Goal: Task Accomplishment & Management: Complete application form

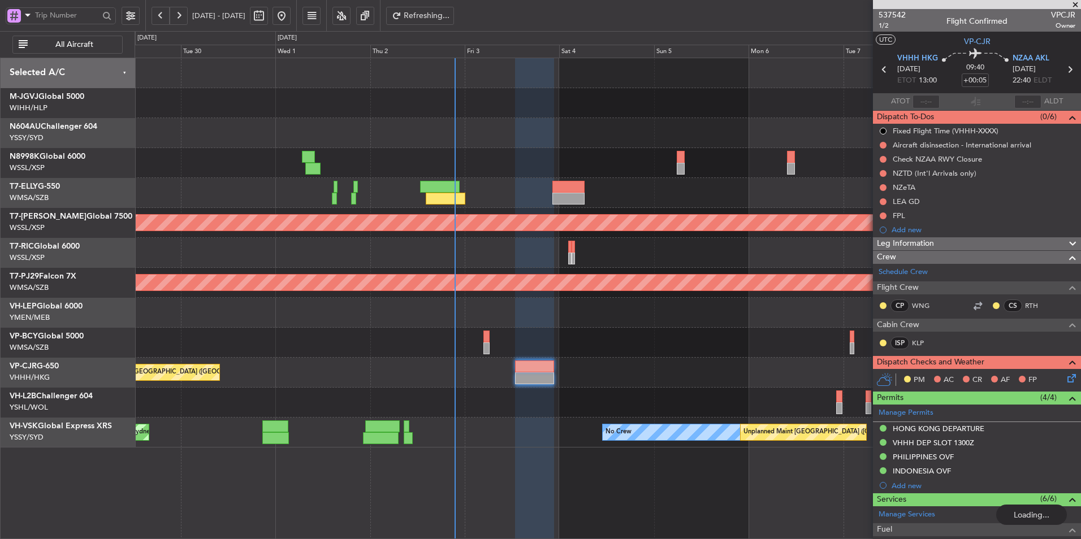
scroll to position [205, 0]
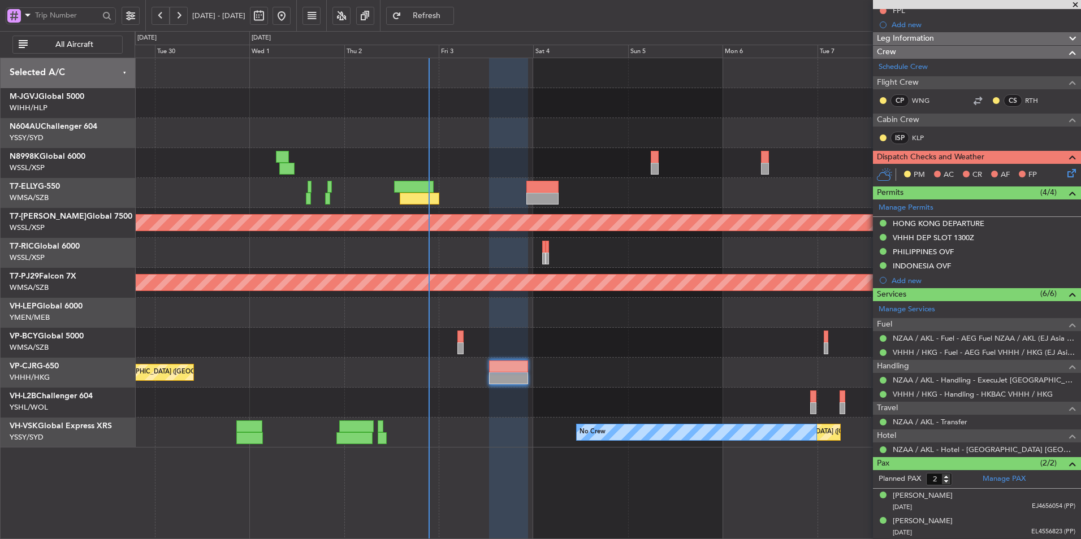
click at [520, 336] on div "Planned Maint Hong Kong (Hong Kong Intl) Planned Maint Singapore (Seletar) Plan…" at bounding box center [608, 253] width 946 height 390
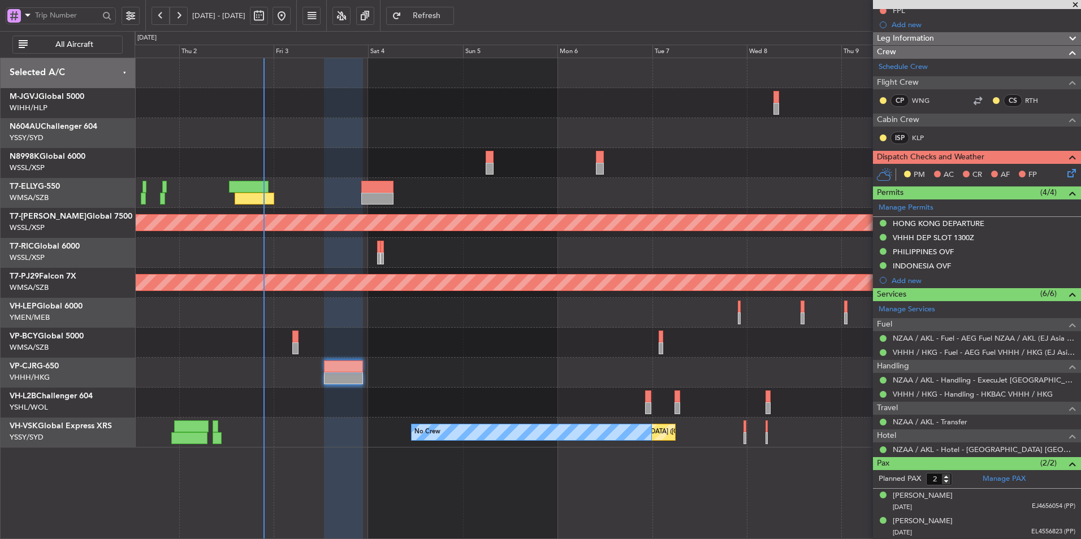
click at [410, 322] on div at bounding box center [608, 313] width 946 height 30
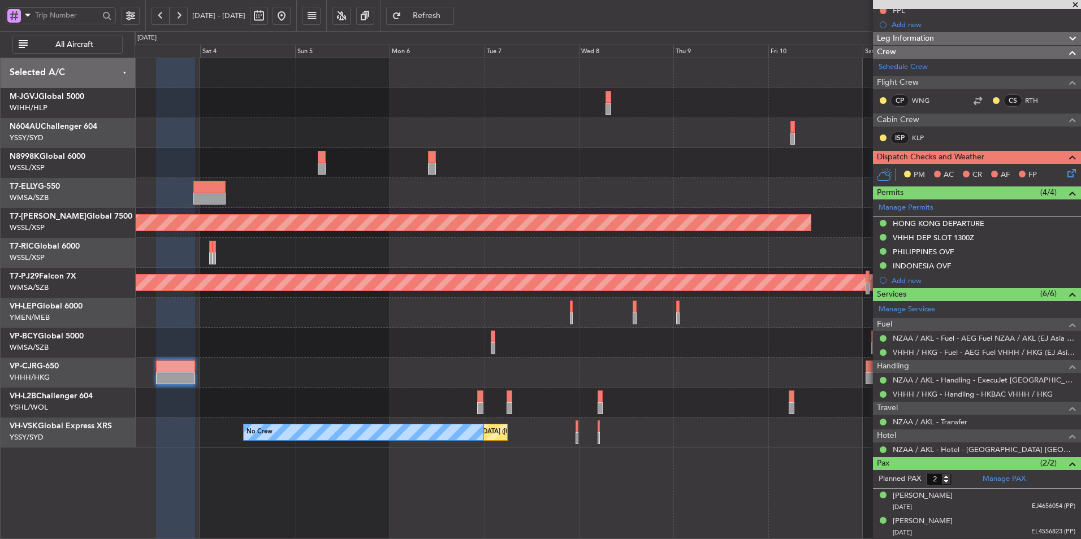
click at [433, 329] on div "Planned Maint Singapore (Seletar) Planned Maint Kuala Lumpur (Sultan Abdul Aziz…" at bounding box center [608, 253] width 946 height 390
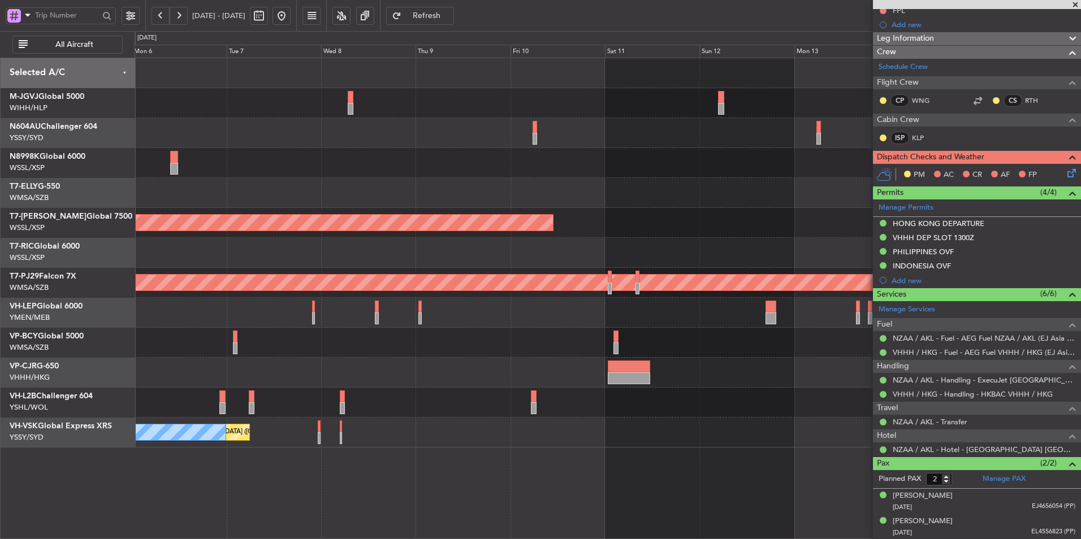
click at [377, 335] on div "Planned Maint Singapore (Seletar) Planned Maint Kuala Lumpur (Sultan Abdul Aziz…" at bounding box center [608, 253] width 946 height 390
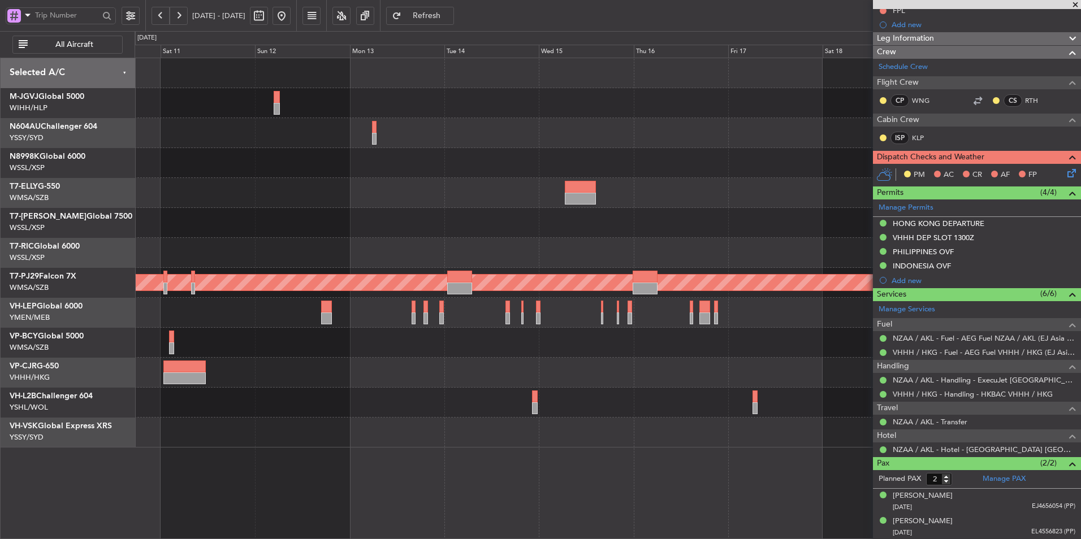
click at [425, 328] on div "Planned Maint [GEOGRAPHIC_DATA] (Seletar) Planned Maint [GEOGRAPHIC_DATA] (Sult…" at bounding box center [608, 253] width 946 height 390
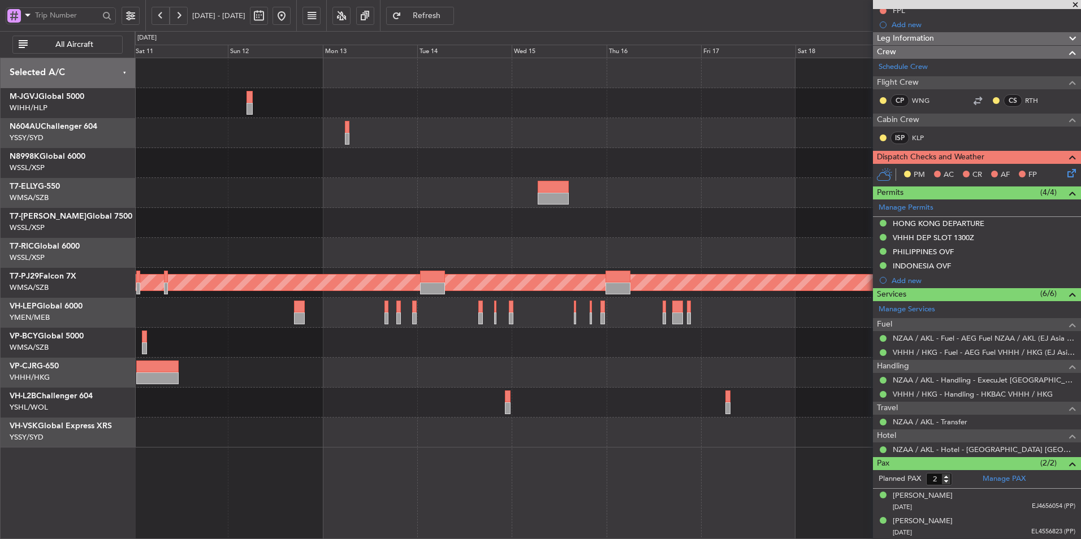
click at [521, 191] on div at bounding box center [608, 193] width 946 height 30
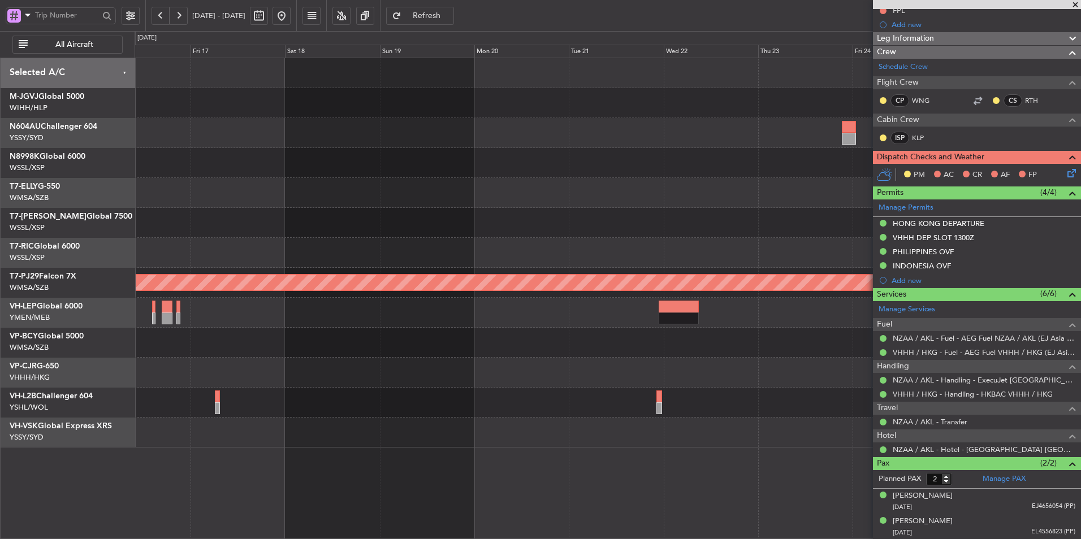
click at [458, 213] on div "Planned Maint [GEOGRAPHIC_DATA] (Sultan [PERSON_NAME] [PERSON_NAME] - Subang)" at bounding box center [608, 253] width 946 height 390
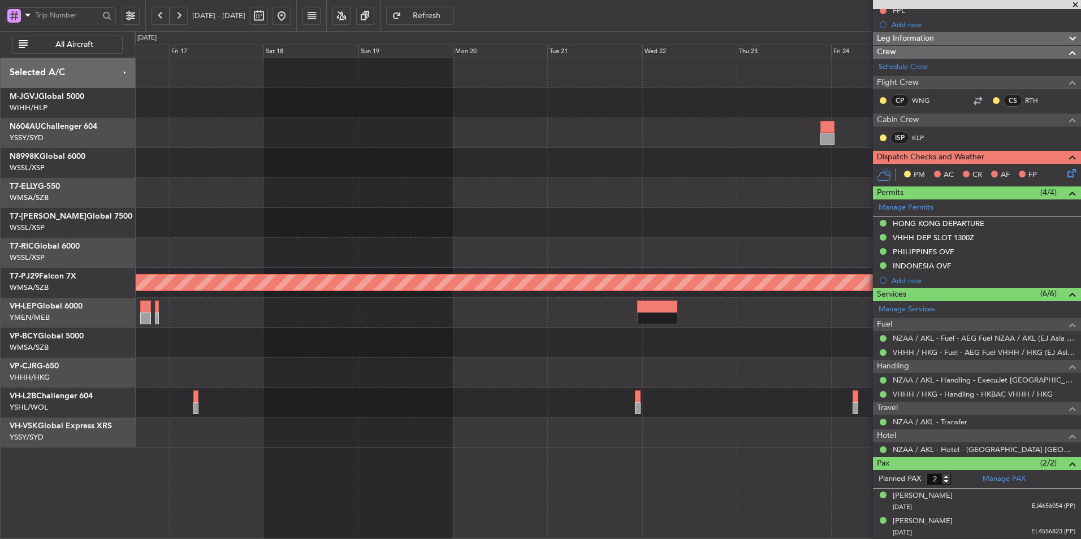
click at [384, 235] on div at bounding box center [608, 223] width 946 height 30
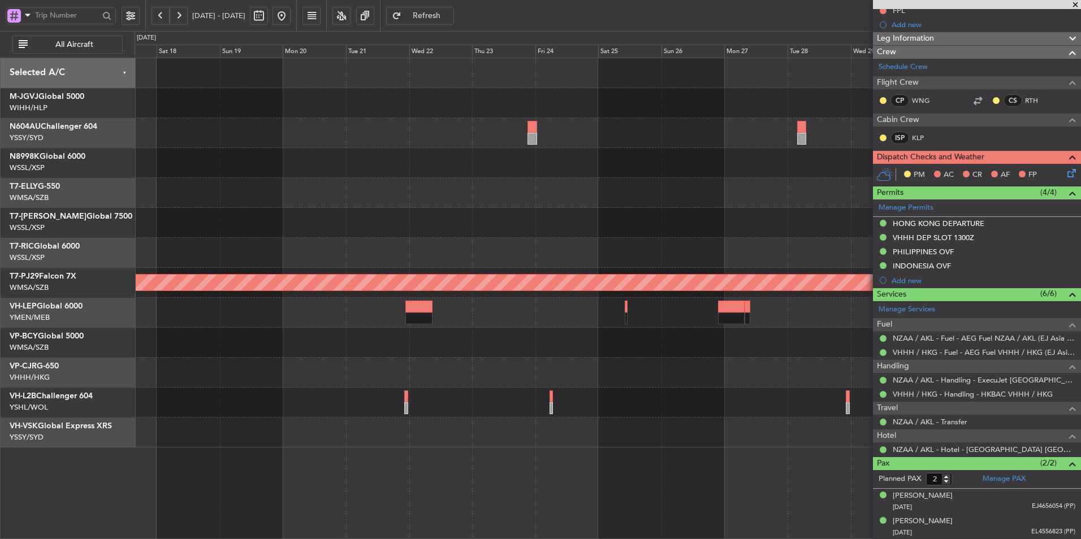
click at [396, 341] on div at bounding box center [608, 343] width 946 height 30
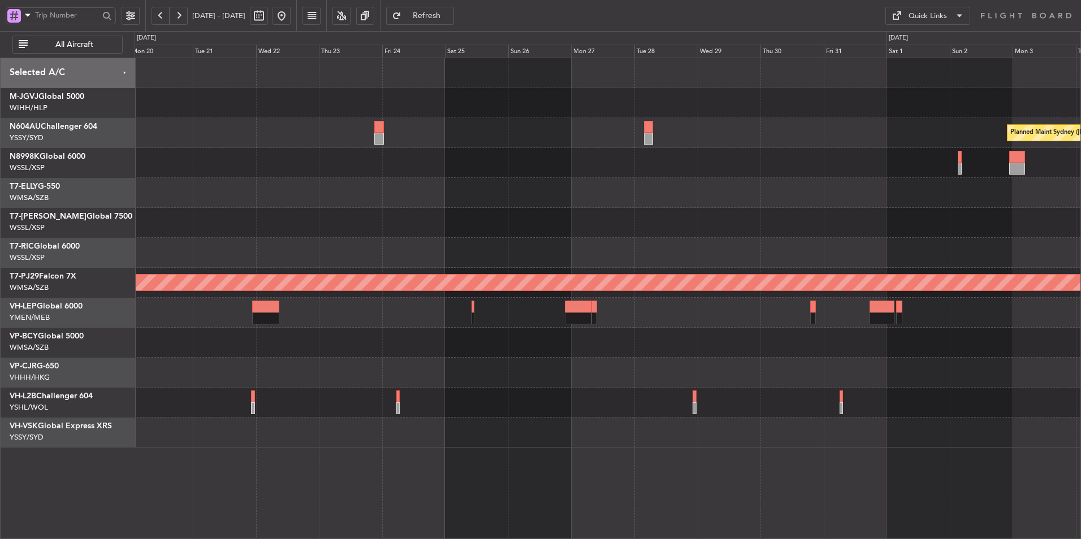
scroll to position [0, 0]
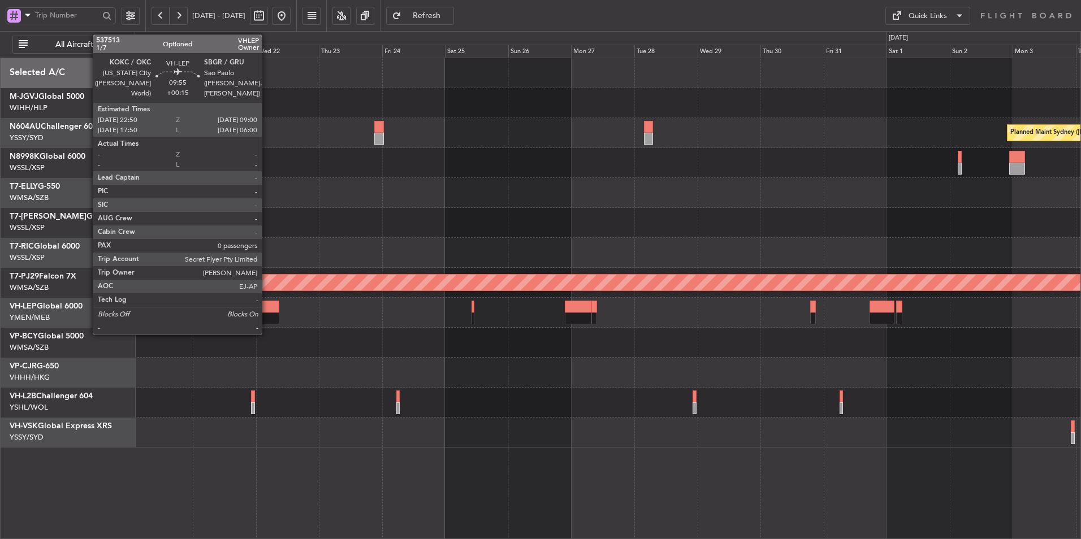
click at [267, 314] on div at bounding box center [265, 319] width 27 height 12
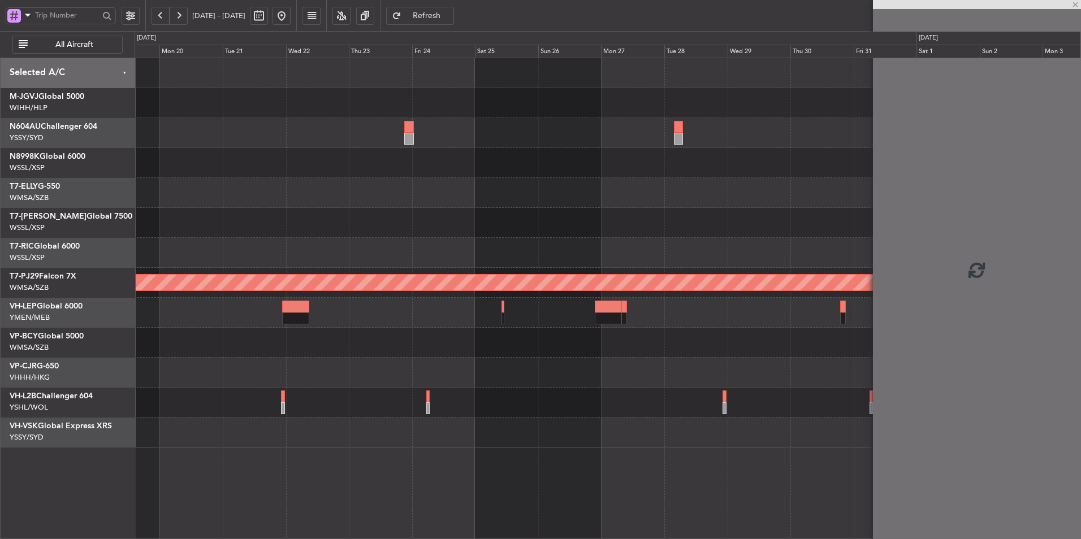
click at [449, 364] on div "Planned Maint Sydney (Kingsford Smith Intl) Planned Maint Kuala Lumpur (Sultan …" at bounding box center [608, 253] width 946 height 390
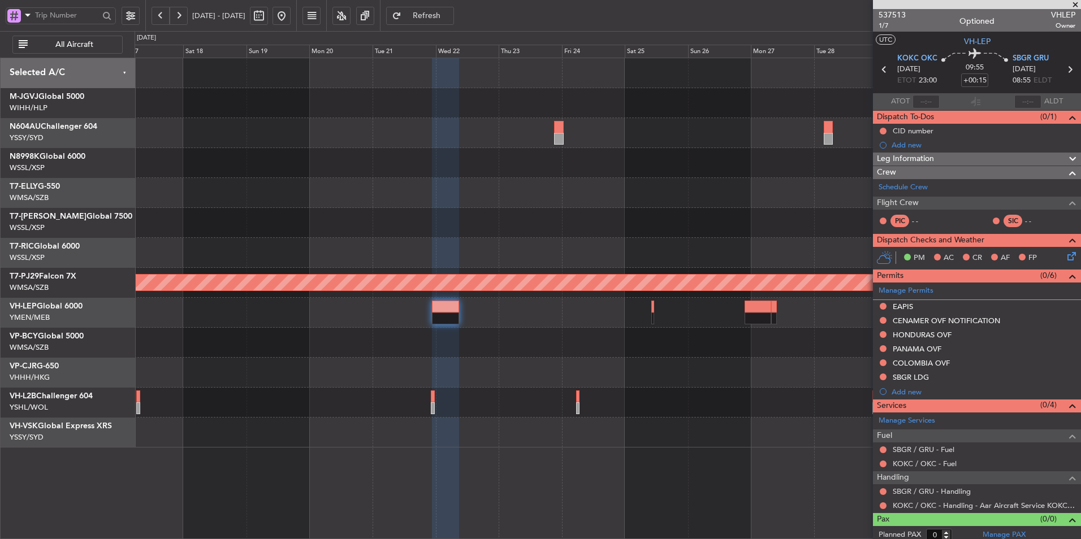
click at [1072, 1] on span at bounding box center [1075, 5] width 11 height 10
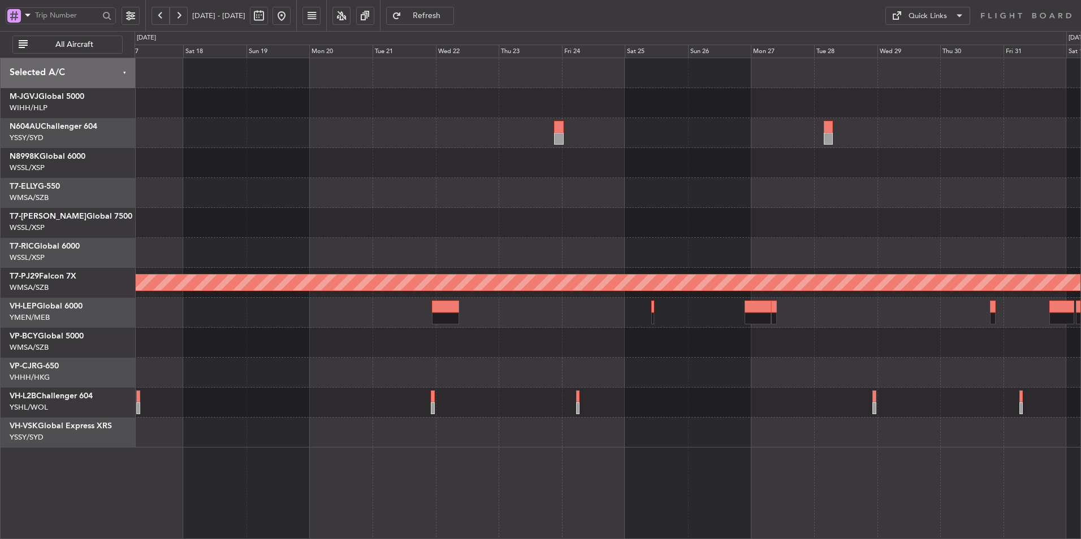
click at [931, 12] on div "Quick Links" at bounding box center [927, 16] width 38 height 11
click at [898, 48] on button "Trip Builder" at bounding box center [927, 42] width 85 height 27
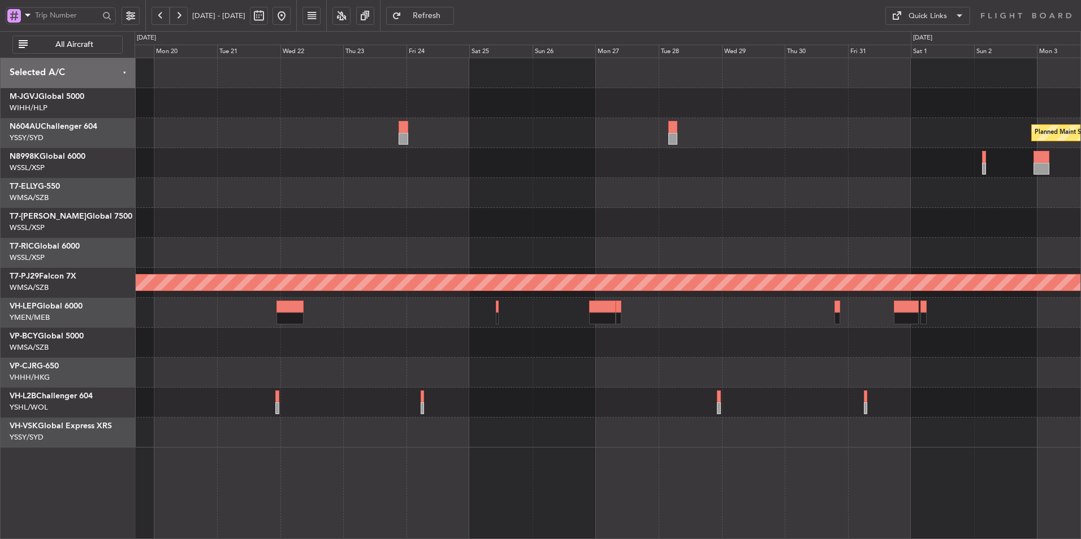
click at [504, 314] on div at bounding box center [608, 313] width 946 height 30
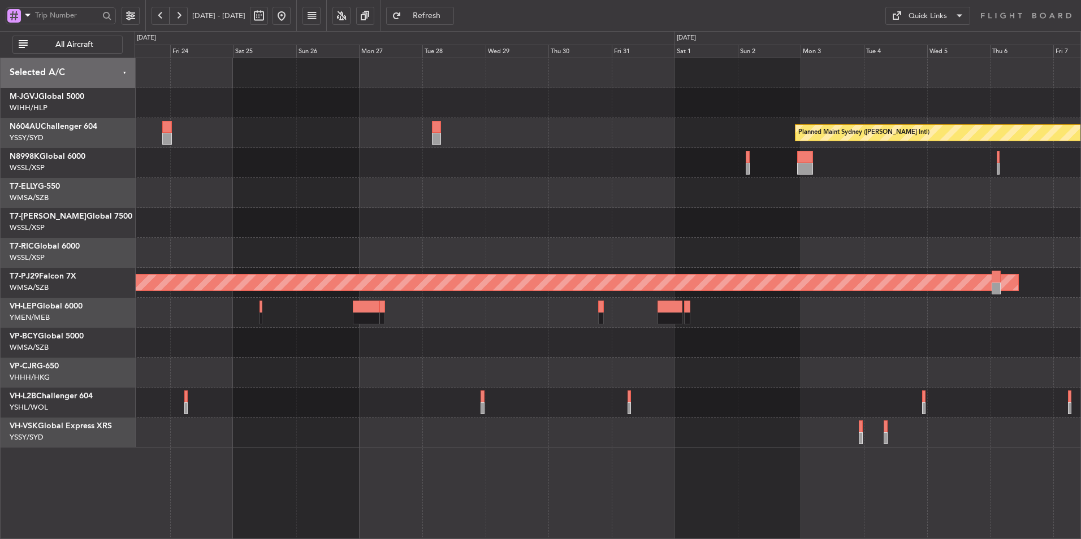
click at [345, 338] on div "Planned Maint Sydney (Kingsford Smith Intl) Planned Maint Kuala Lumpur (Sultan …" at bounding box center [608, 253] width 946 height 390
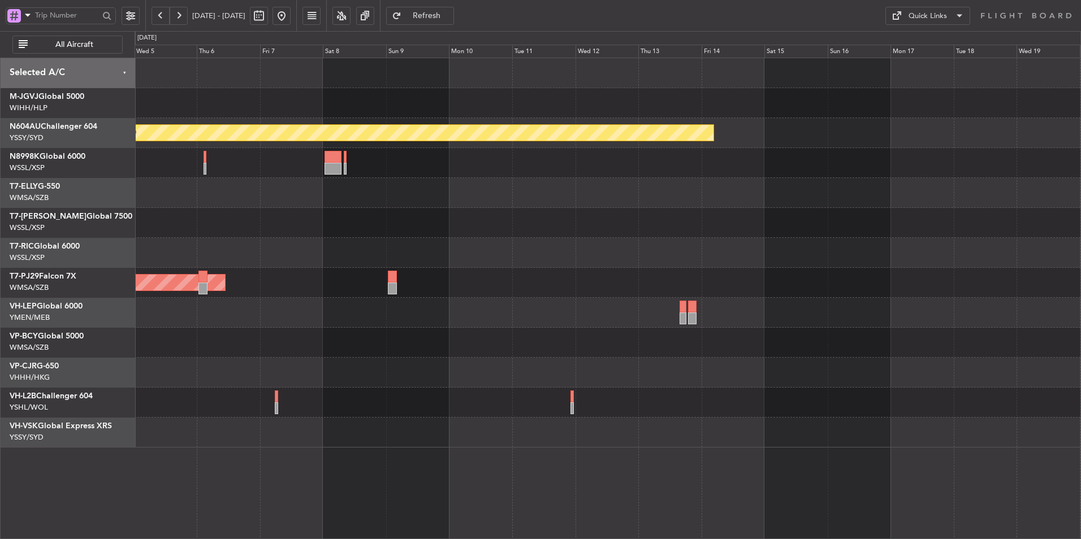
click at [389, 324] on div at bounding box center [608, 313] width 946 height 30
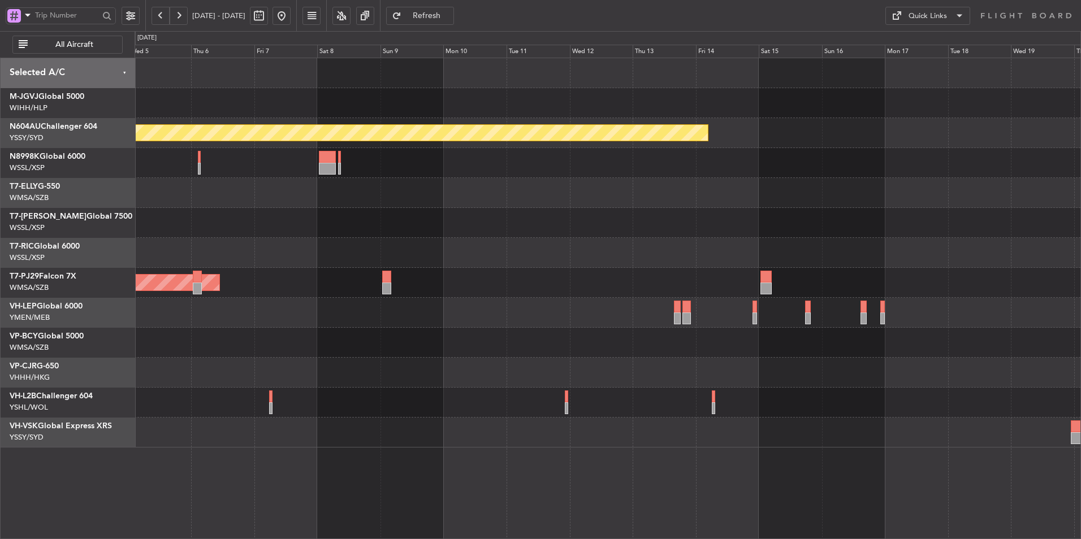
click at [490, 346] on div at bounding box center [608, 343] width 946 height 30
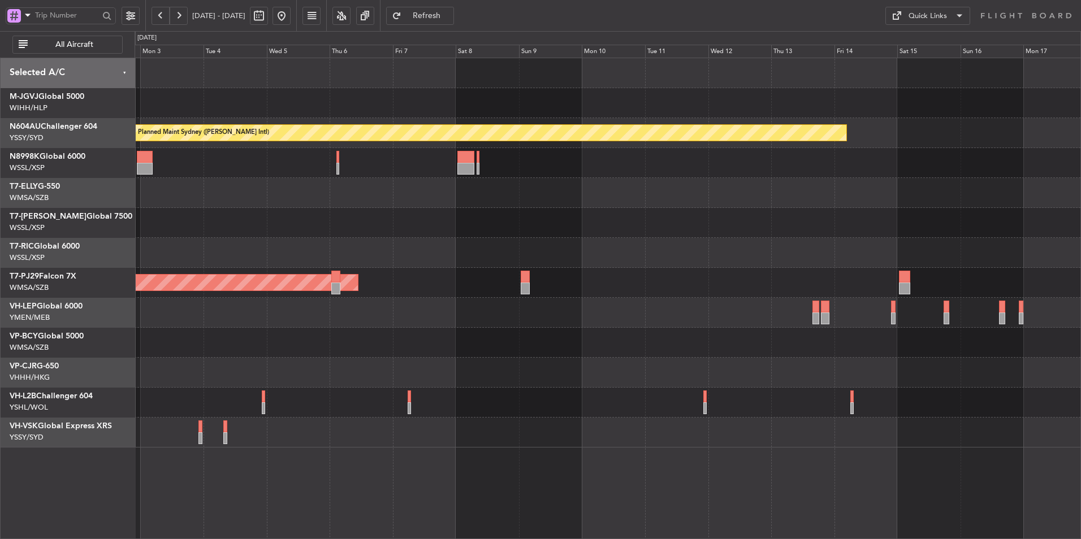
click at [634, 320] on div at bounding box center [608, 313] width 946 height 30
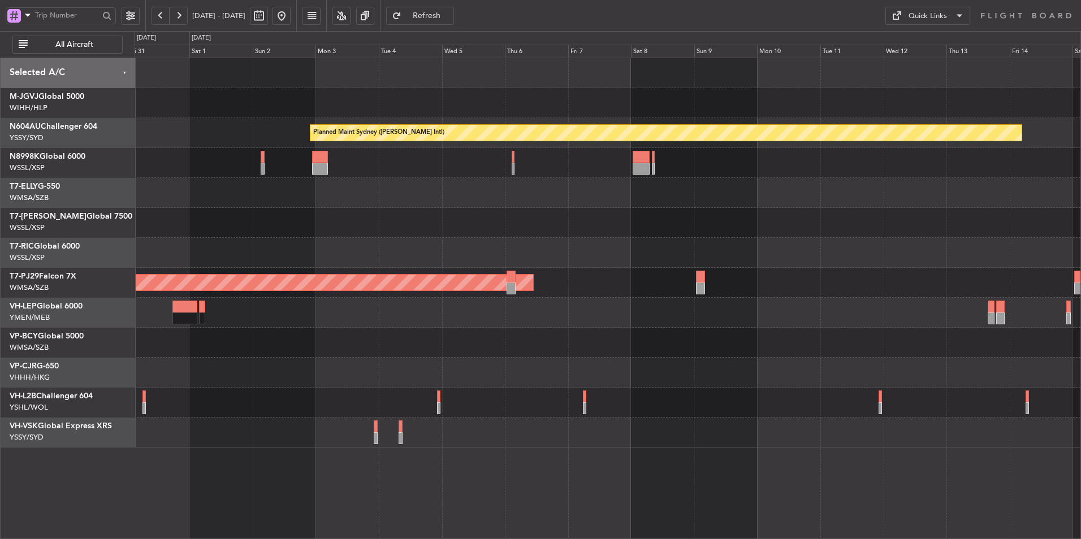
click at [581, 314] on div at bounding box center [608, 313] width 946 height 30
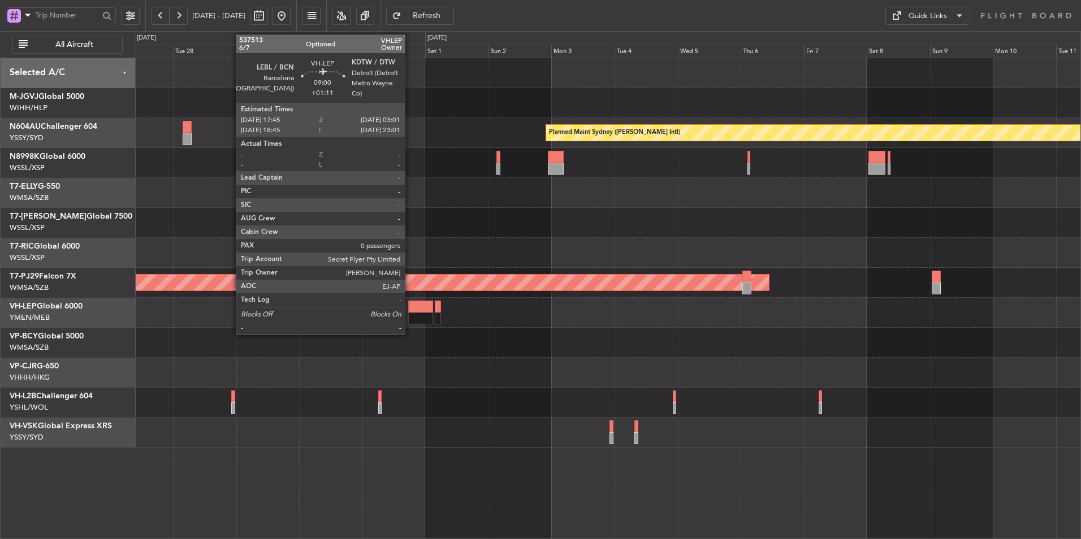
click at [573, 328] on div "Planned Maint Sydney (Kingsford Smith Intl) Planned Maint Kuala Lumpur (Sultan …" at bounding box center [608, 253] width 946 height 390
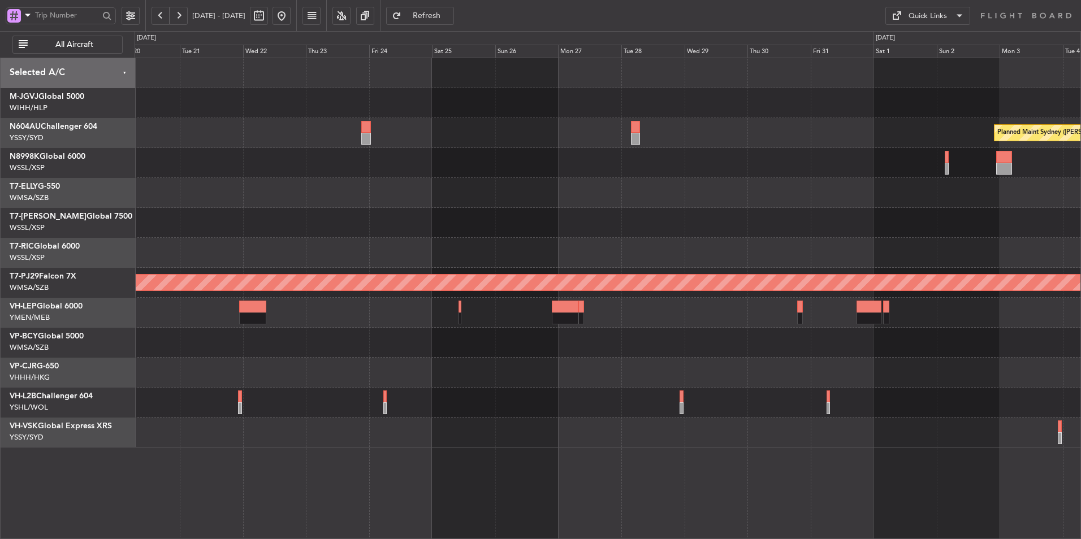
click at [617, 329] on div at bounding box center [608, 343] width 946 height 30
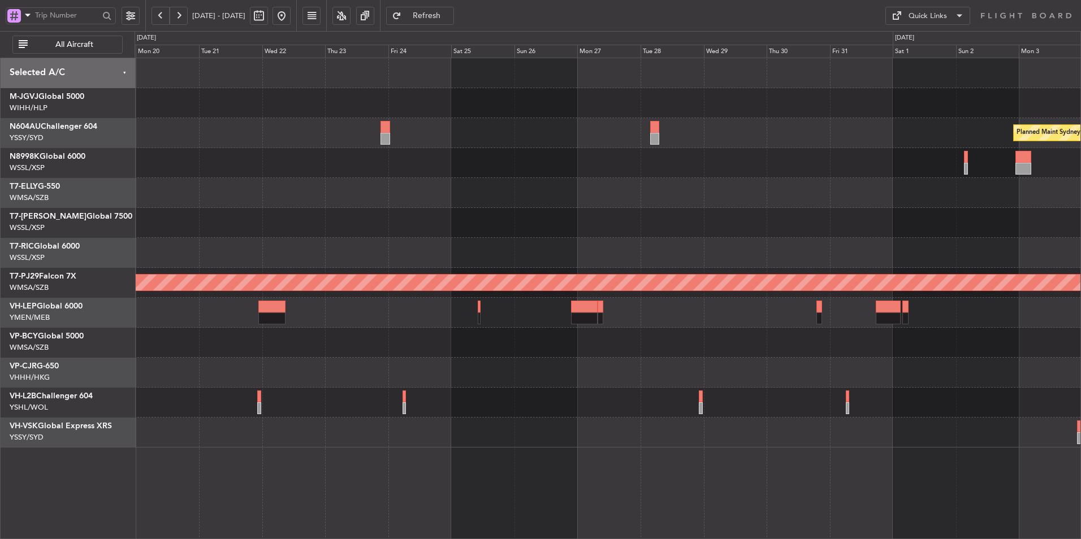
click at [562, 328] on div at bounding box center [608, 343] width 946 height 30
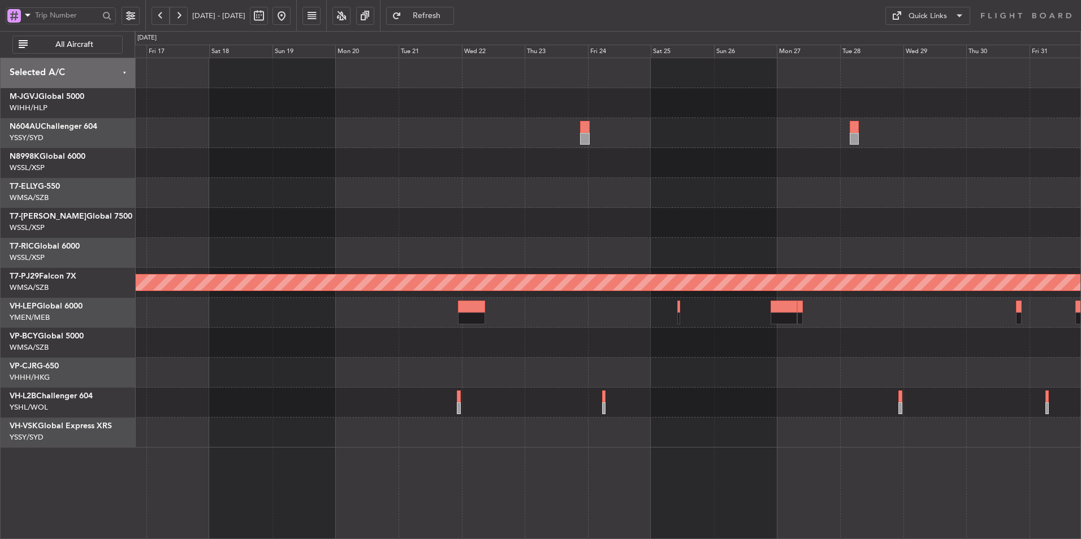
click at [604, 326] on div at bounding box center [608, 313] width 946 height 30
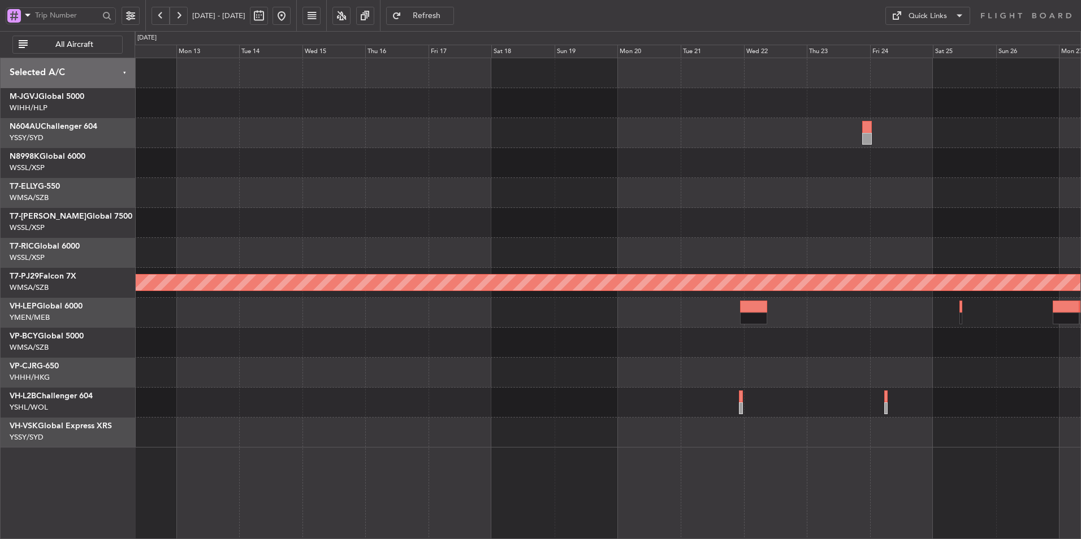
click at [500, 327] on div at bounding box center [608, 313] width 946 height 30
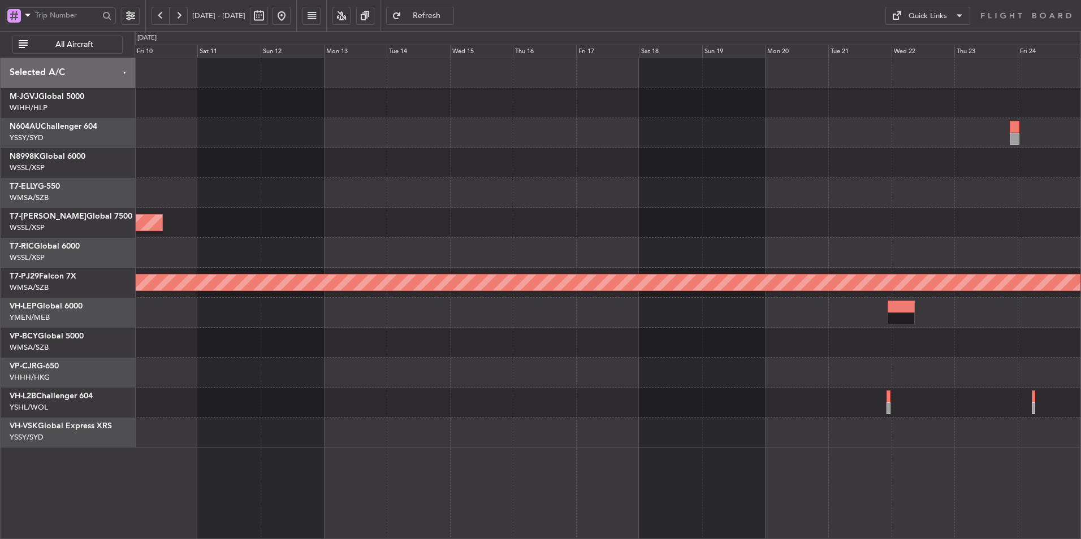
click at [428, 322] on div at bounding box center [608, 313] width 946 height 30
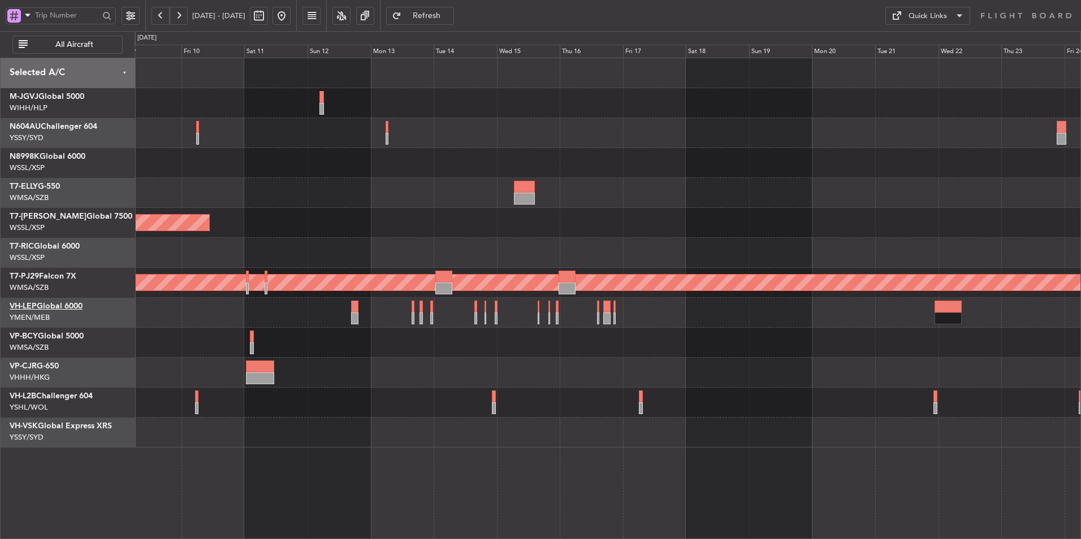
click at [57, 303] on link "VH-LEP Global 6000" at bounding box center [46, 306] width 73 height 8
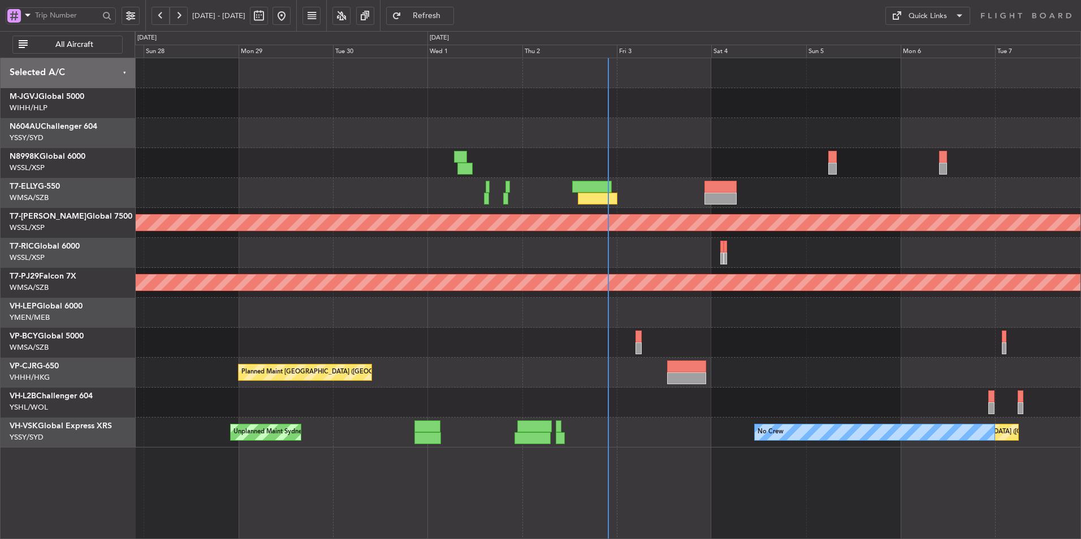
click at [587, 345] on div "Unplanned Maint [GEOGRAPHIC_DATA] (Sultan [PERSON_NAME] [PERSON_NAME] - Subang)" at bounding box center [608, 343] width 946 height 30
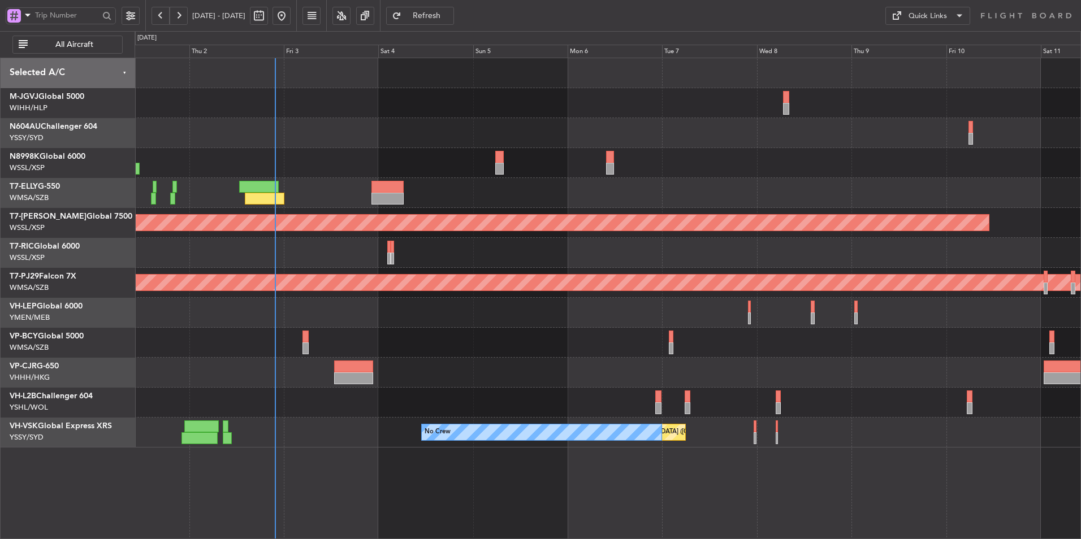
click at [420, 334] on div at bounding box center [608, 343] width 946 height 30
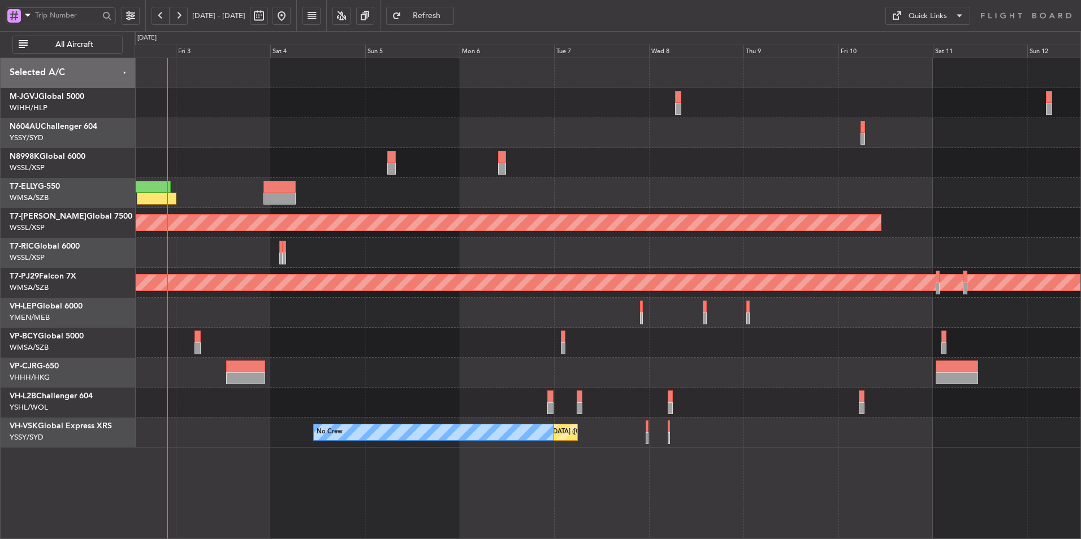
click at [513, 356] on div at bounding box center [608, 343] width 946 height 30
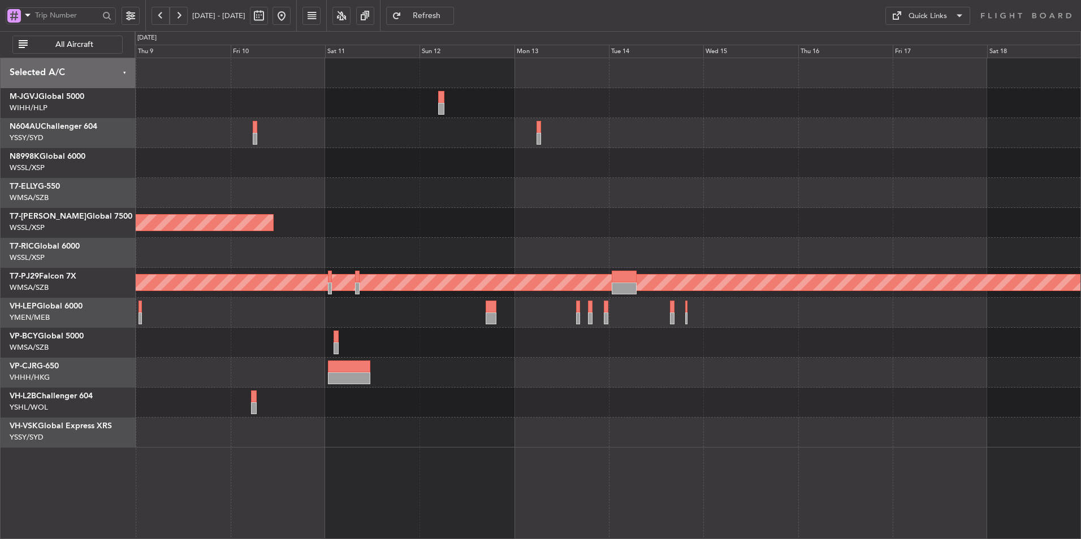
click at [484, 350] on div at bounding box center [608, 343] width 946 height 30
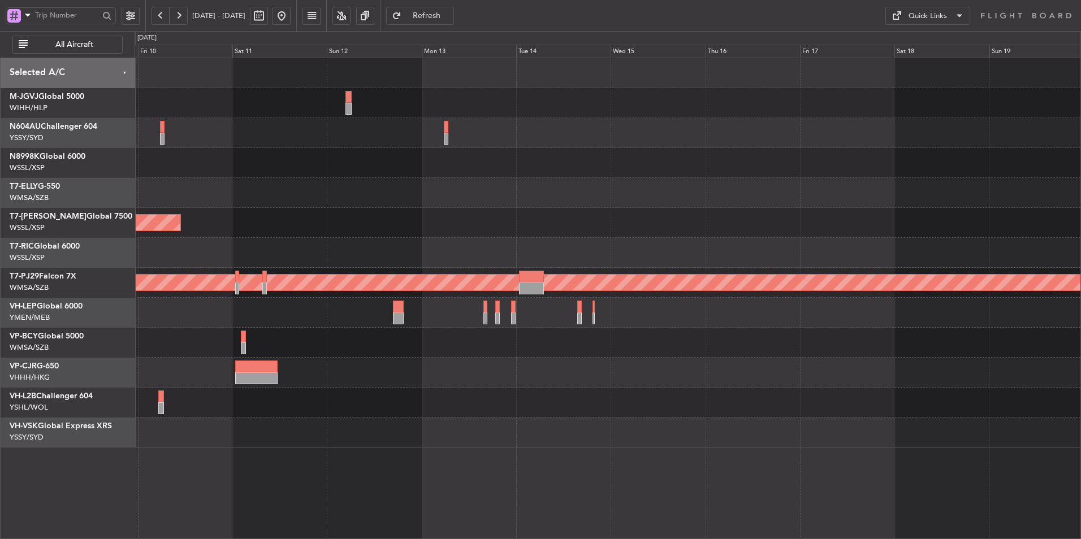
click at [561, 352] on div at bounding box center [608, 343] width 946 height 30
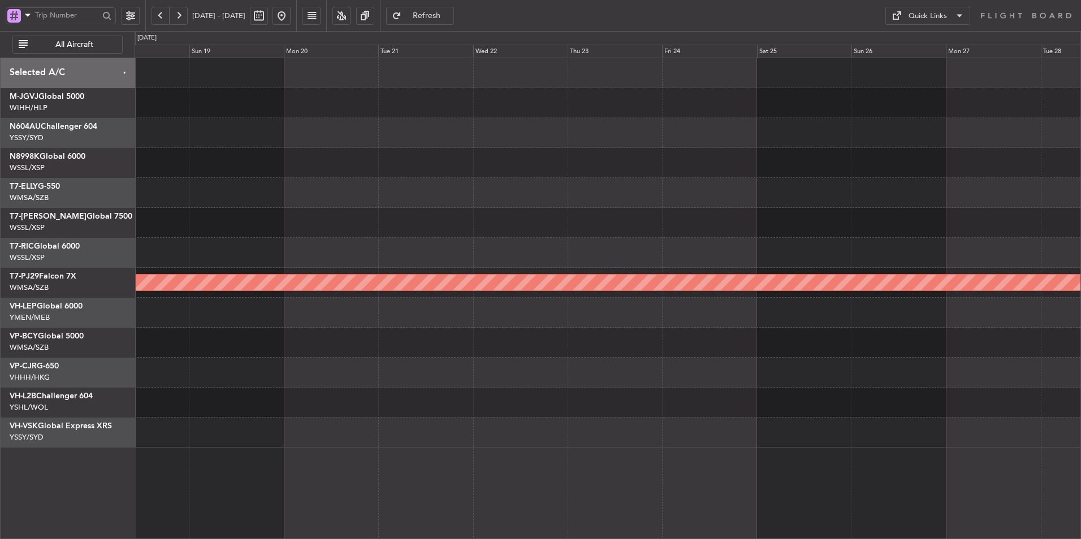
click at [348, 348] on div at bounding box center [608, 343] width 946 height 30
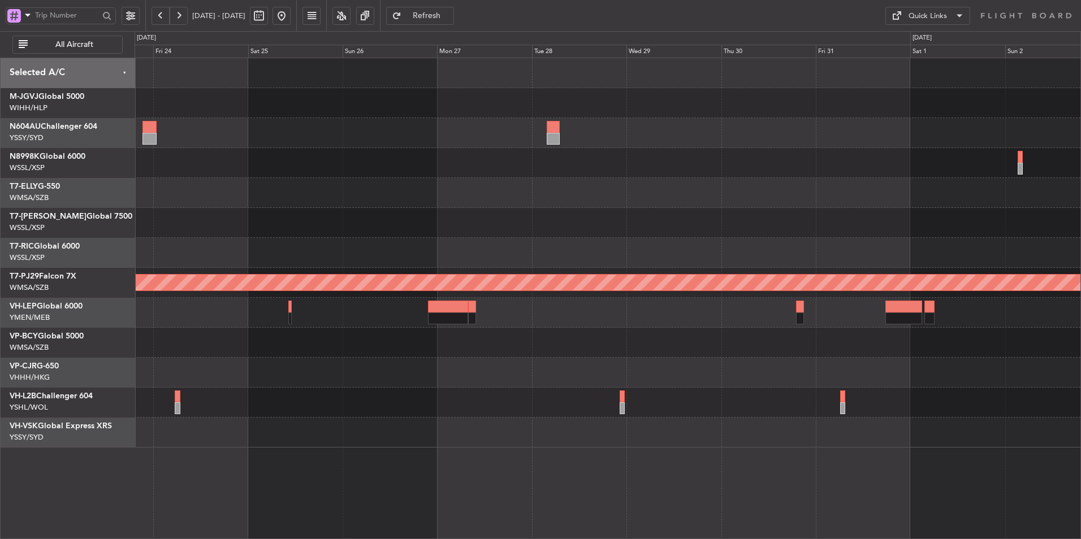
click at [591, 313] on div at bounding box center [608, 313] width 946 height 30
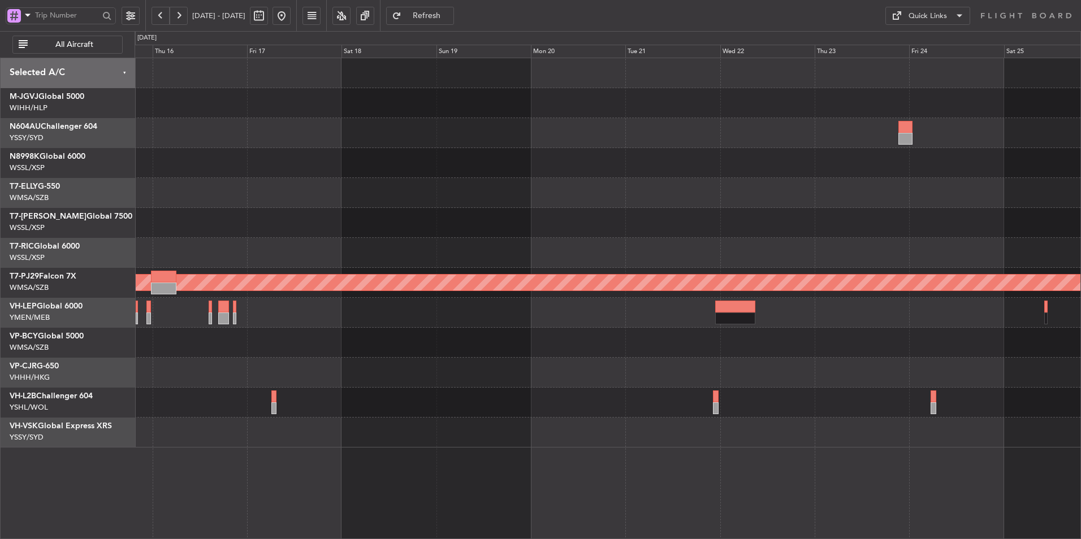
click at [648, 322] on div at bounding box center [608, 313] width 946 height 30
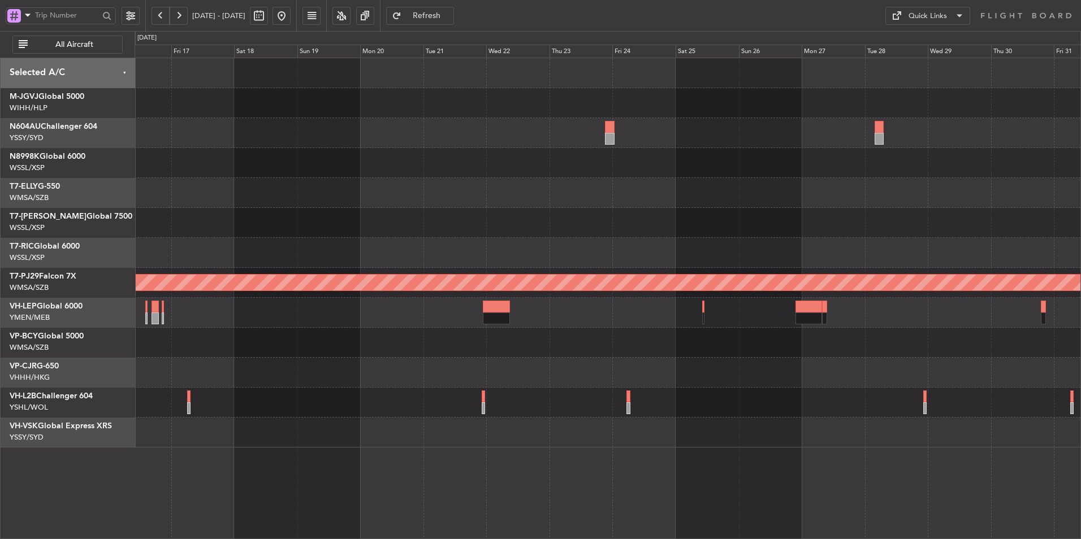
click at [590, 206] on div at bounding box center [608, 193] width 946 height 30
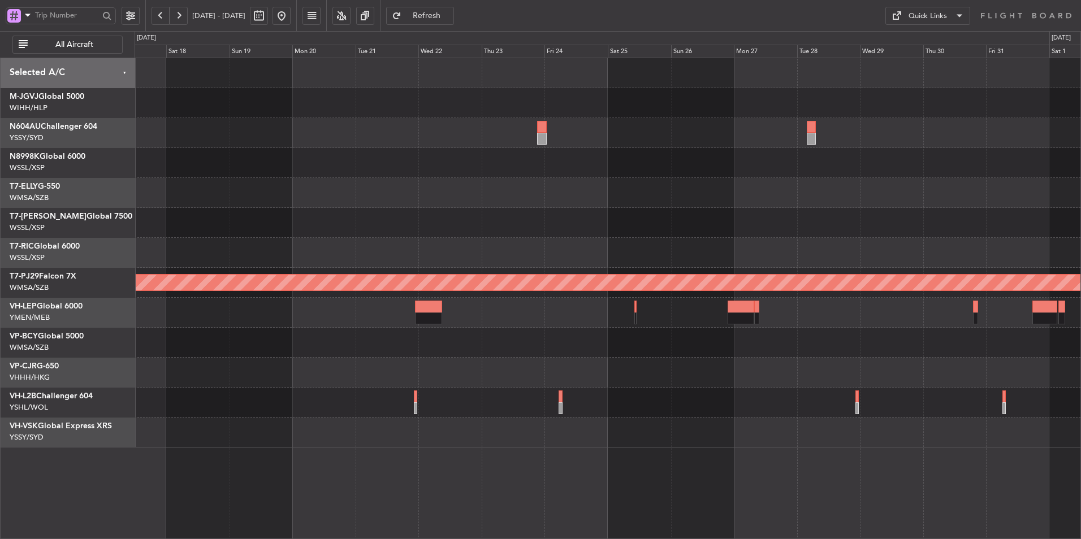
click at [460, 24] on fb-refresh-button "Refresh" at bounding box center [419, 15] width 79 height 31
click at [450, 20] on span "Refresh" at bounding box center [427, 16] width 46 height 8
click at [932, 18] on div "Quick Links" at bounding box center [927, 16] width 38 height 11
click at [933, 37] on button "Trip Builder" at bounding box center [927, 42] width 85 height 27
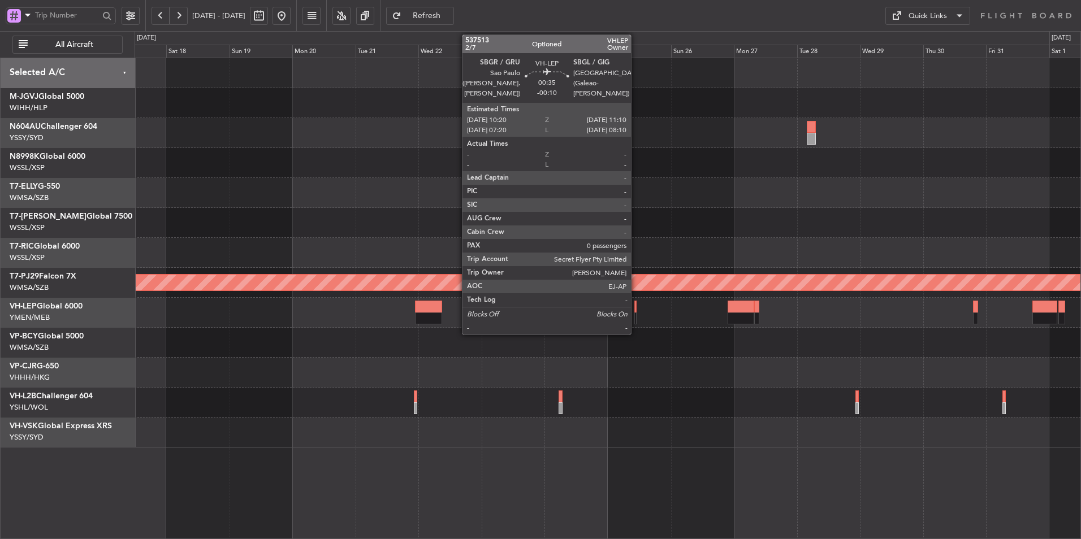
click at [636, 307] on div at bounding box center [635, 307] width 2 height 12
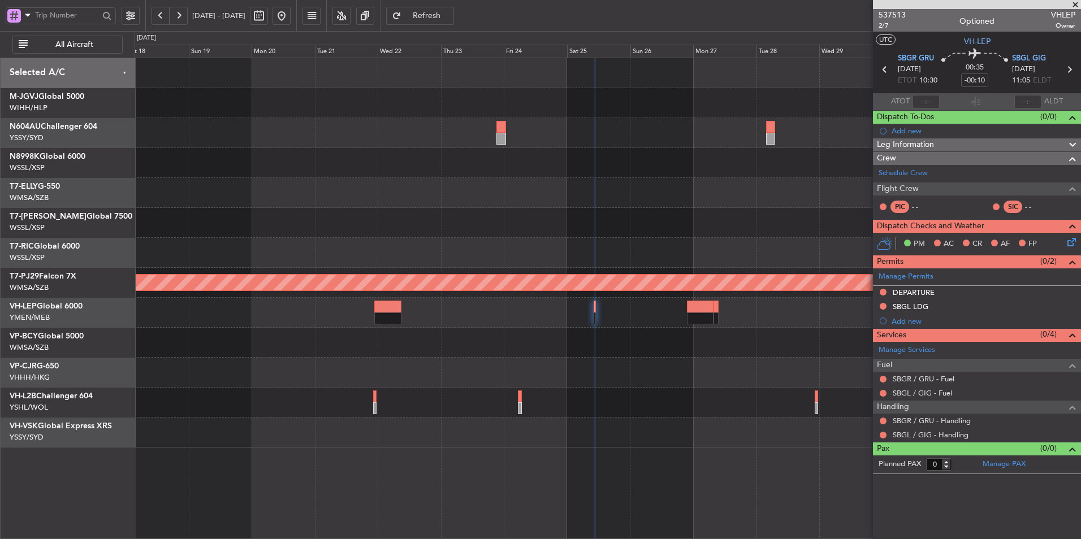
click at [653, 349] on div at bounding box center [608, 343] width 946 height 30
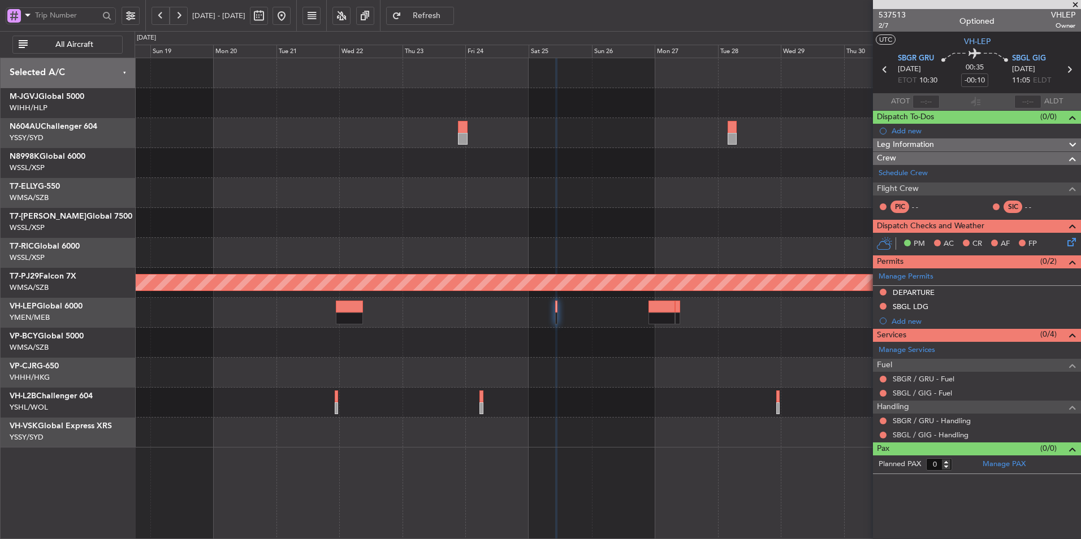
click at [291, 19] on button at bounding box center [281, 16] width 18 height 18
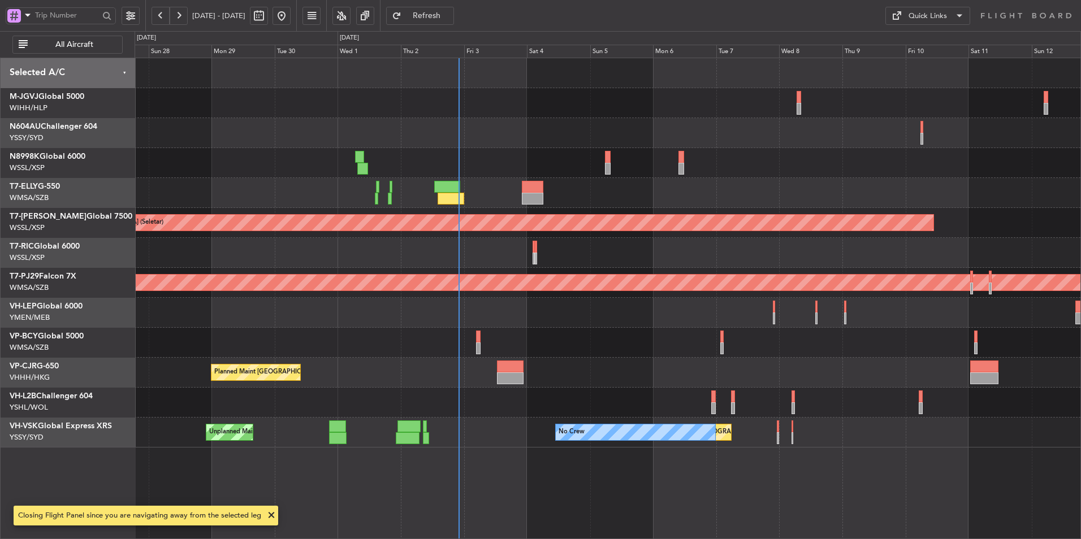
click at [526, 313] on div at bounding box center [608, 313] width 946 height 30
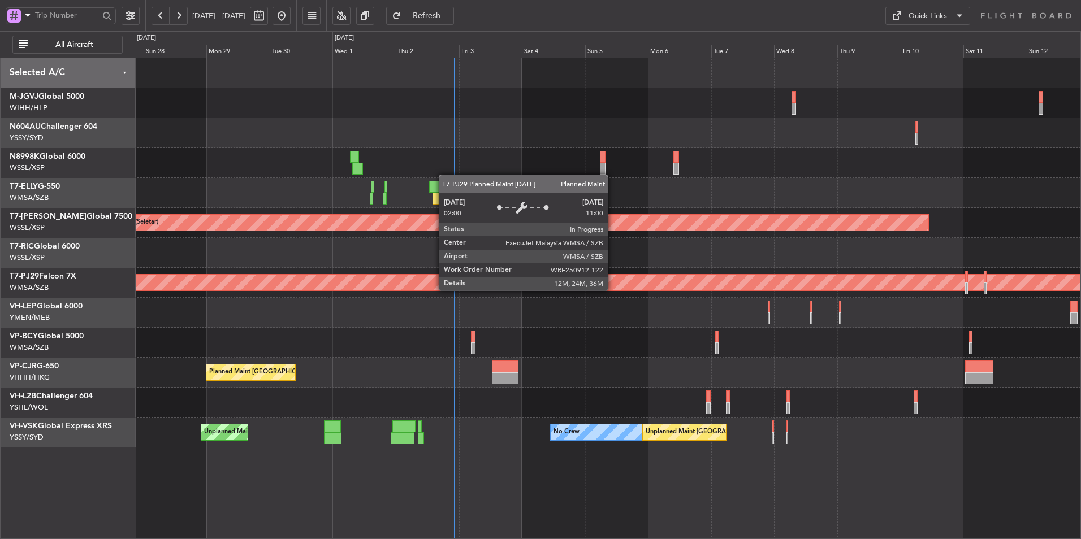
click at [522, 300] on div "Planned Maint [GEOGRAPHIC_DATA] ([GEOGRAPHIC_DATA] Intl) Planned Maint [GEOGRAP…" at bounding box center [608, 253] width 946 height 390
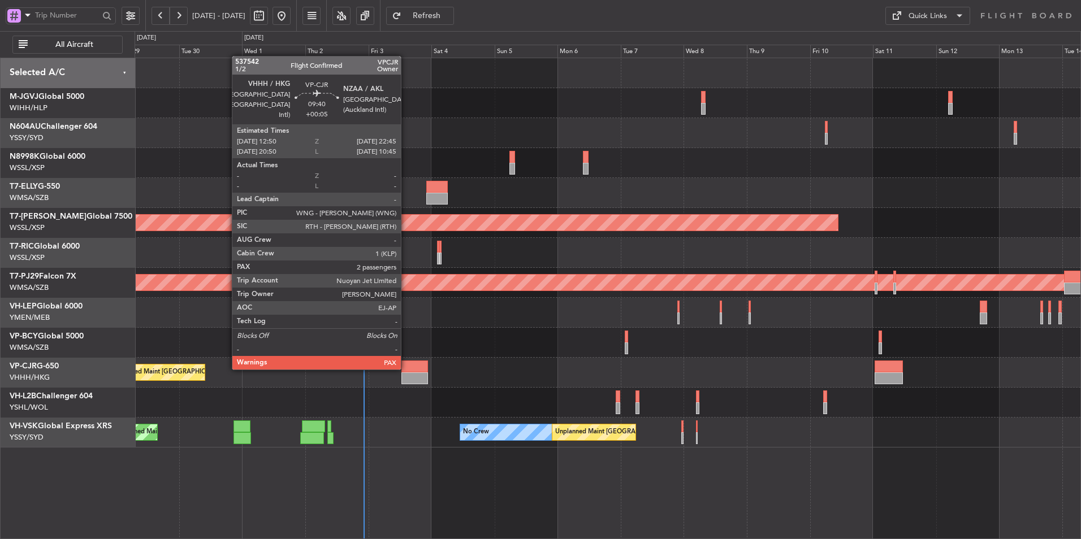
click at [406, 369] on div at bounding box center [414, 367] width 27 height 12
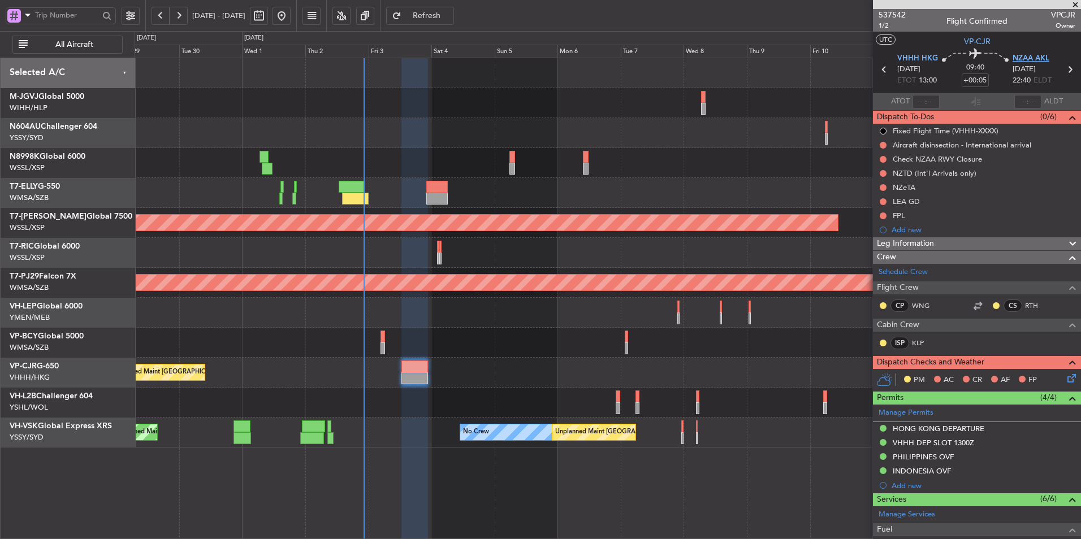
click at [1022, 53] on span "NZAA AKL" at bounding box center [1030, 58] width 37 height 11
click at [450, 14] on span "Refresh" at bounding box center [427, 16] width 46 height 8
click at [450, 19] on span "Refresh" at bounding box center [427, 16] width 46 height 8
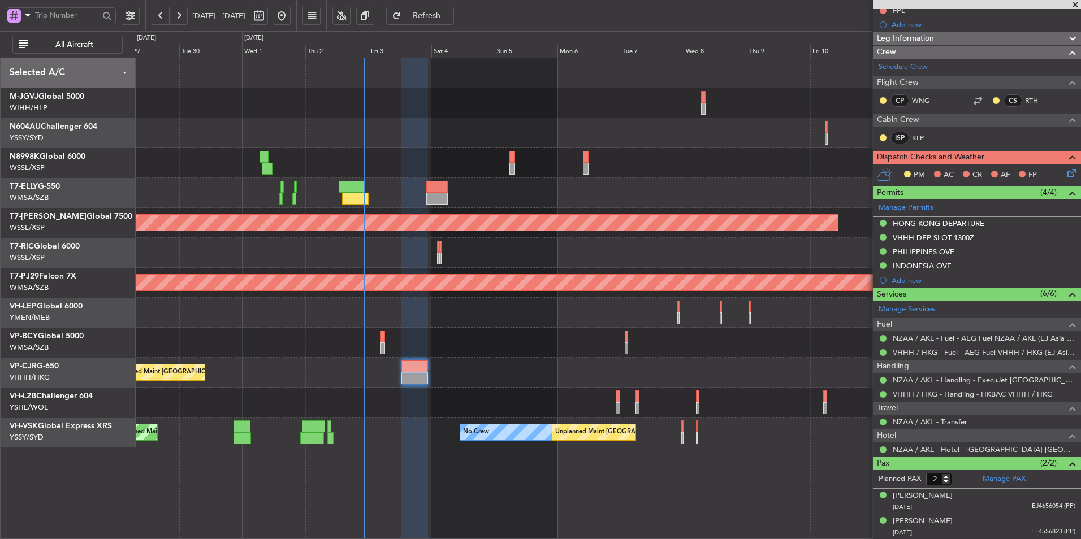
click at [536, 356] on div "Unplanned Maint [GEOGRAPHIC_DATA] (Sultan [PERSON_NAME] [PERSON_NAME] - Subang)" at bounding box center [608, 343] width 946 height 30
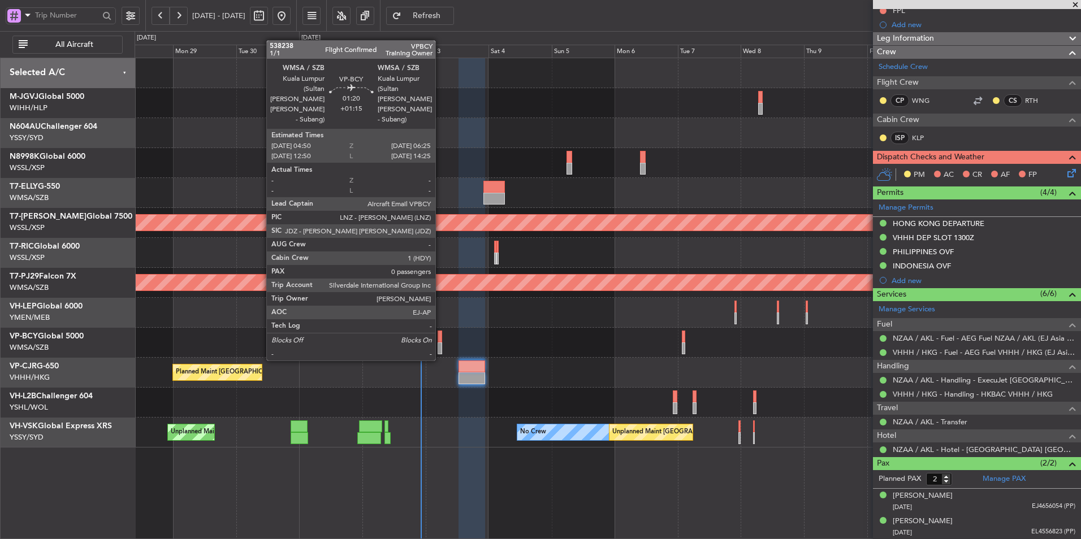
click at [440, 349] on div at bounding box center [440, 349] width 5 height 12
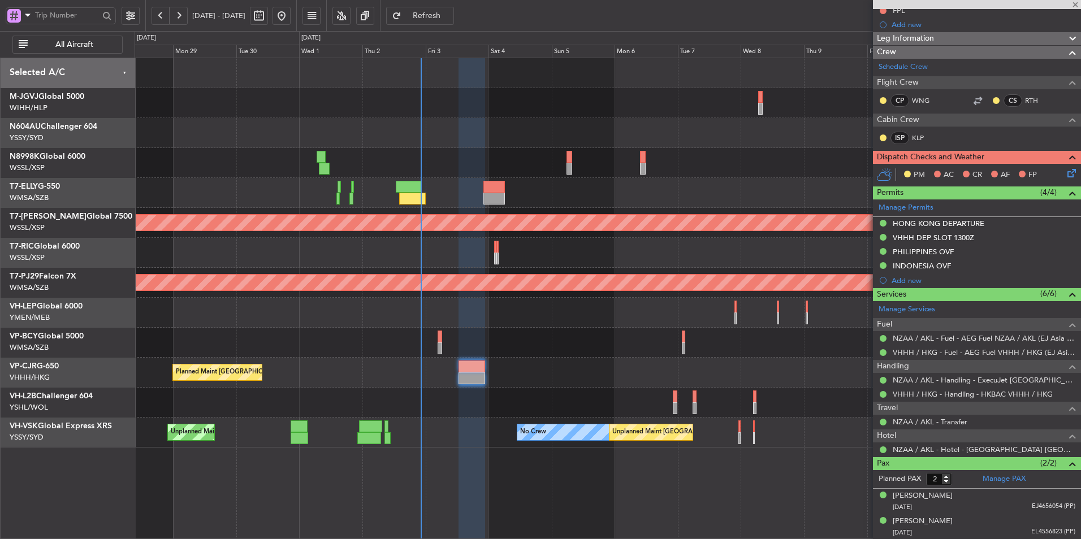
type input "+01:15"
type input "0"
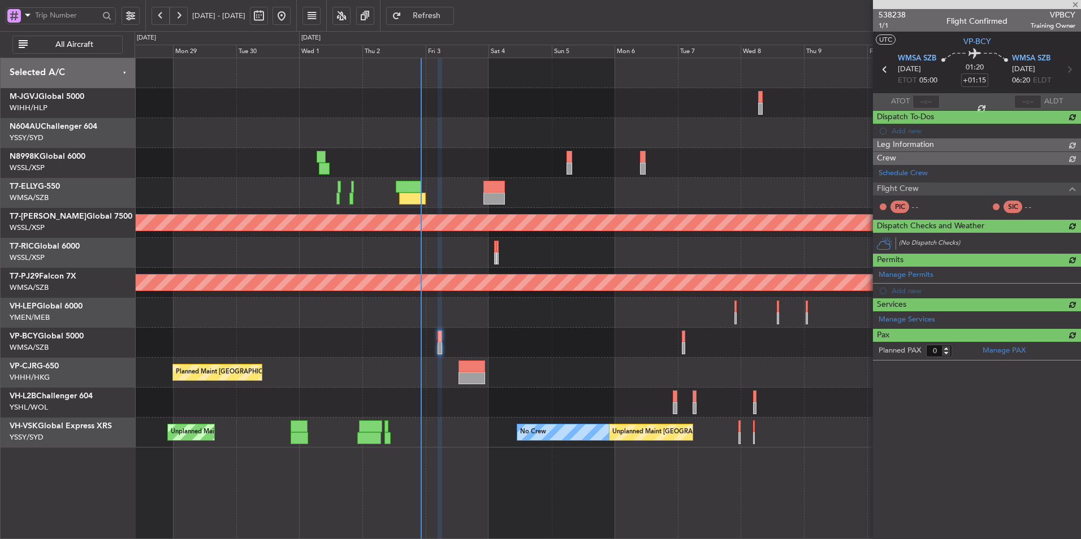
scroll to position [0, 0]
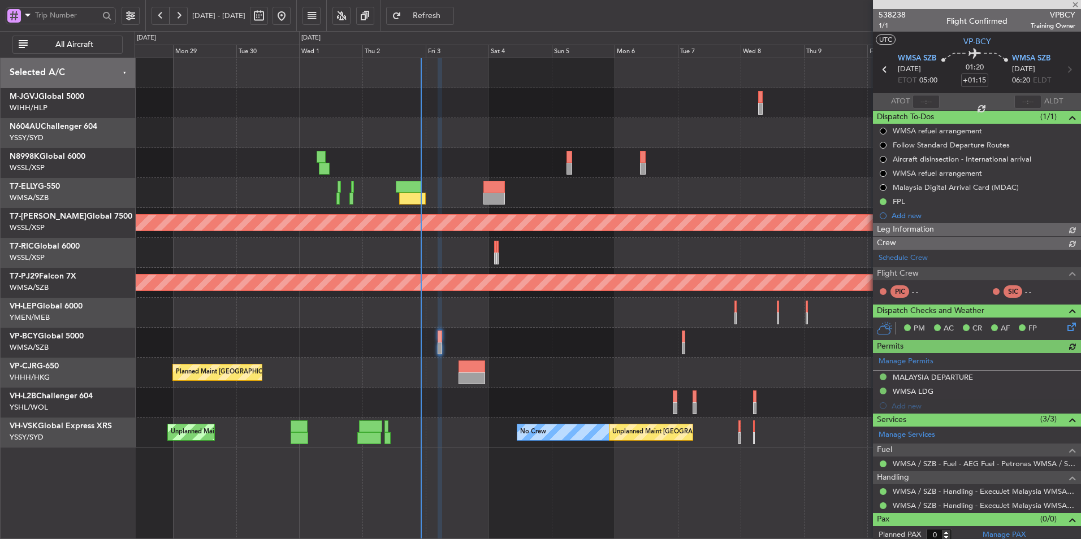
type input "[PERSON_NAME] (HHAFI)"
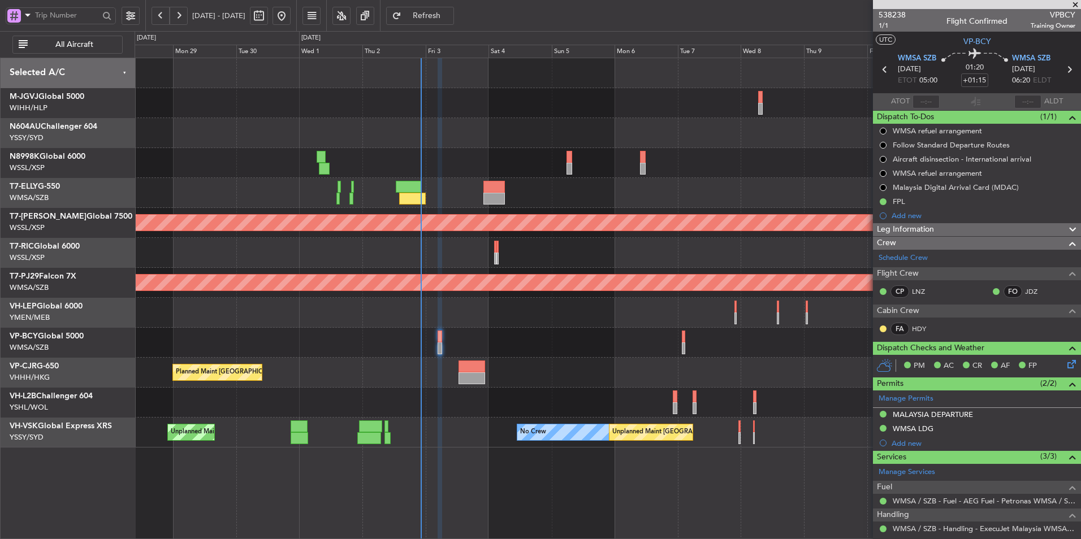
type input "[PERSON_NAME] (HHAFI)"
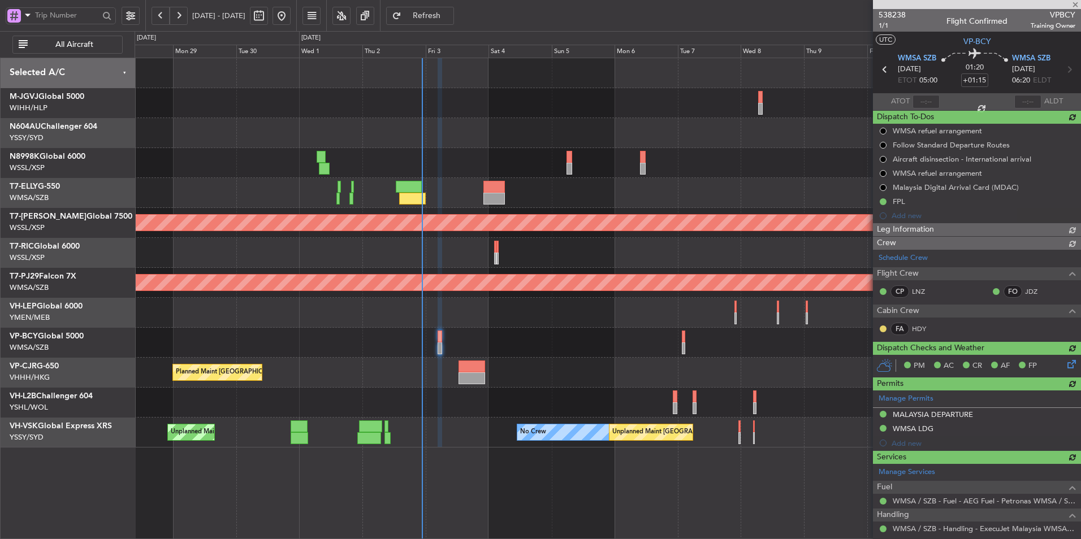
type input "[PERSON_NAME] (HHAFI)"
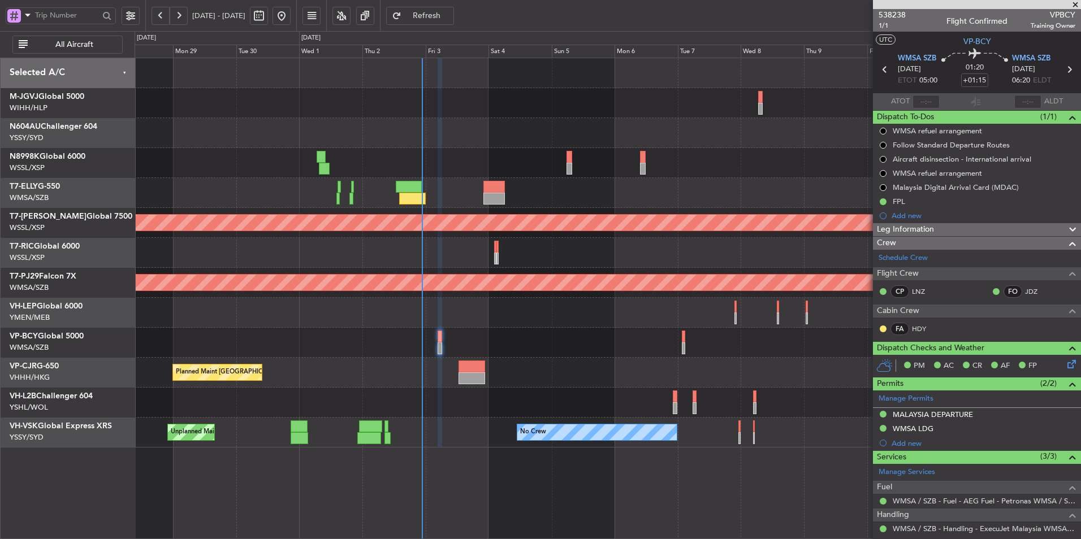
type input "[PERSON_NAME] (HHAFI)"
click at [476, 139] on div at bounding box center [608, 133] width 946 height 30
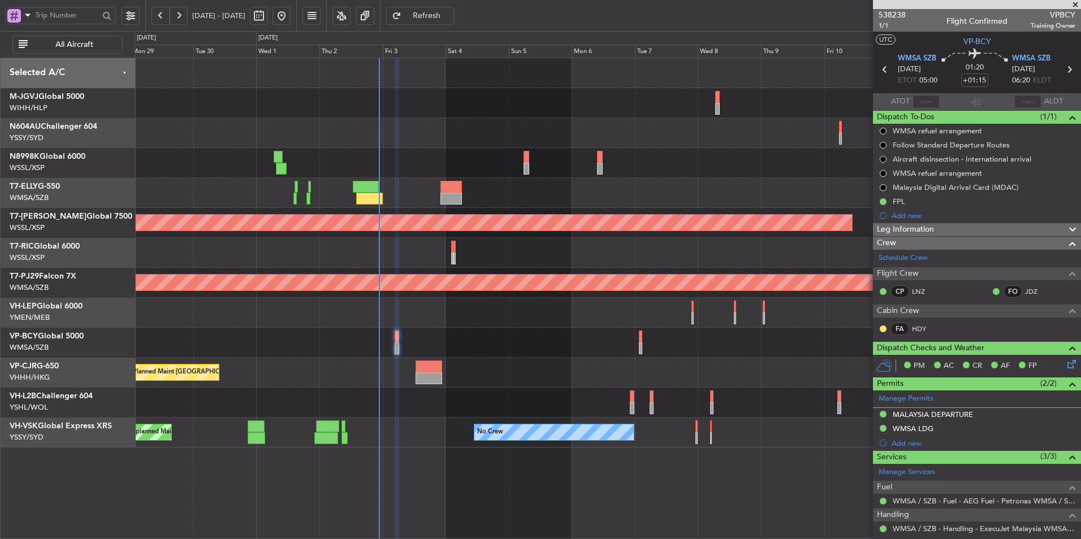
click at [1076, 3] on span at bounding box center [1075, 5] width 11 height 10
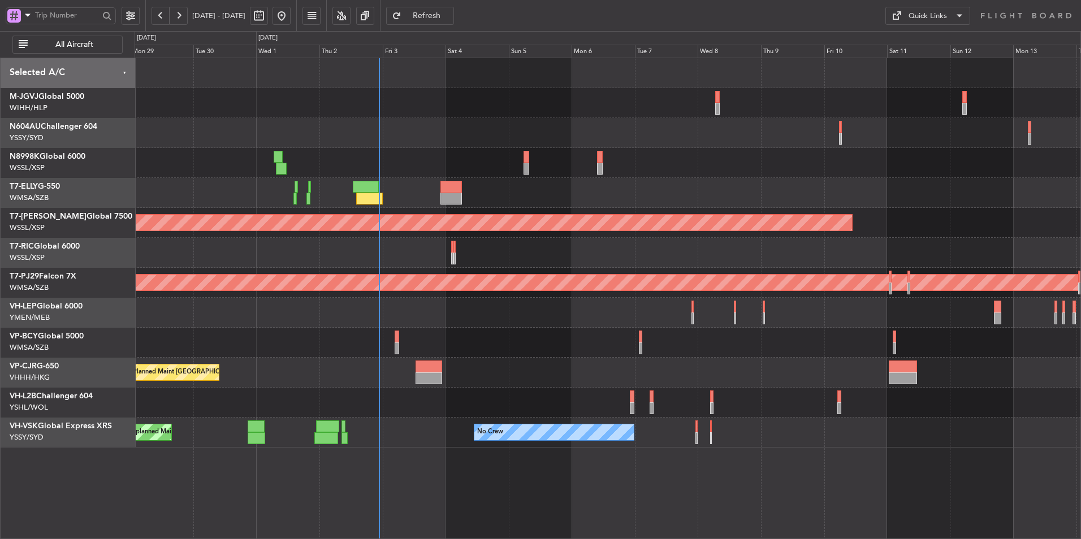
click at [1041, 18] on icon at bounding box center [1026, 16] width 92 height 10
click at [901, 16] on span at bounding box center [896, 16] width 14 height 14
click at [907, 34] on button "Trip Builder" at bounding box center [927, 42] width 85 height 27
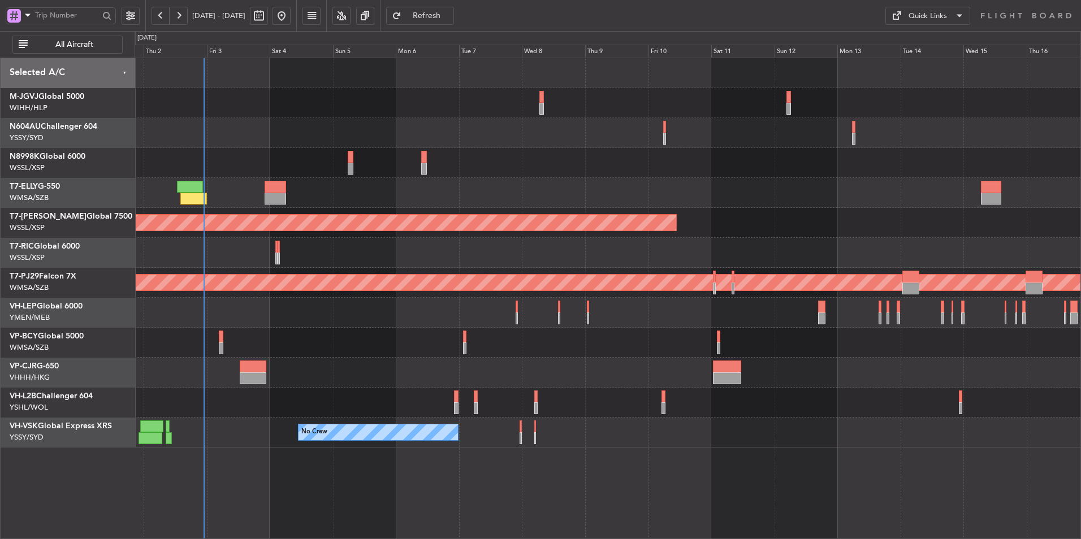
click at [664, 374] on div "Planned Maint [GEOGRAPHIC_DATA] ([GEOGRAPHIC_DATA] Intl)" at bounding box center [608, 373] width 946 height 30
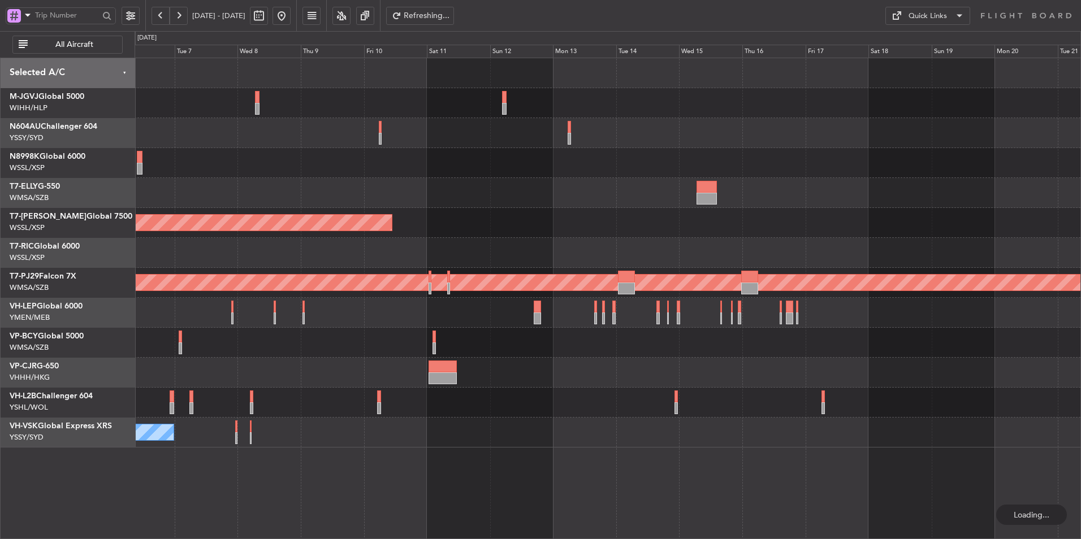
click at [445, 356] on div "Planned Maint [GEOGRAPHIC_DATA] (Seletar) Planned Maint [GEOGRAPHIC_DATA] (Sult…" at bounding box center [608, 253] width 946 height 390
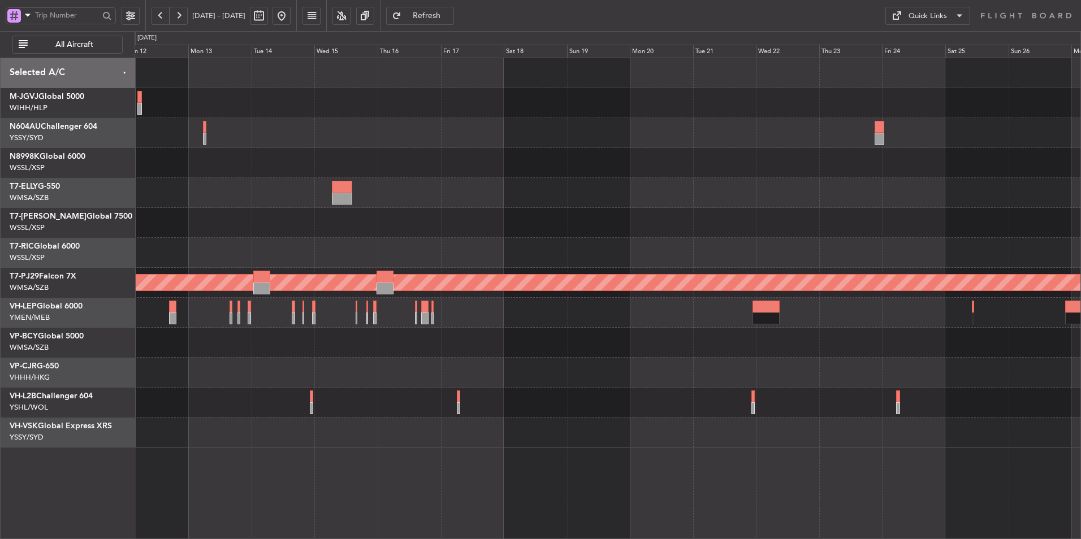
click at [871, 245] on div "Planned Maint [GEOGRAPHIC_DATA] (Seletar) Planned Maint [GEOGRAPHIC_DATA] (Sult…" at bounding box center [608, 253] width 946 height 390
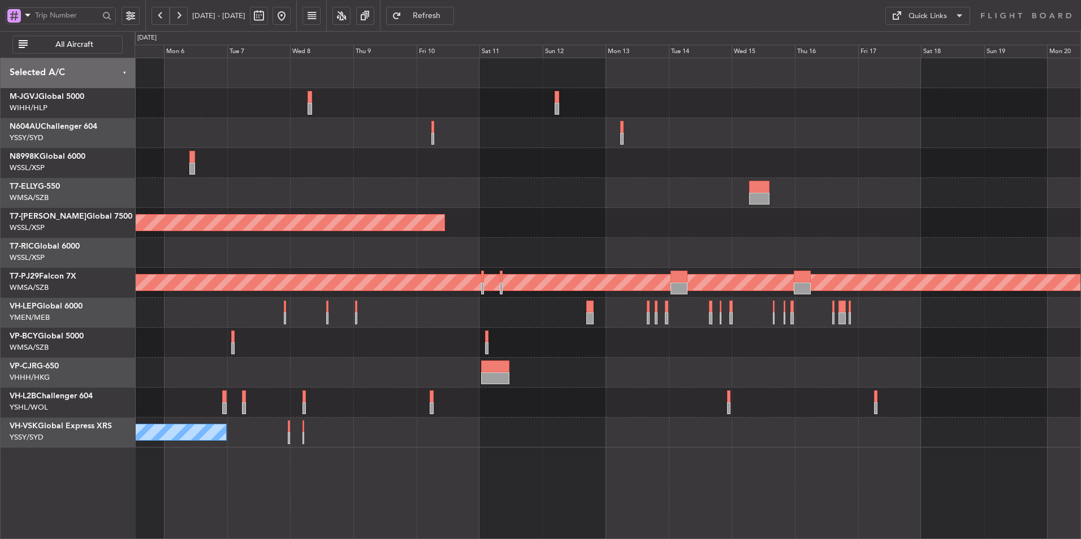
click at [291, 16] on button at bounding box center [281, 16] width 18 height 18
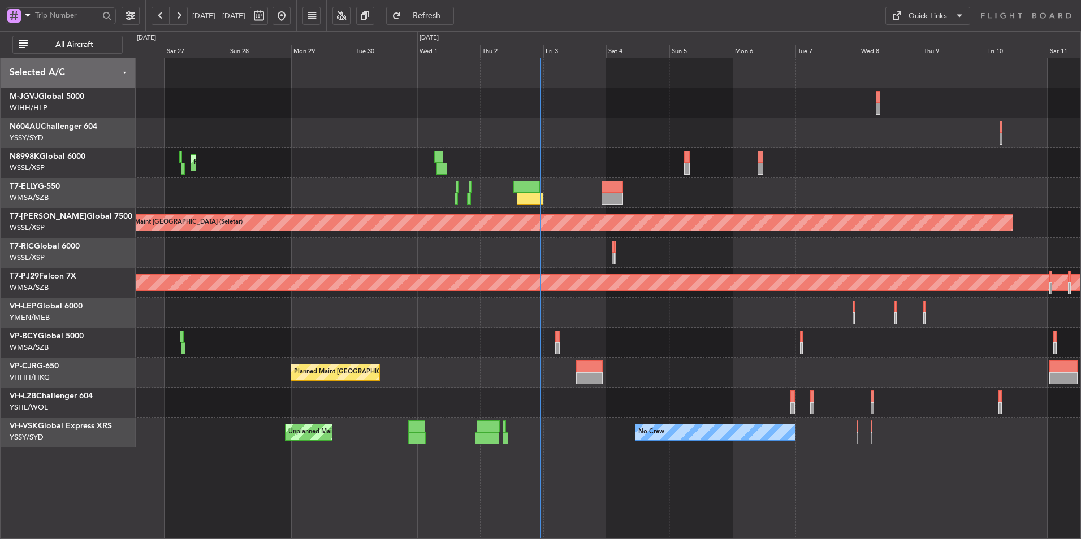
click at [545, 252] on div at bounding box center [608, 253] width 946 height 30
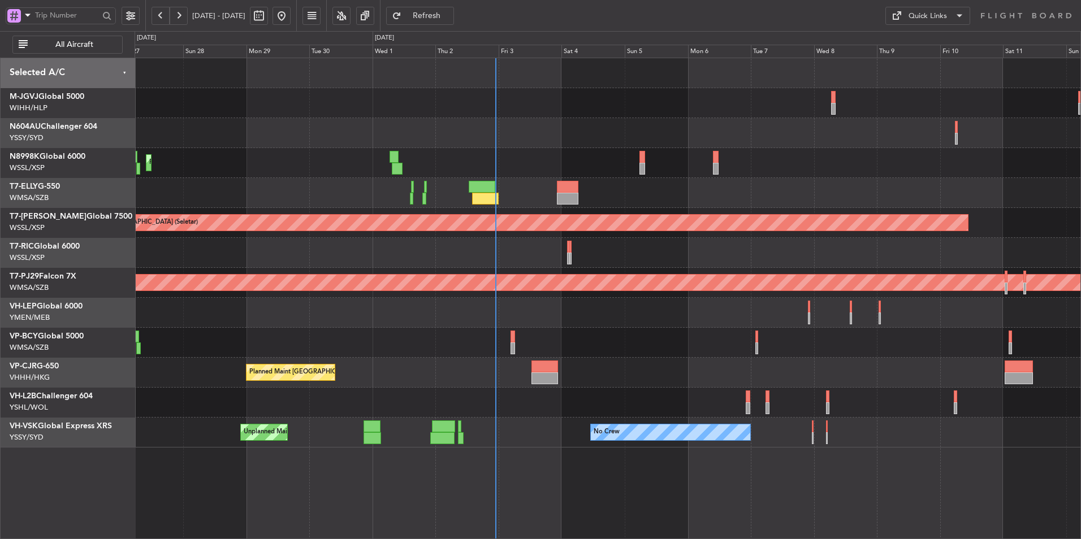
click at [544, 335] on div "Unplanned Maint [GEOGRAPHIC_DATA] (Sultan [PERSON_NAME] [PERSON_NAME] - Subang)" at bounding box center [608, 343] width 946 height 30
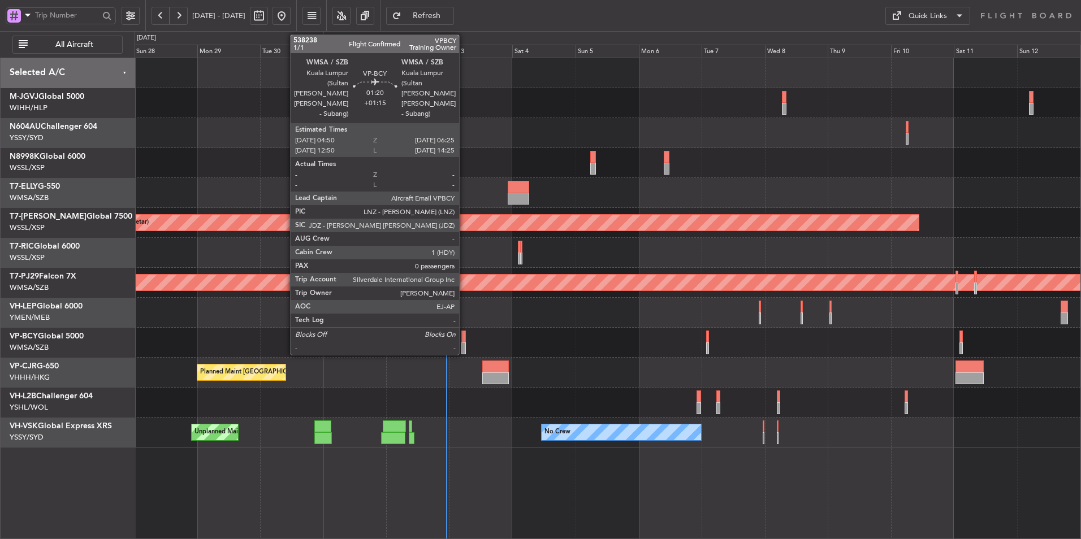
click at [459, 337] on div "Unplanned Maint [GEOGRAPHIC_DATA] (Sultan [PERSON_NAME] [PERSON_NAME] - Subang)" at bounding box center [608, 343] width 946 height 30
click at [461, 338] on div at bounding box center [463, 337] width 5 height 12
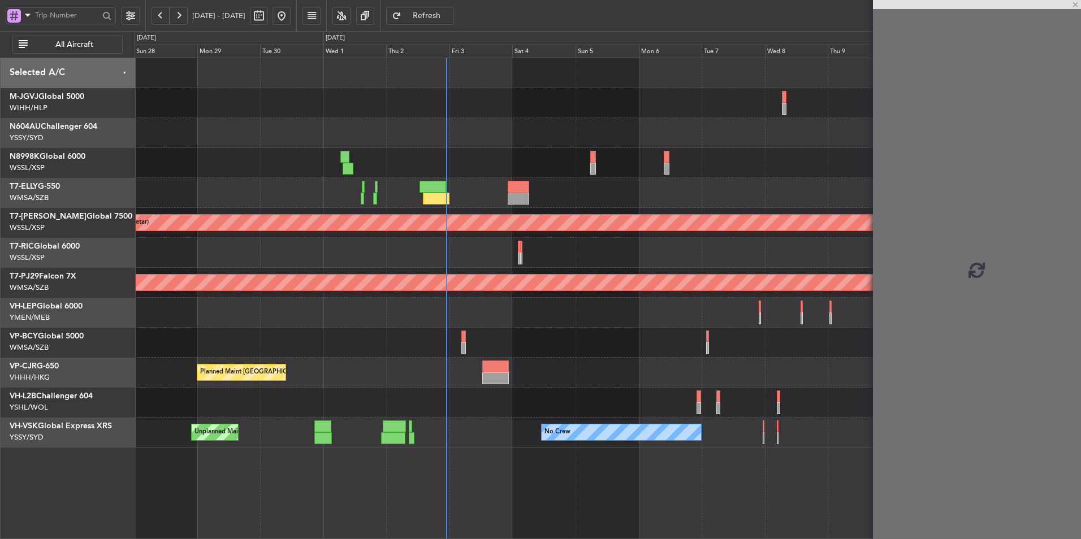
click at [480, 337] on div "Unplanned Maint [GEOGRAPHIC_DATA] (Sultan [PERSON_NAME] [PERSON_NAME] - Subang)" at bounding box center [608, 343] width 946 height 30
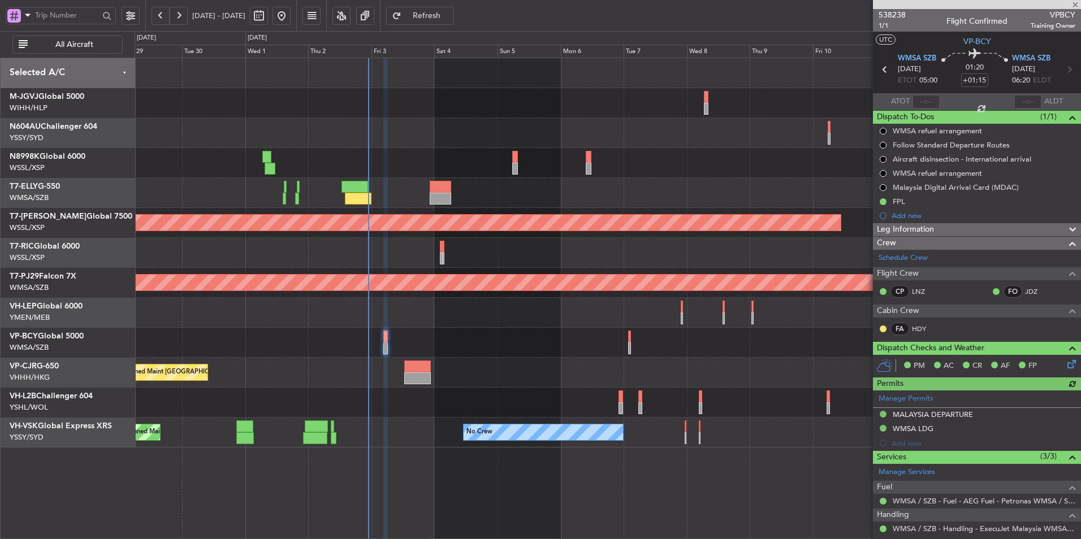
type input "[PERSON_NAME] (HHAFI)"
click at [458, 293] on div "Planned Maint [GEOGRAPHIC_DATA] (Sultan [PERSON_NAME] [PERSON_NAME] - Subang)" at bounding box center [608, 283] width 946 height 30
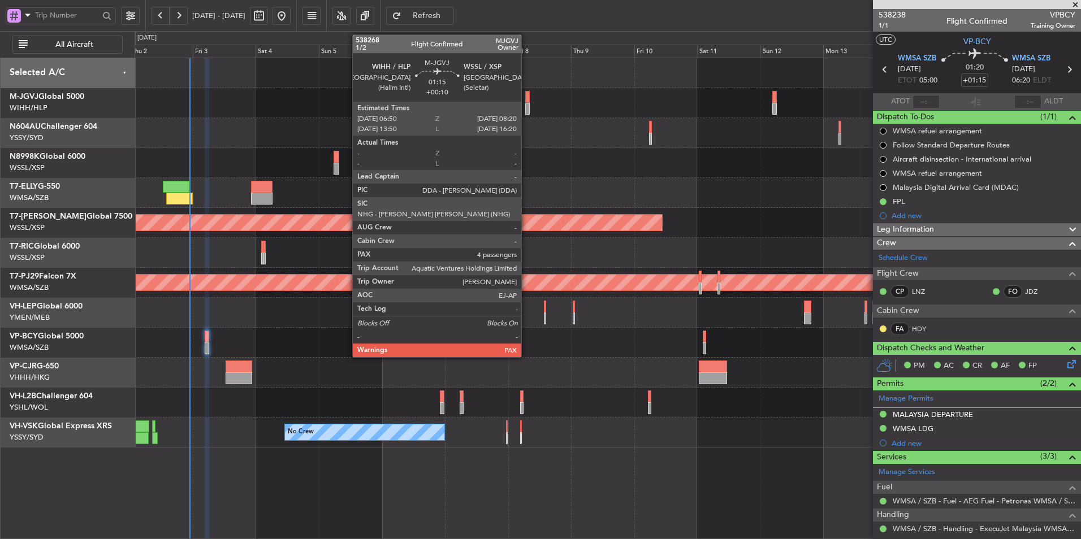
click at [526, 105] on div at bounding box center [527, 109] width 4 height 12
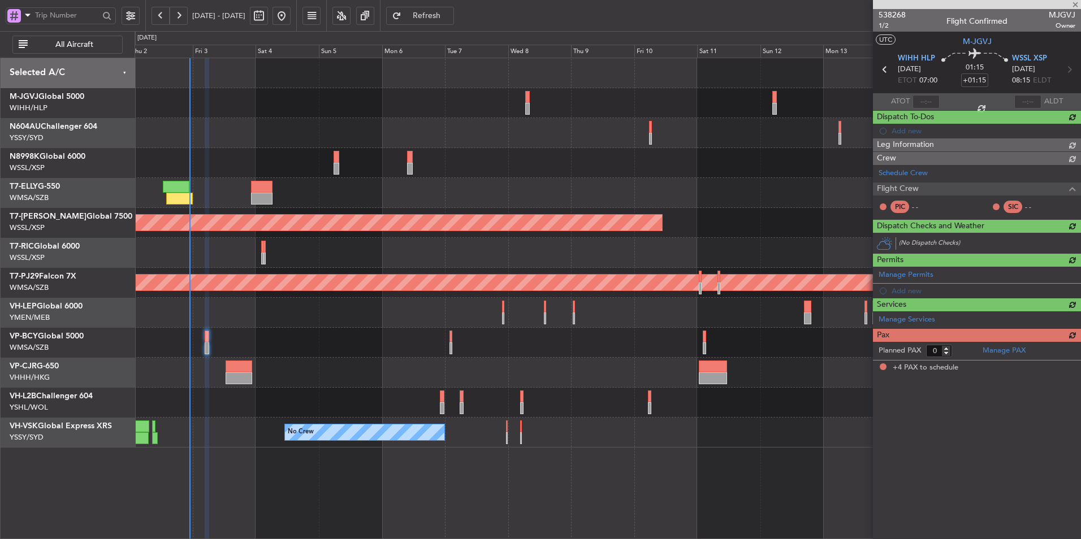
type input "+00:10"
type input "4"
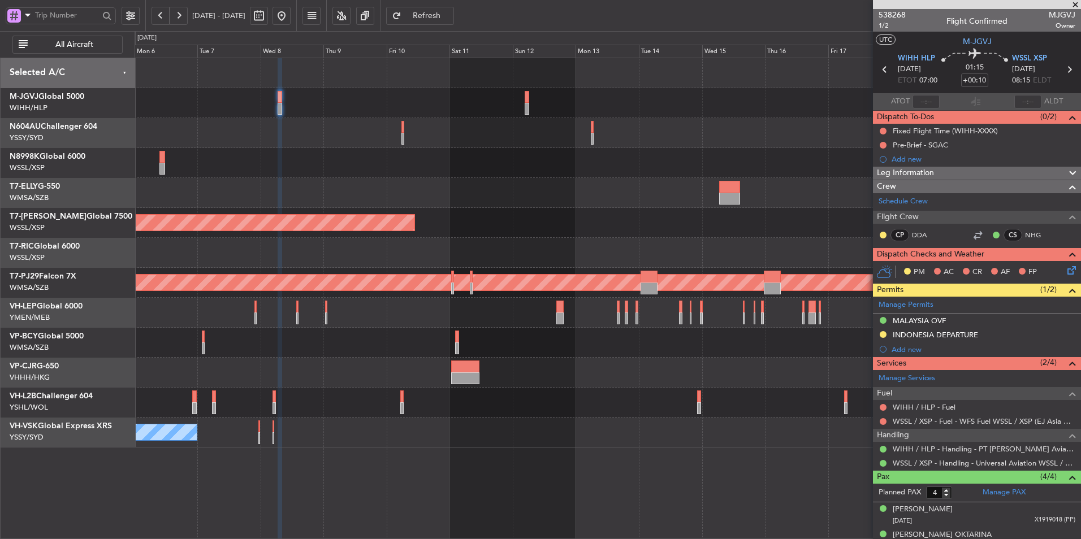
click at [464, 185] on div at bounding box center [608, 193] width 946 height 30
click at [485, 175] on div "Planned Maint [GEOGRAPHIC_DATA] (Seletar) Planned Maint [GEOGRAPHIC_DATA] (Sult…" at bounding box center [608, 253] width 946 height 390
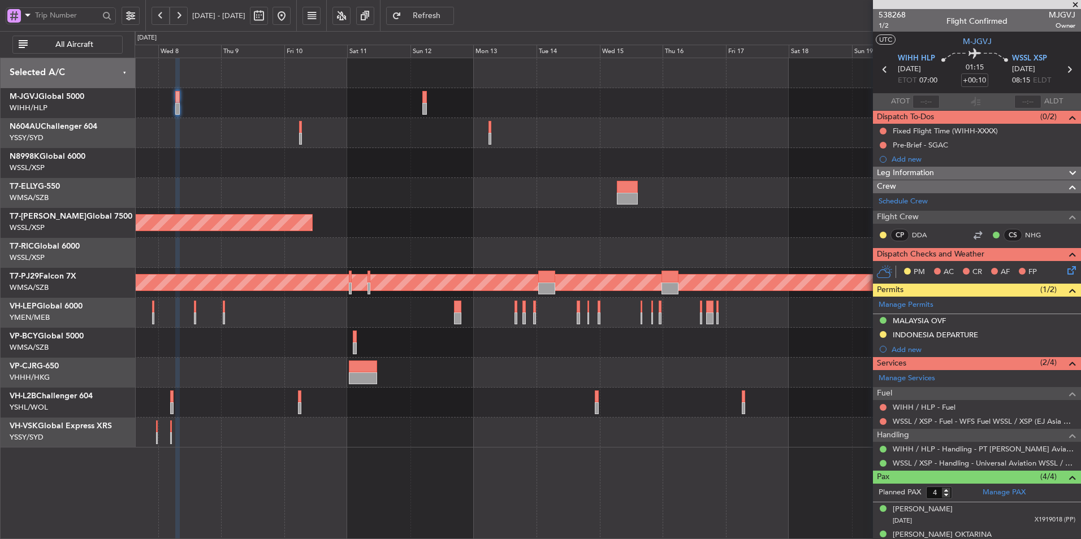
click at [568, 251] on div "Planned Maint [GEOGRAPHIC_DATA] (Seletar) Planned Maint [GEOGRAPHIC_DATA] (Sult…" at bounding box center [608, 253] width 946 height 390
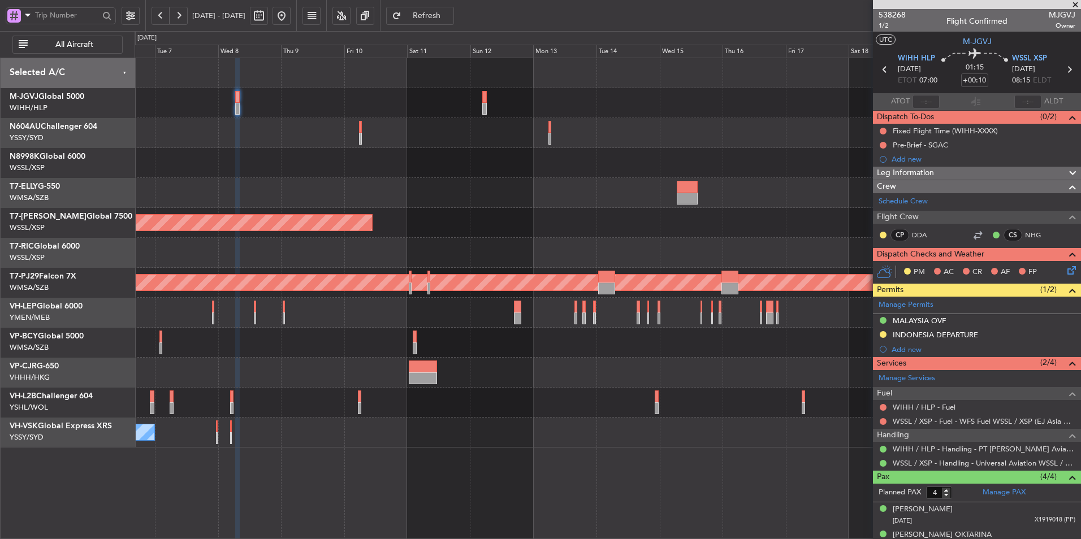
click at [321, 180] on div "Planned Maint [GEOGRAPHIC_DATA] (Seletar) Planned Maint [GEOGRAPHIC_DATA] (Sult…" at bounding box center [608, 253] width 946 height 390
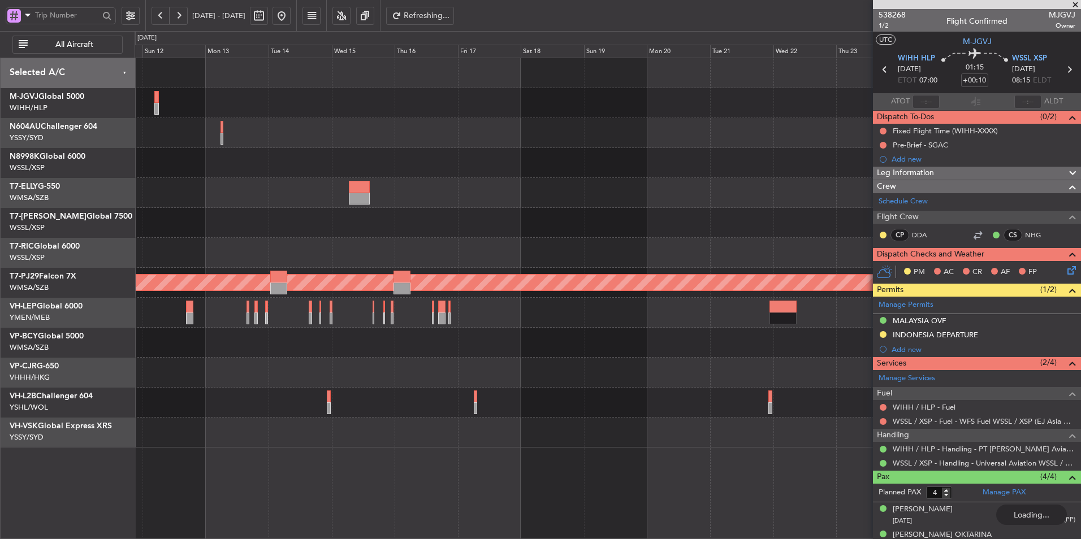
click at [268, 18] on button at bounding box center [259, 16] width 18 height 18
select select "10"
select select "2025"
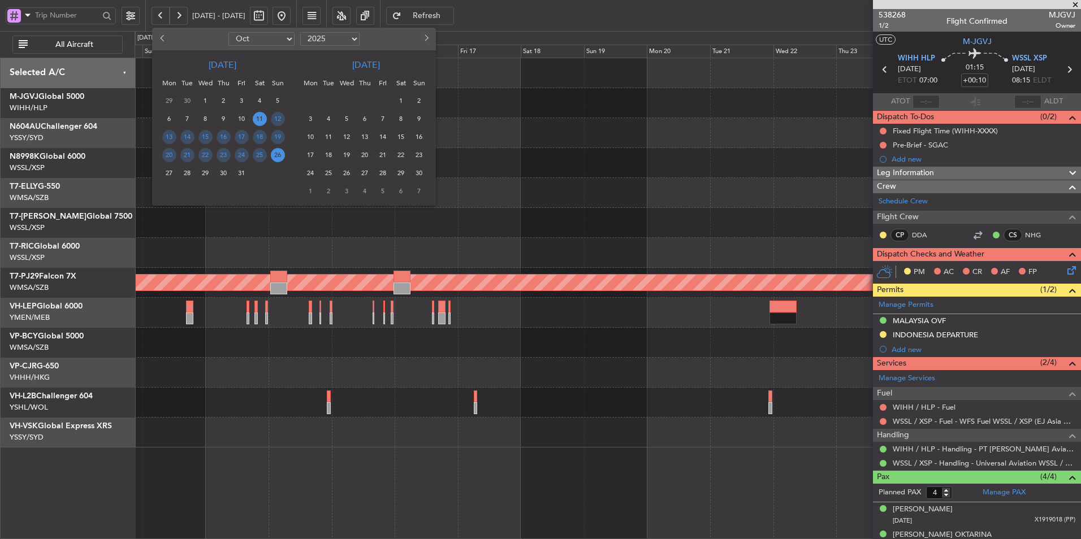
click at [422, 36] on button "Next month" at bounding box center [425, 39] width 12 height 18
select select "11"
click at [521, 149] on div at bounding box center [540, 269] width 1081 height 539
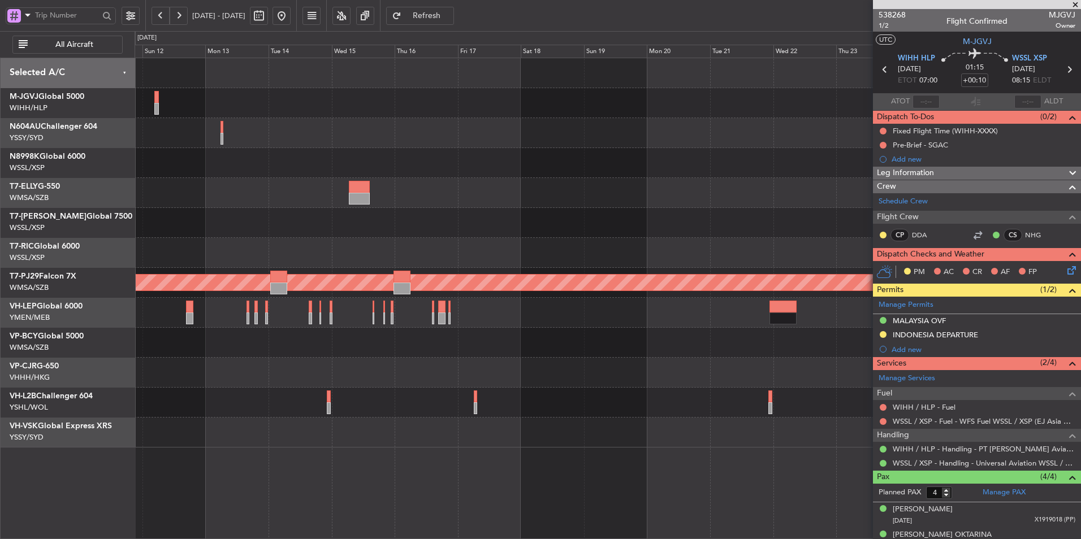
click at [478, 188] on div at bounding box center [608, 193] width 946 height 30
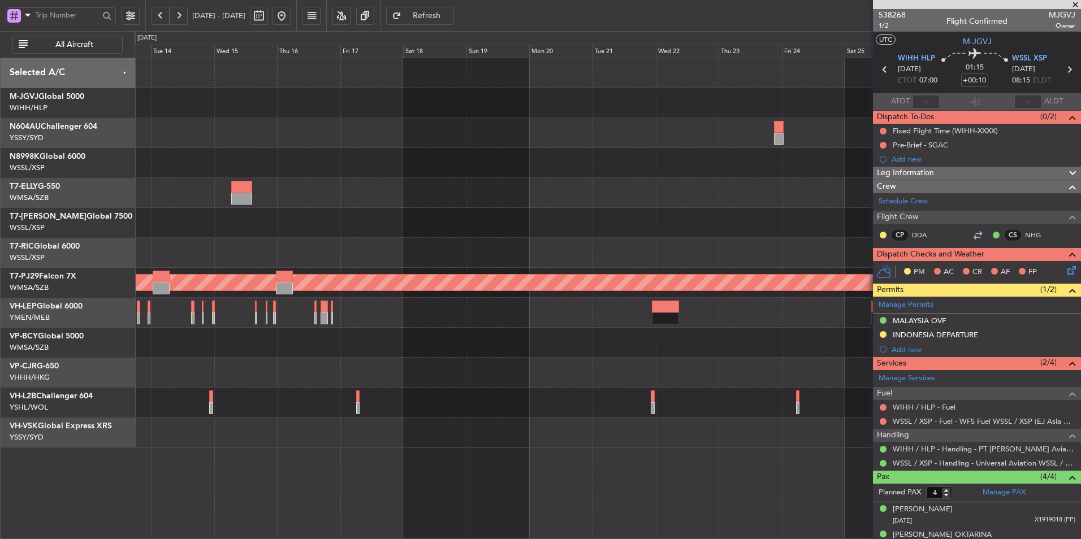
click at [291, 18] on button at bounding box center [281, 16] width 18 height 18
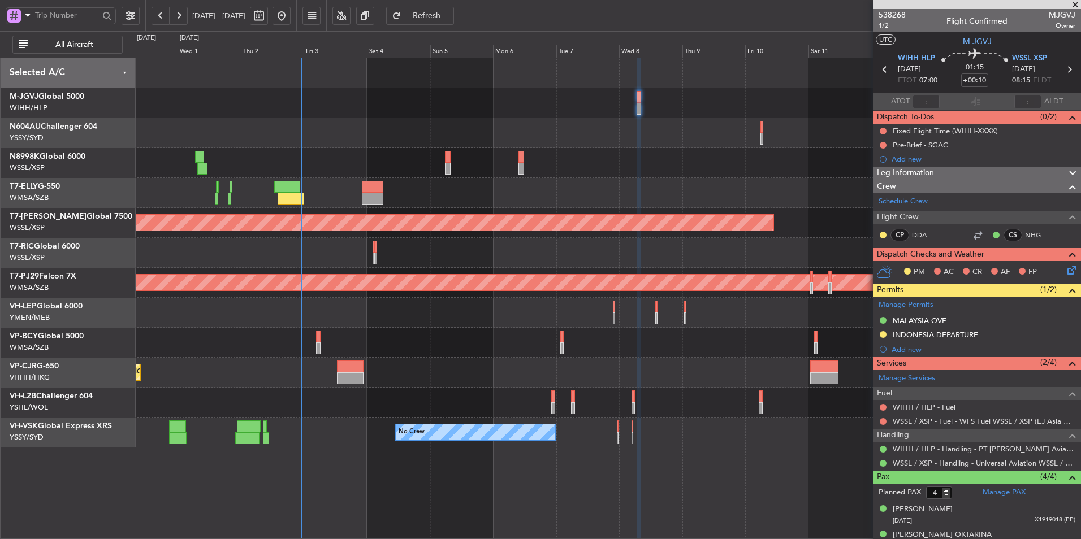
click at [267, 245] on div "Planned Maint [GEOGRAPHIC_DATA] ([GEOGRAPHIC_DATA] Intl) Planned Maint [GEOGRAP…" at bounding box center [608, 253] width 946 height 390
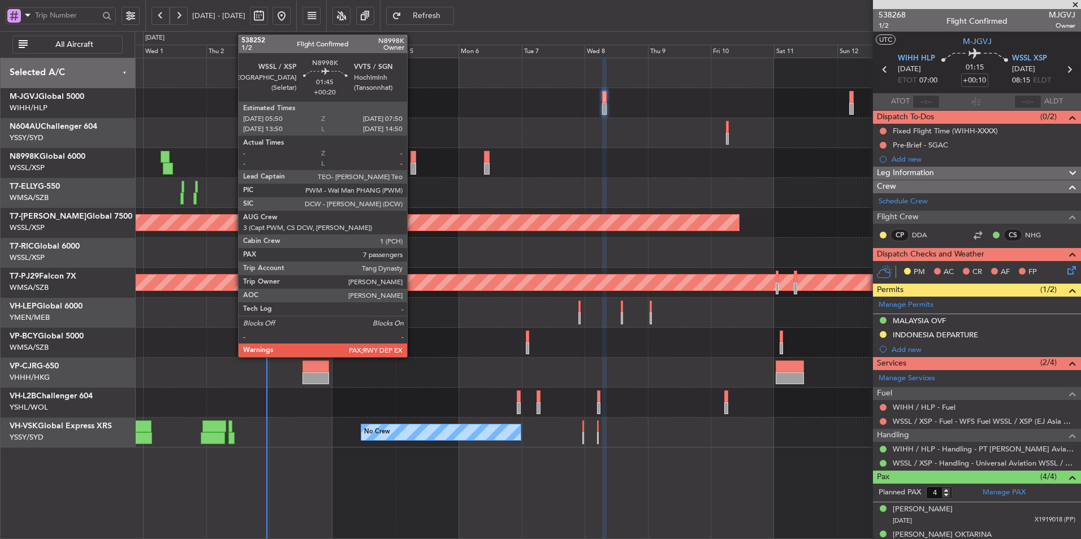
click at [412, 169] on div at bounding box center [413, 169] width 6 height 12
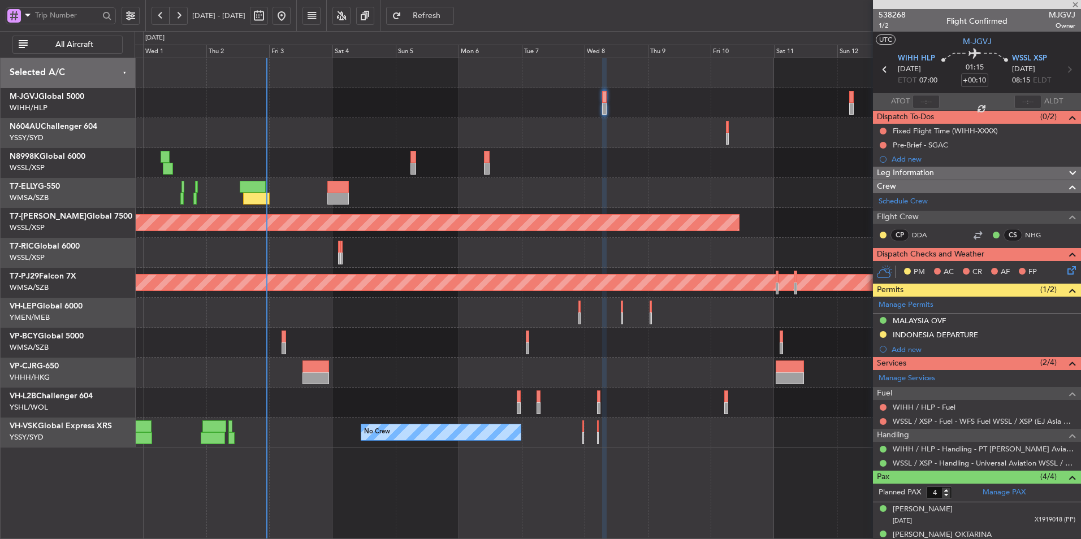
type input "+00:20"
type input "7"
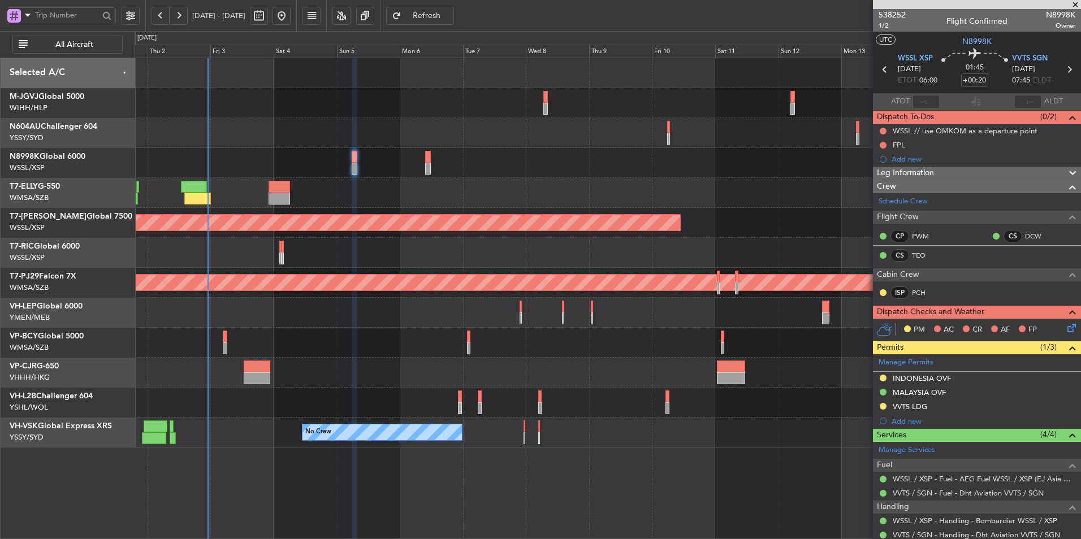
click at [484, 331] on div at bounding box center [608, 343] width 946 height 30
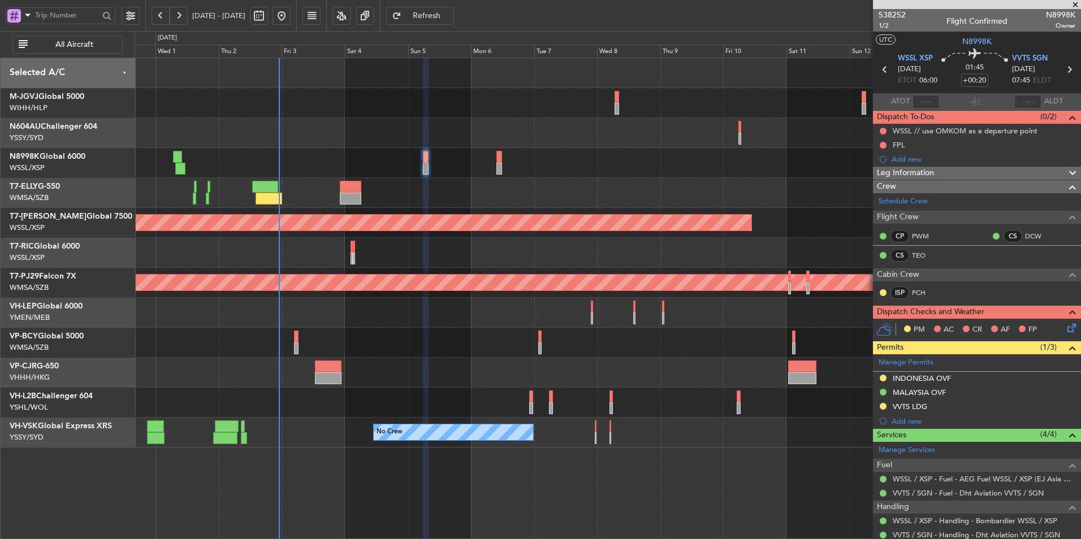
click at [413, 350] on div at bounding box center [608, 343] width 946 height 30
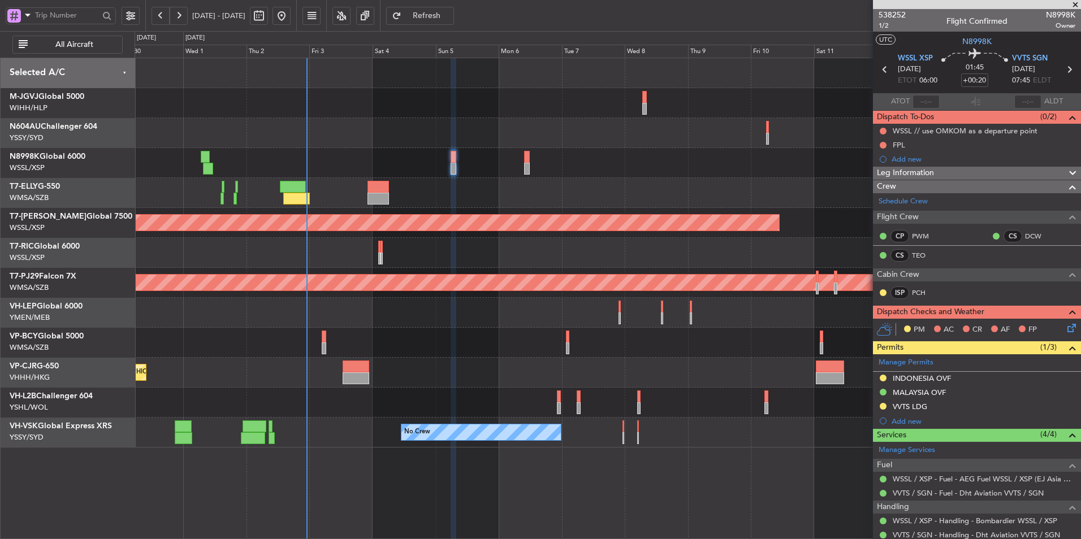
click at [416, 328] on div "Planned Maint [GEOGRAPHIC_DATA] ([GEOGRAPHIC_DATA] Intl) Planned Maint [GEOGRAP…" at bounding box center [608, 253] width 946 height 390
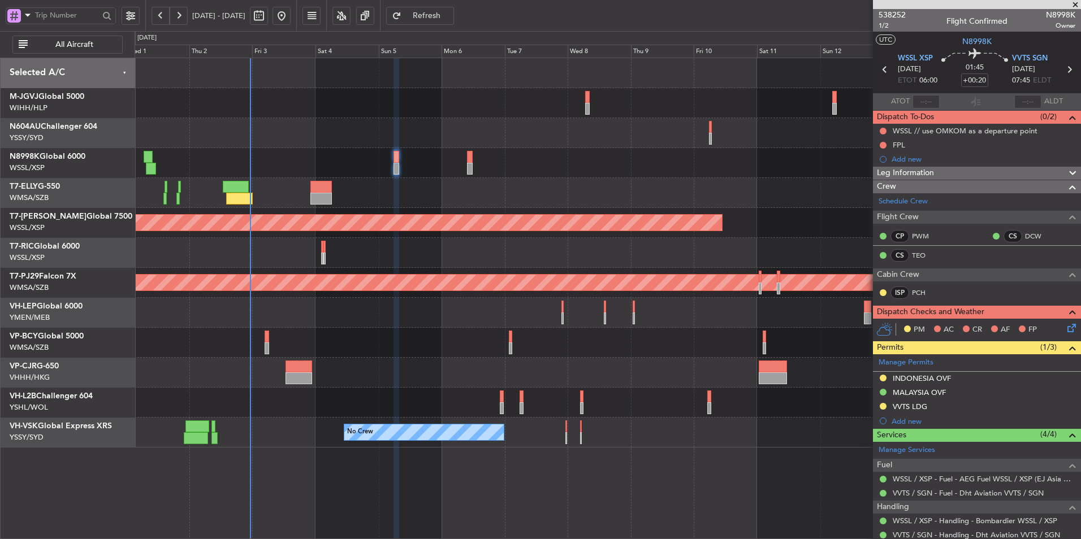
click at [473, 322] on div at bounding box center [608, 313] width 946 height 30
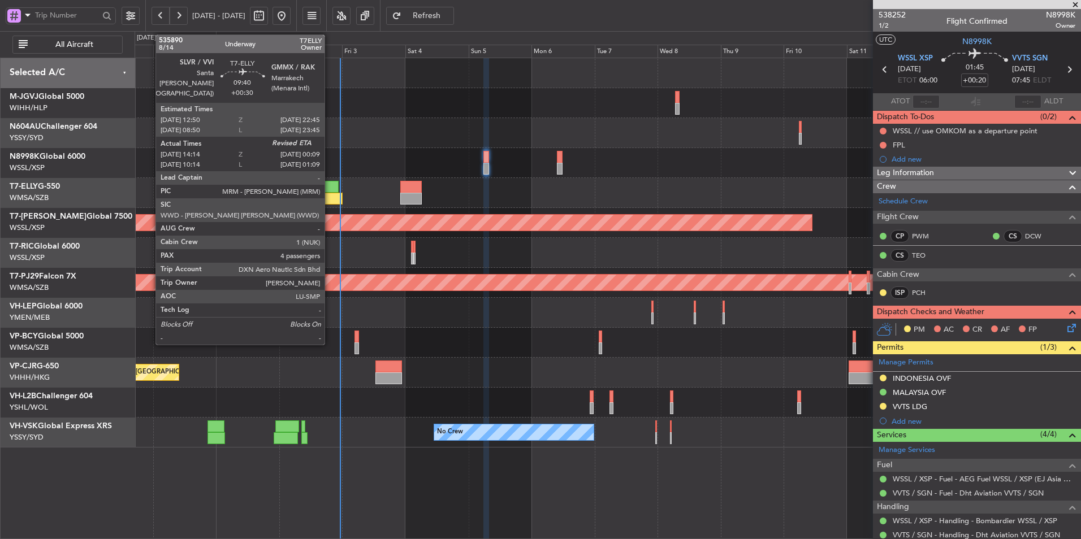
click at [325, 200] on div at bounding box center [329, 199] width 27 height 12
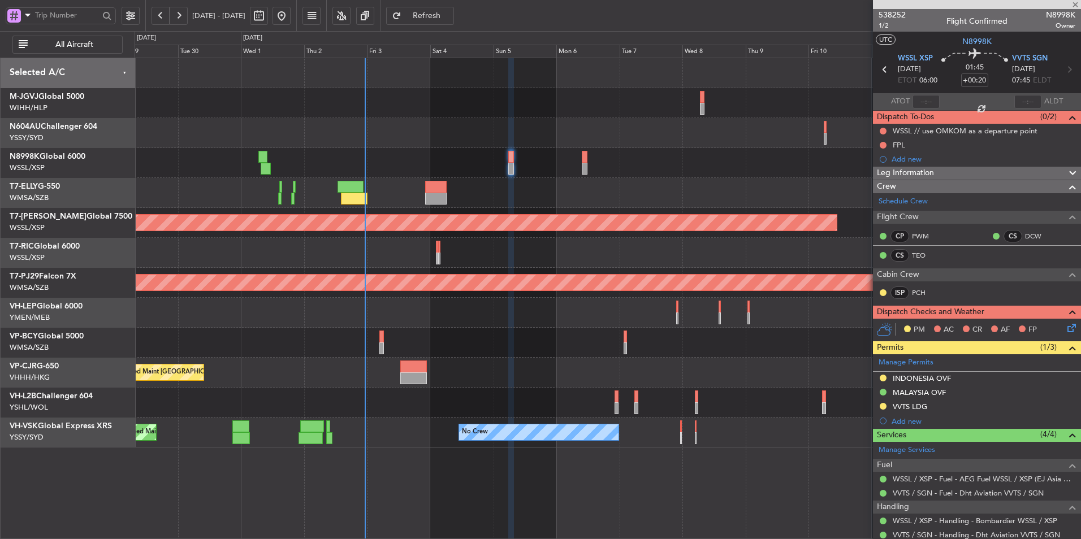
click at [407, 256] on div at bounding box center [608, 253] width 946 height 30
type input "+00:30"
type input "14:24"
type input "4"
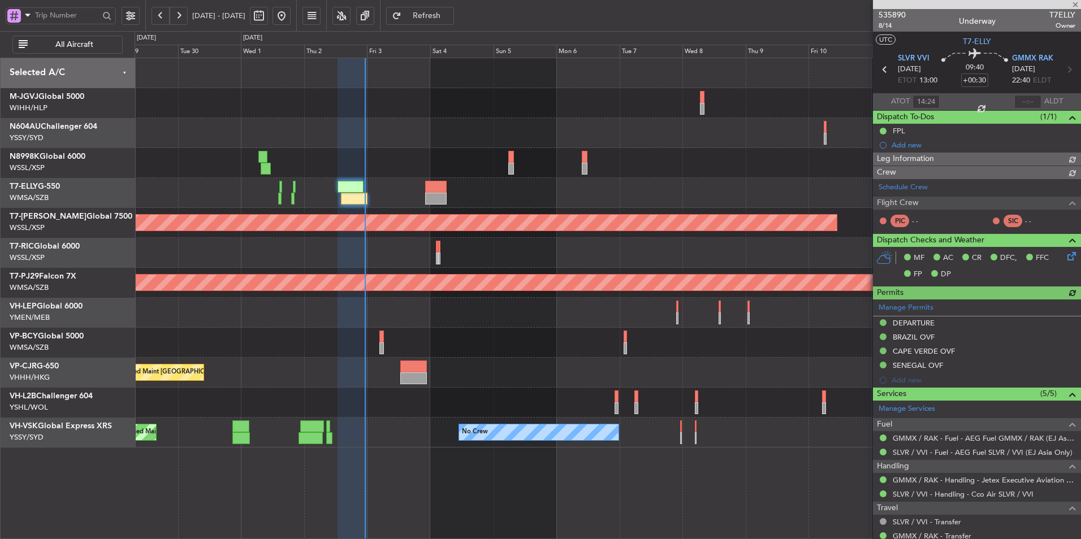
type input "[PERSON_NAME] (KYA)"
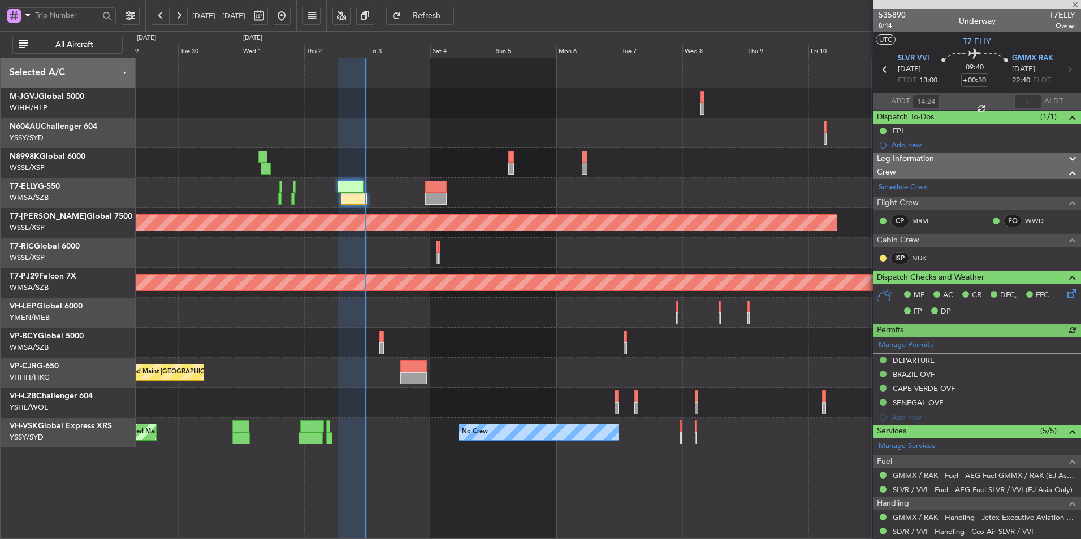
click at [515, 267] on div at bounding box center [608, 253] width 946 height 30
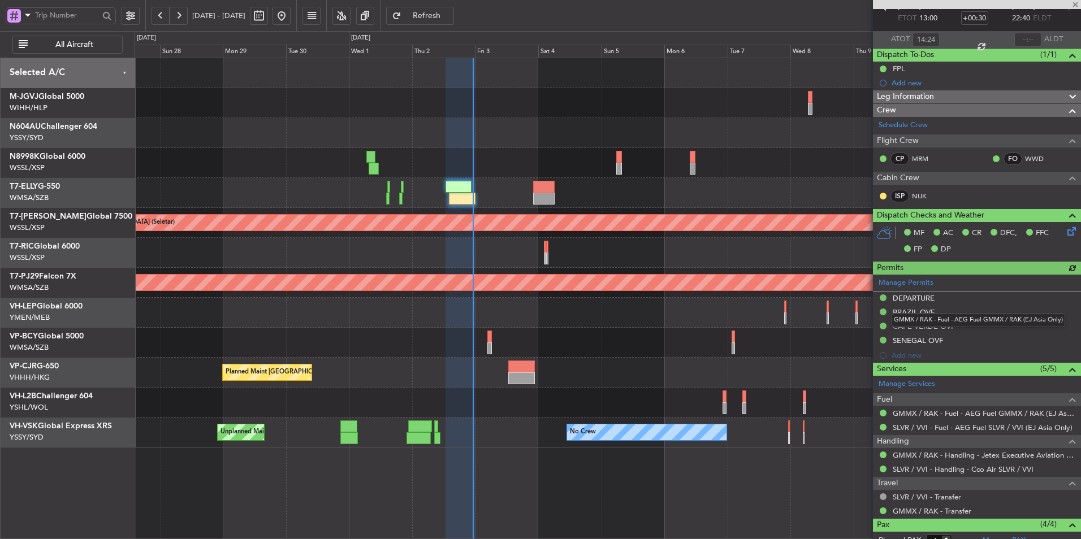
scroll to position [62, 0]
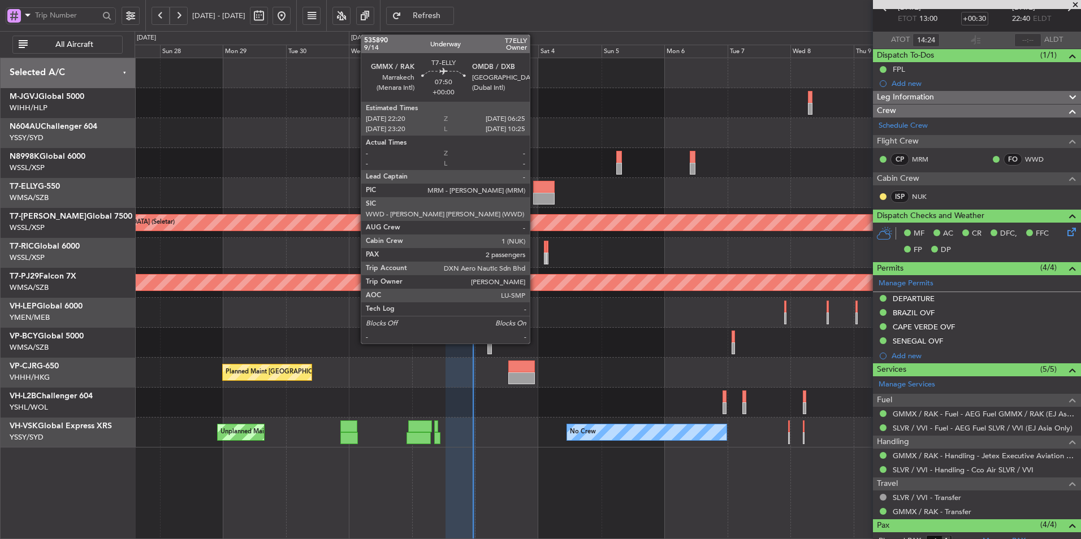
click at [535, 194] on div at bounding box center [543, 199] width 21 height 12
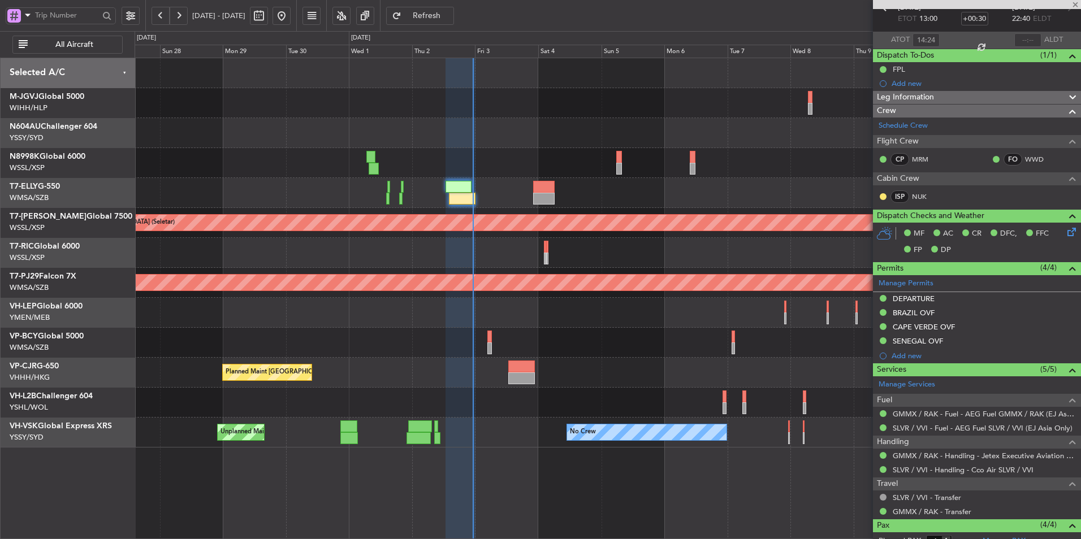
type input "2"
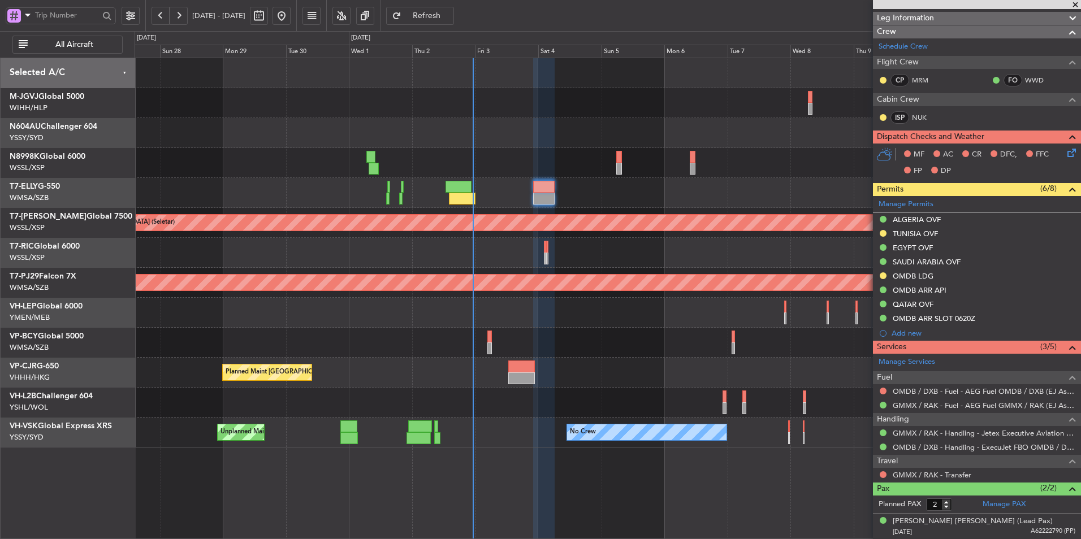
scroll to position [194, 0]
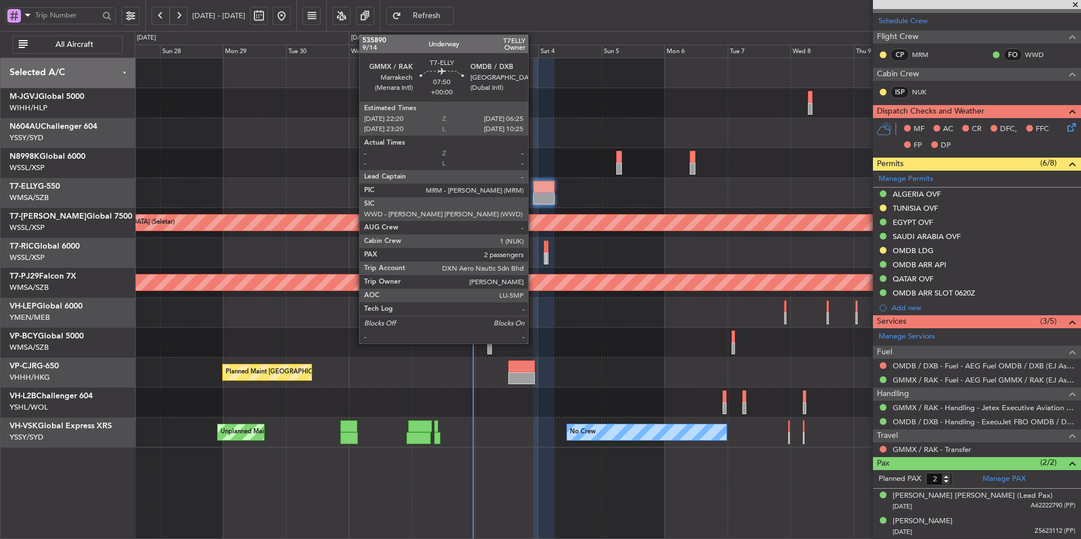
click at [533, 188] on div at bounding box center [608, 193] width 946 height 30
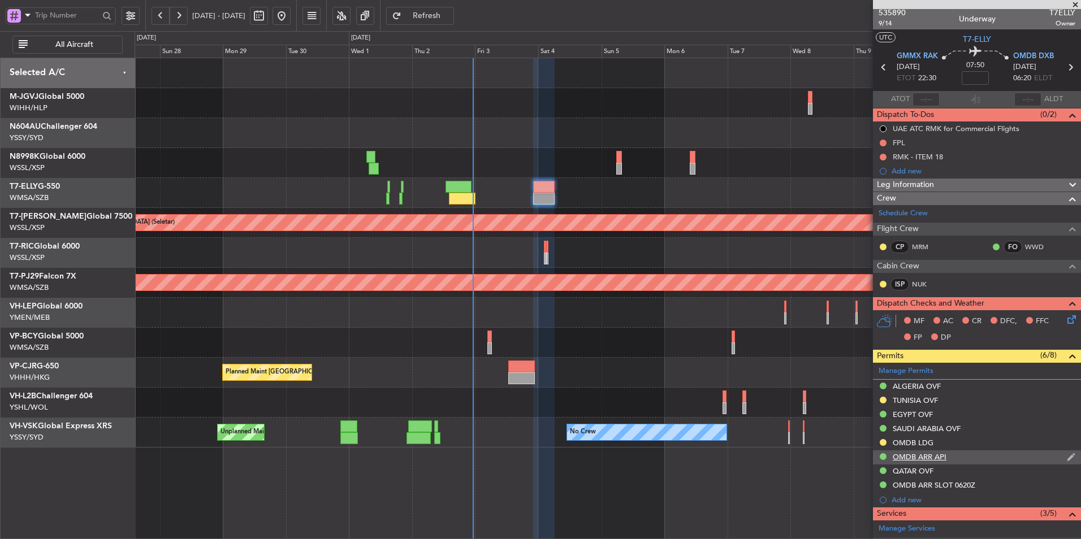
scroll to position [0, 0]
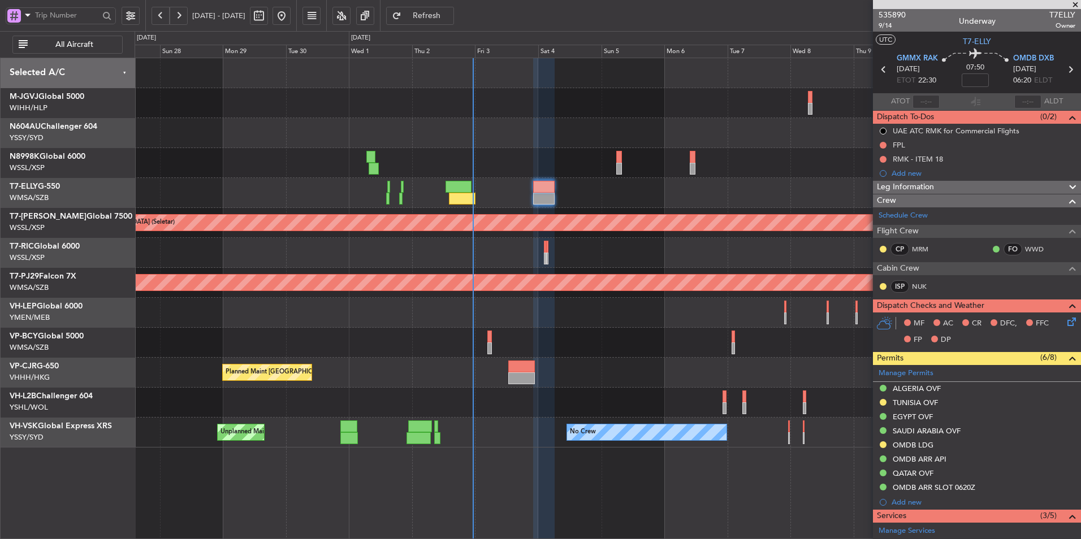
click at [339, 265] on div at bounding box center [608, 253] width 946 height 30
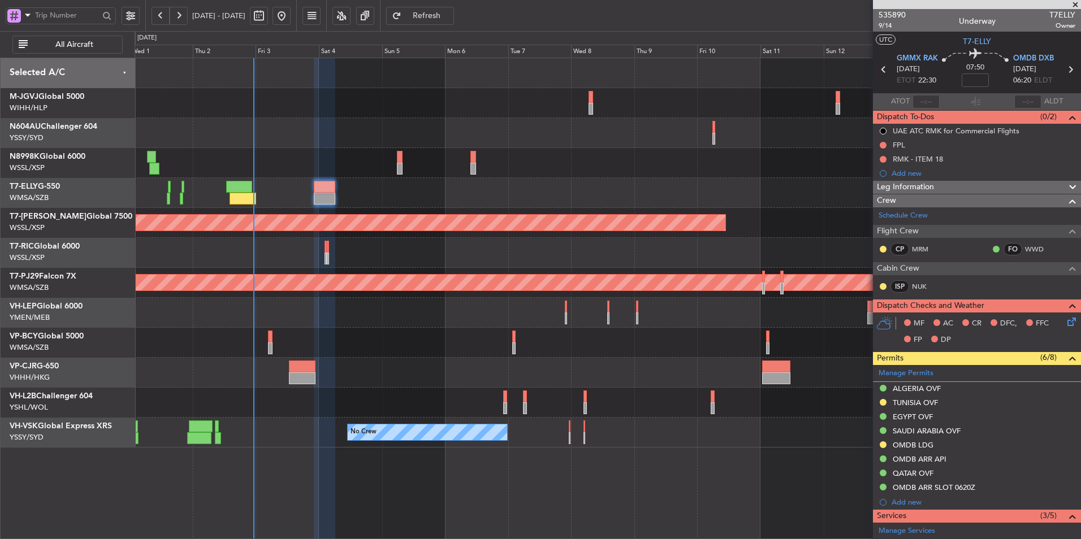
click at [427, 270] on div "Planned Maint [GEOGRAPHIC_DATA] (Sultan [PERSON_NAME] [PERSON_NAME] - Subang)" at bounding box center [608, 283] width 946 height 30
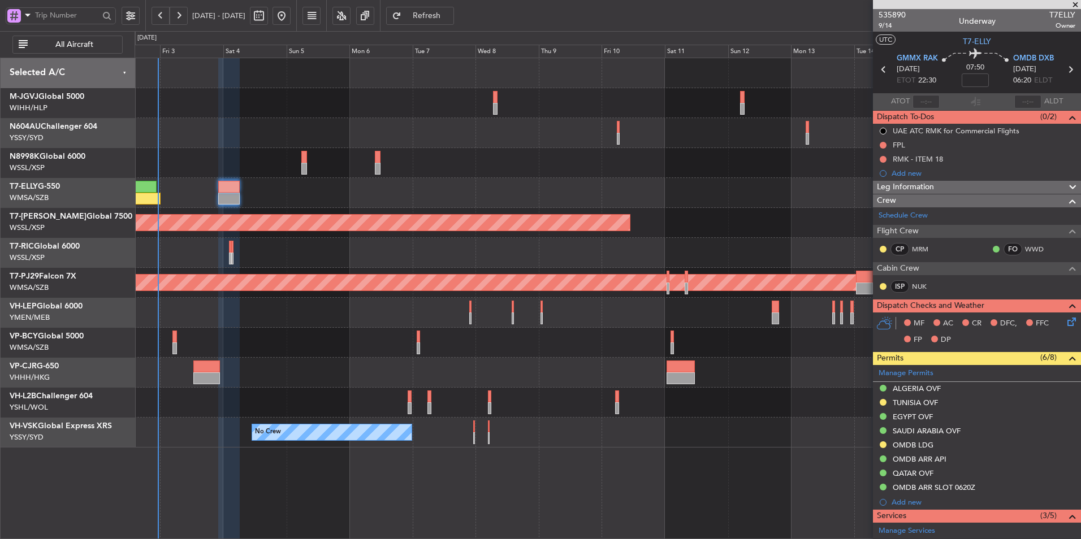
click at [419, 241] on div at bounding box center [608, 253] width 946 height 30
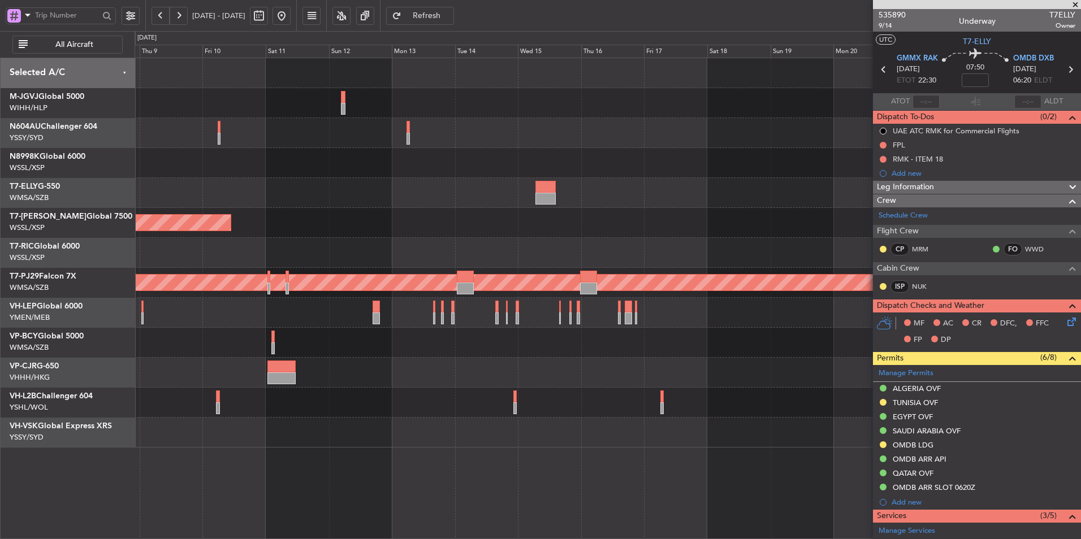
click at [492, 239] on div at bounding box center [608, 253] width 946 height 30
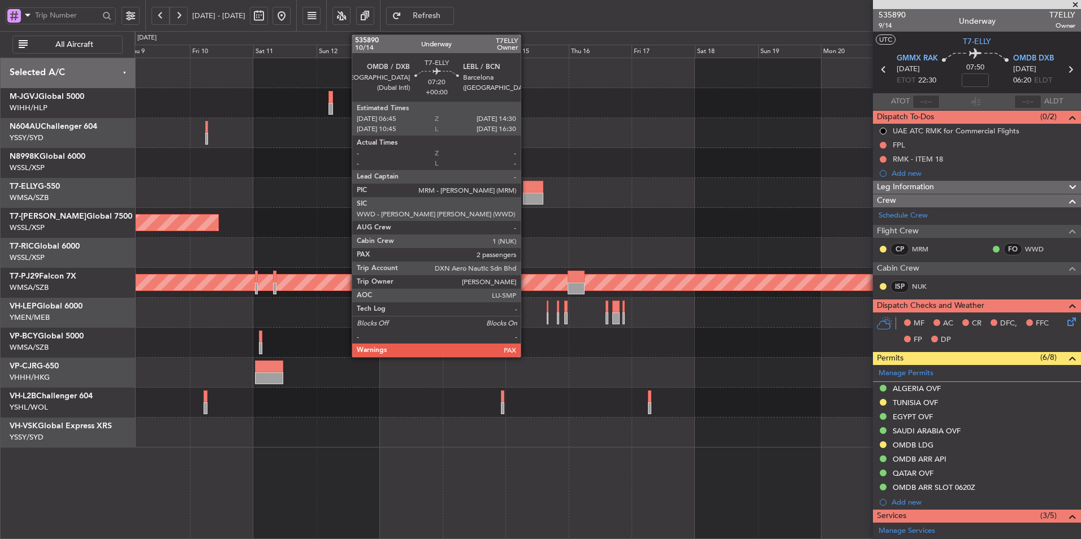
click at [528, 189] on div at bounding box center [533, 187] width 21 height 12
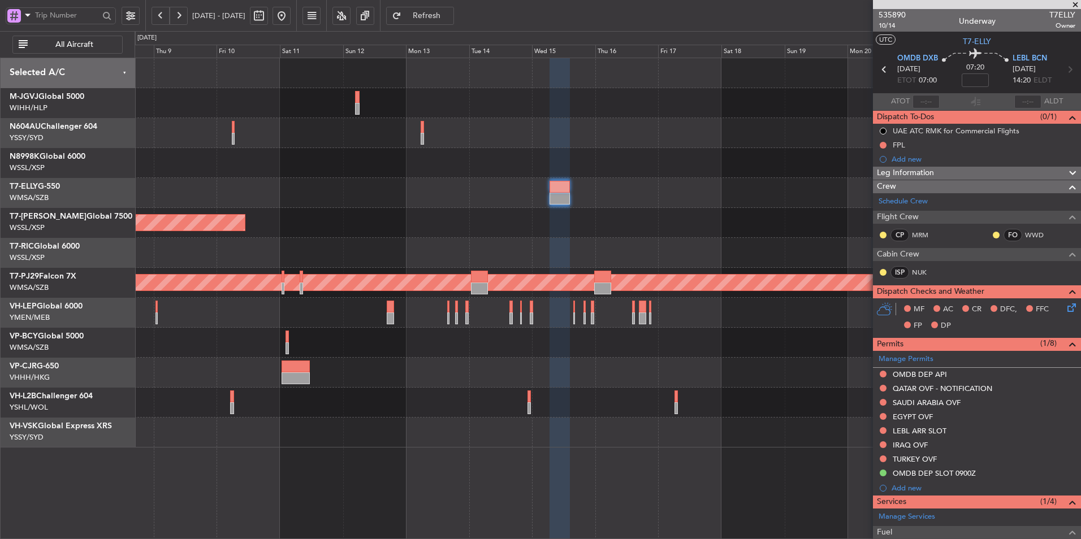
click at [633, 232] on div "Planned Maint [GEOGRAPHIC_DATA] (Seletar)" at bounding box center [608, 223] width 946 height 30
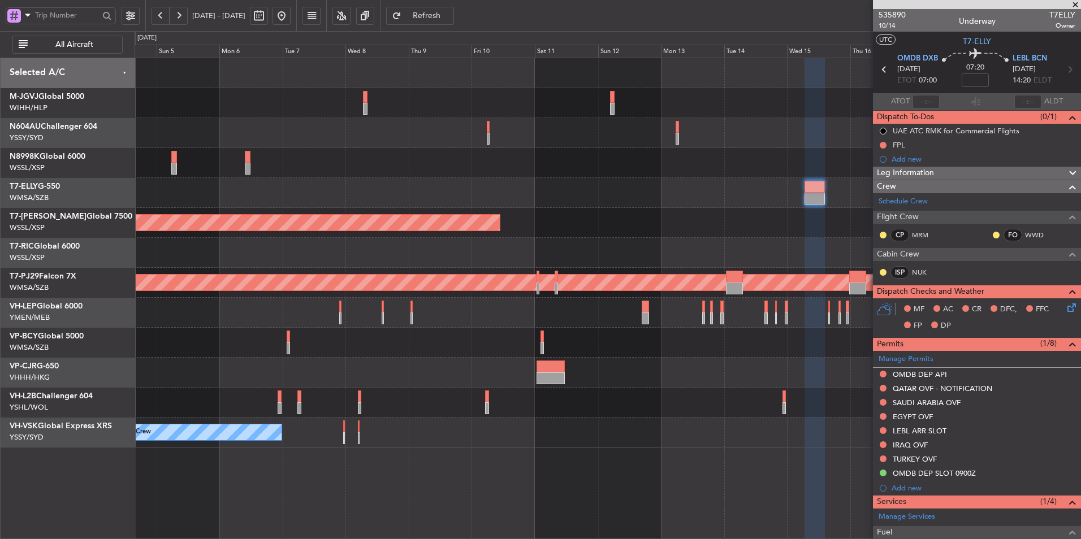
click at [624, 269] on div "Planned Maint [GEOGRAPHIC_DATA] (Seletar) Planned Maint [GEOGRAPHIC_DATA] (Sult…" at bounding box center [608, 253] width 946 height 390
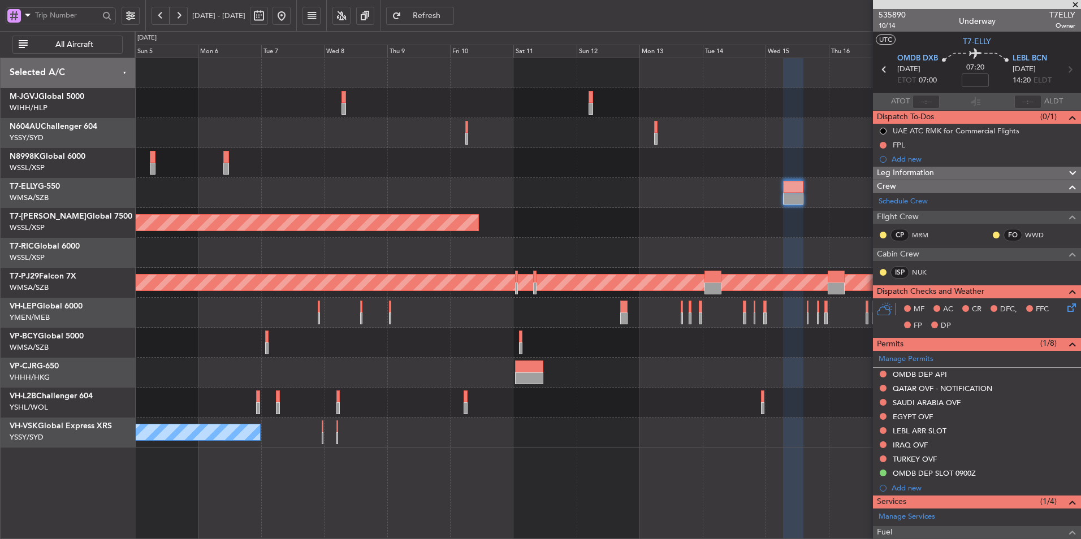
click at [658, 213] on div "Planned Maint [GEOGRAPHIC_DATA] (Seletar)" at bounding box center [608, 223] width 946 height 30
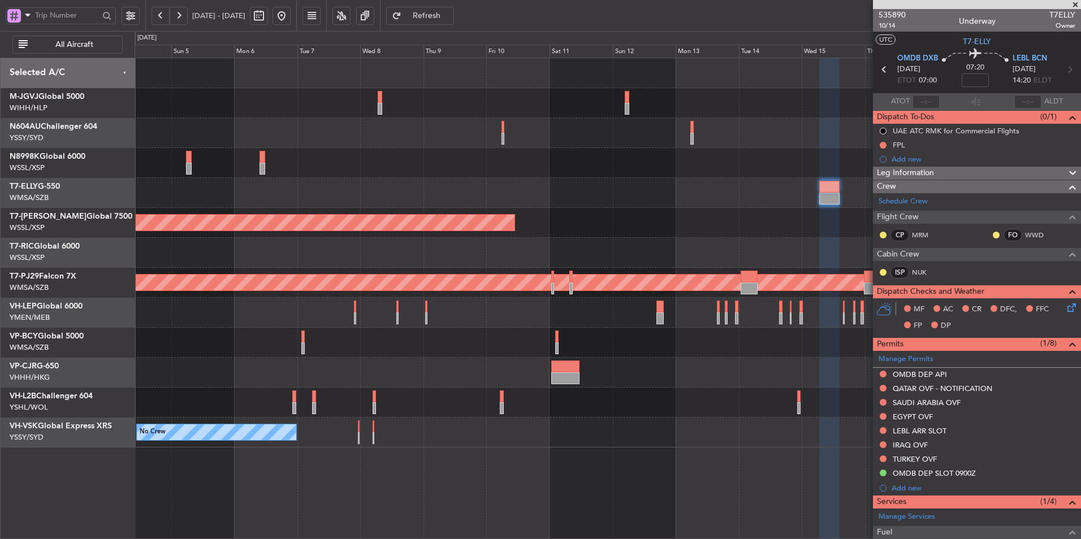
click at [555, 224] on div "Planned Maint [GEOGRAPHIC_DATA] (Seletar)" at bounding box center [608, 223] width 946 height 30
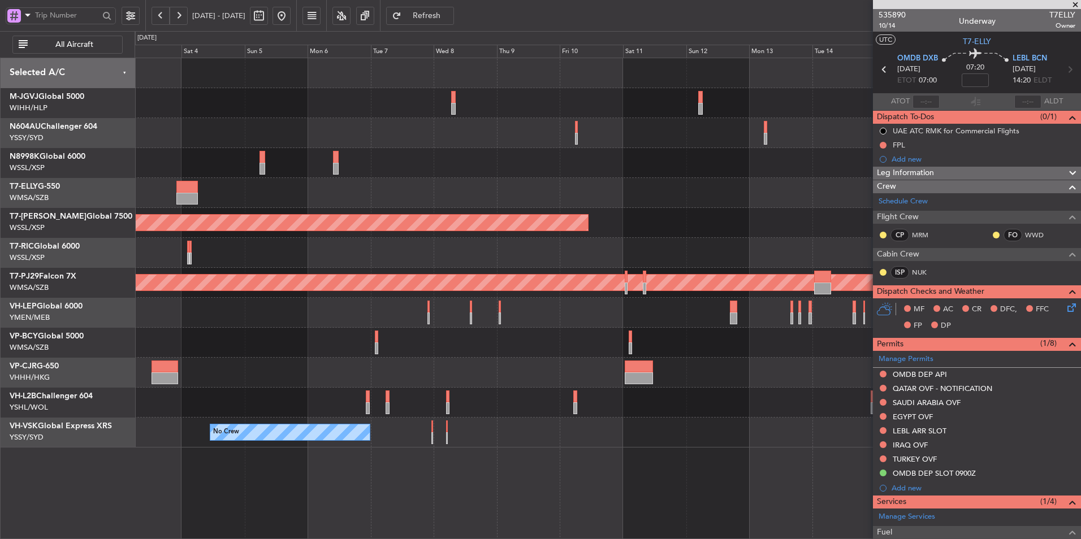
click at [369, 251] on div at bounding box center [608, 253] width 946 height 30
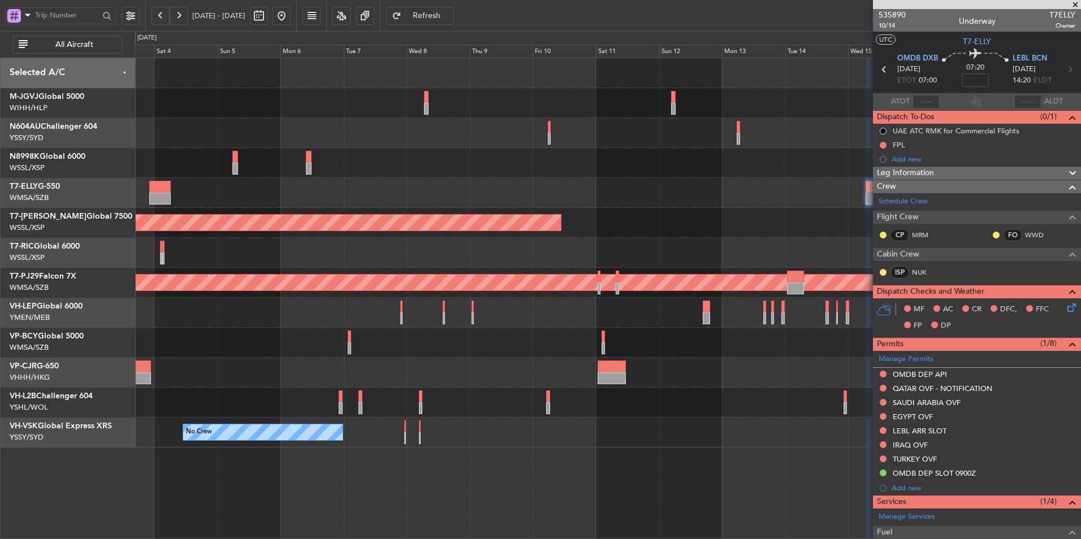
click at [336, 249] on div at bounding box center [608, 253] width 946 height 30
click at [452, 323] on div at bounding box center [608, 313] width 946 height 30
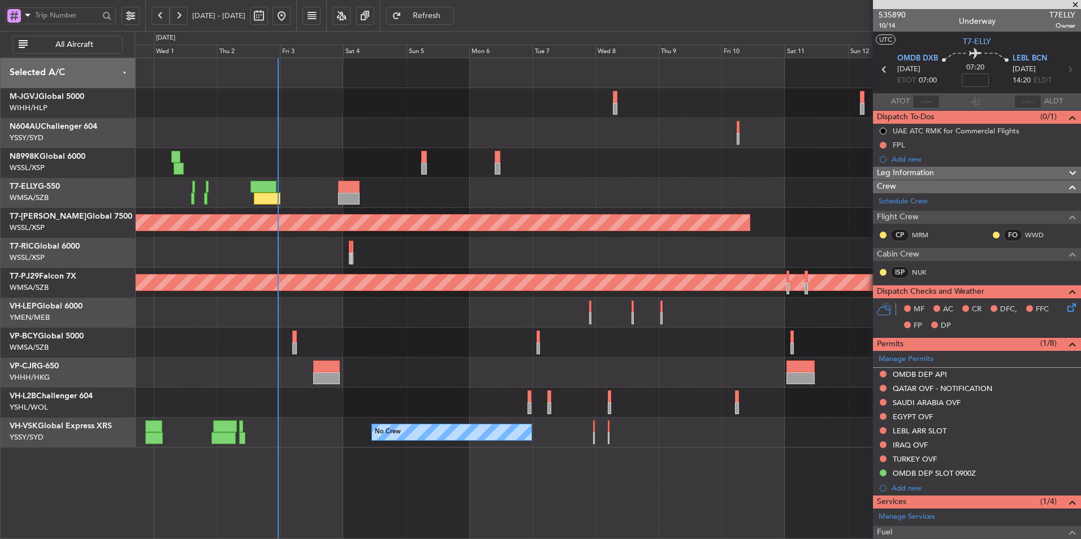
click at [431, 329] on div "Planned Maint [GEOGRAPHIC_DATA] ([GEOGRAPHIC_DATA] Intl) Planned Maint [GEOGRAP…" at bounding box center [608, 253] width 946 height 390
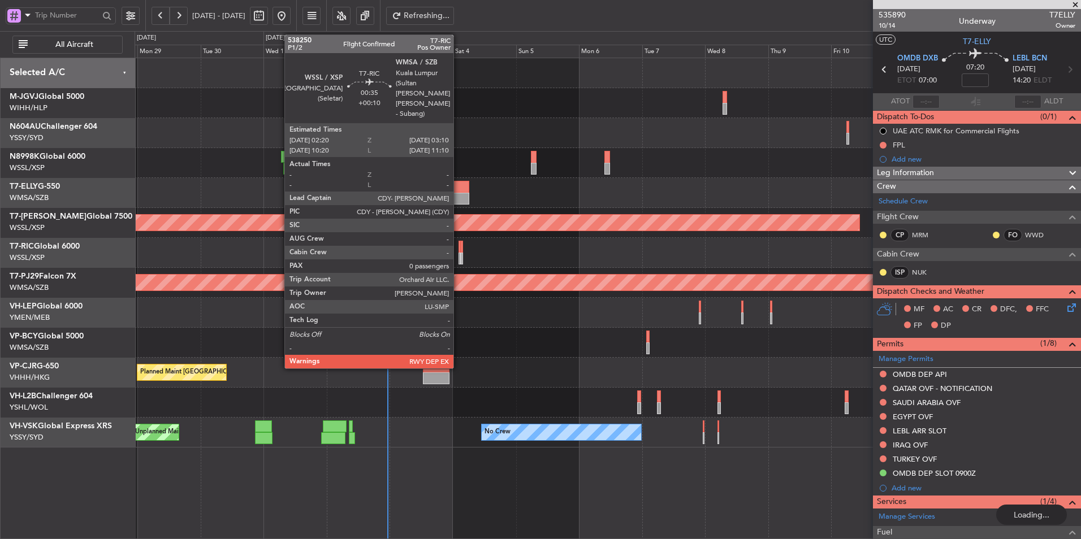
click at [458, 254] on div at bounding box center [459, 259] width 2 height 12
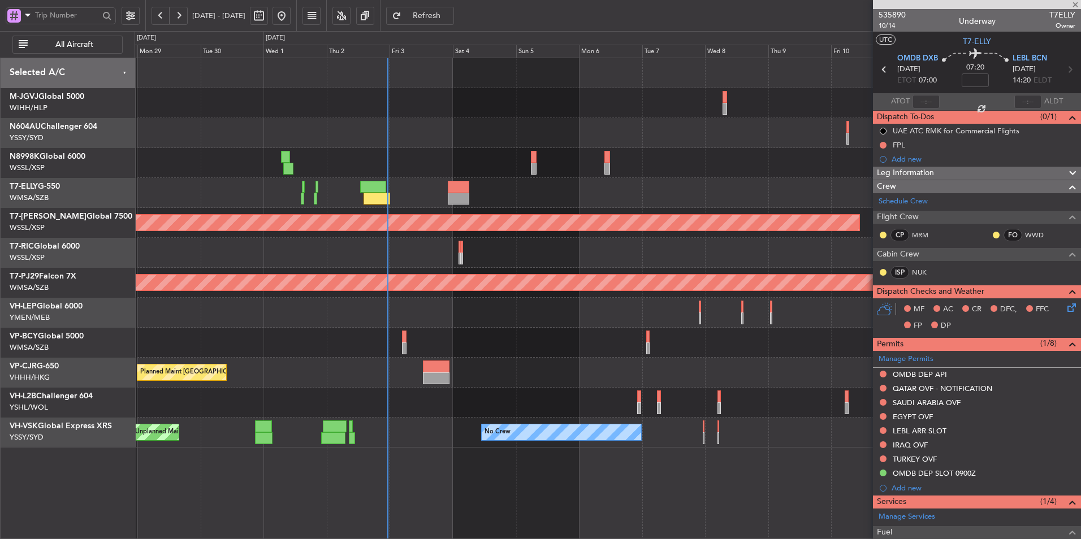
type input "+00:10"
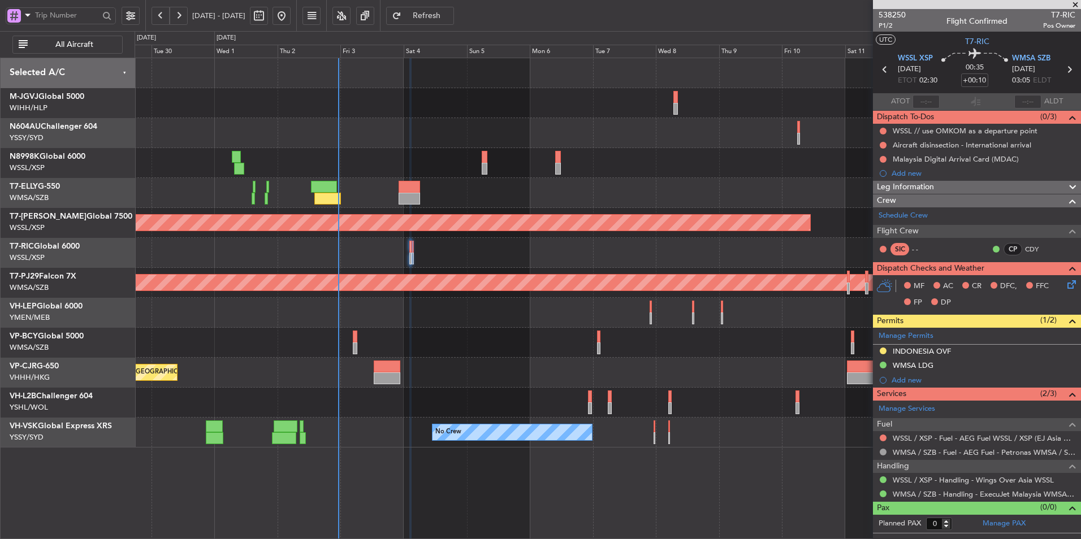
click at [404, 315] on div at bounding box center [608, 313] width 946 height 30
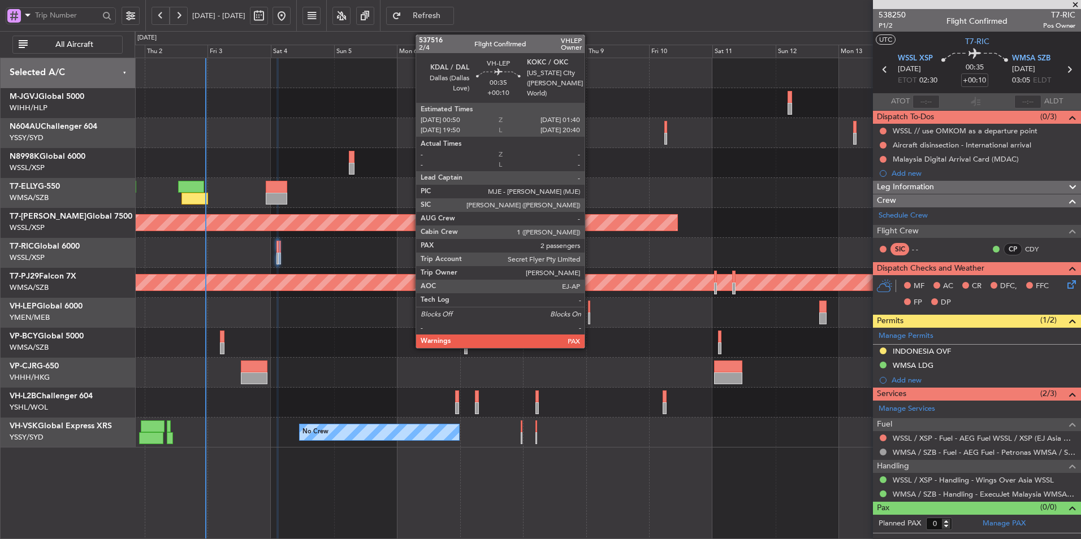
click at [590, 310] on div at bounding box center [589, 307] width 2 height 12
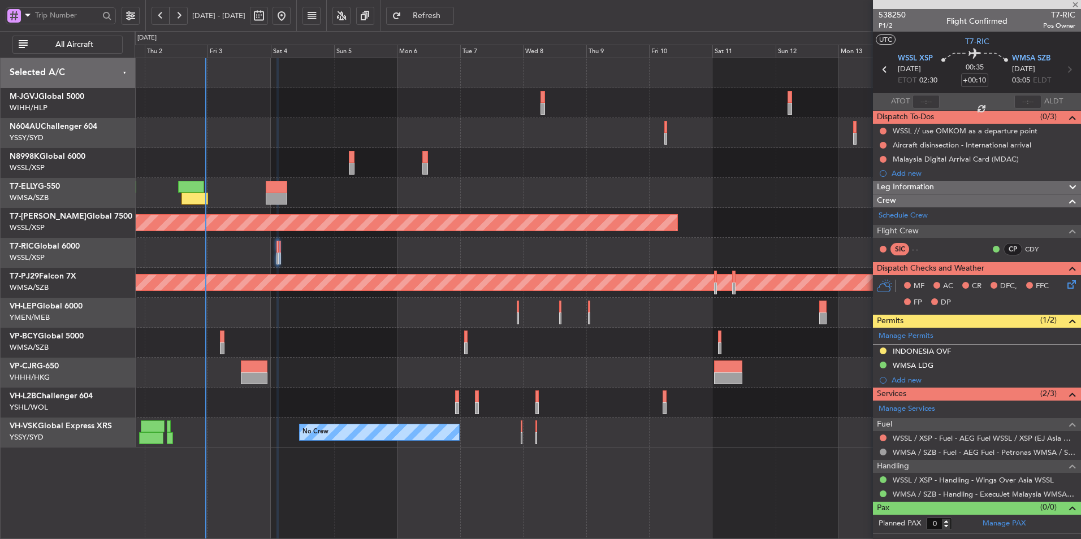
click at [435, 325] on div at bounding box center [608, 313] width 946 height 30
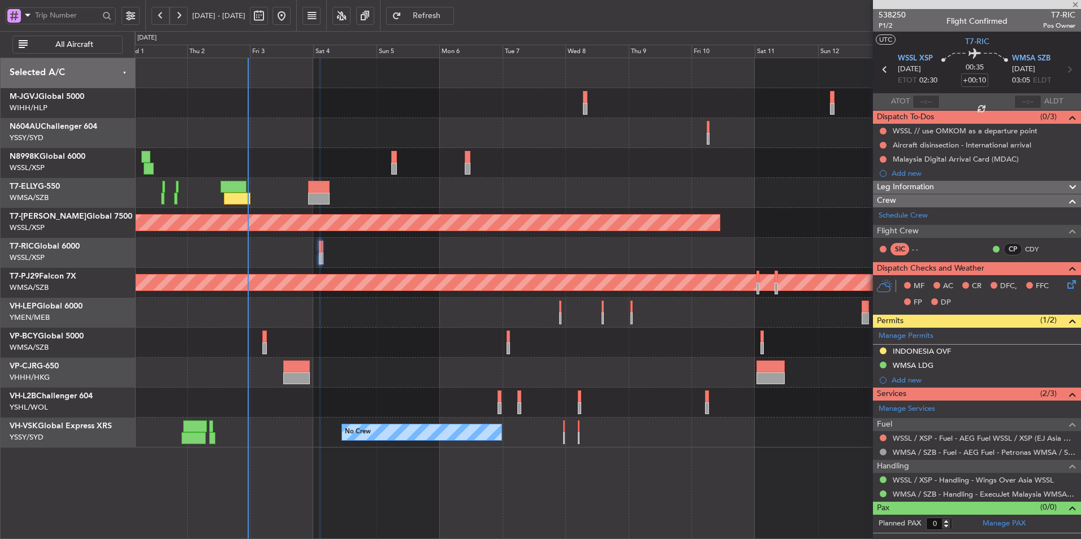
type input "2"
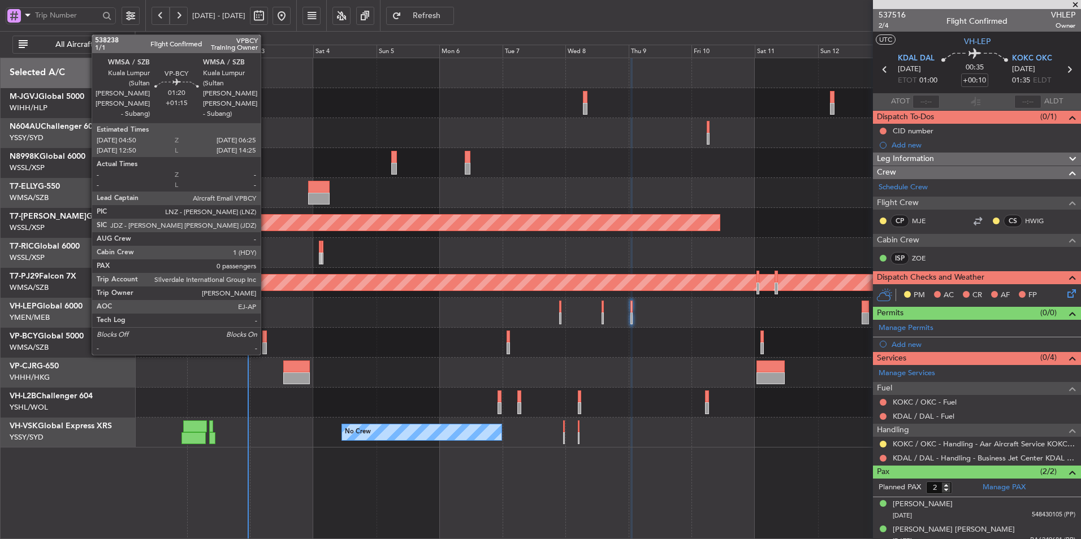
click at [266, 340] on div at bounding box center [264, 337] width 5 height 12
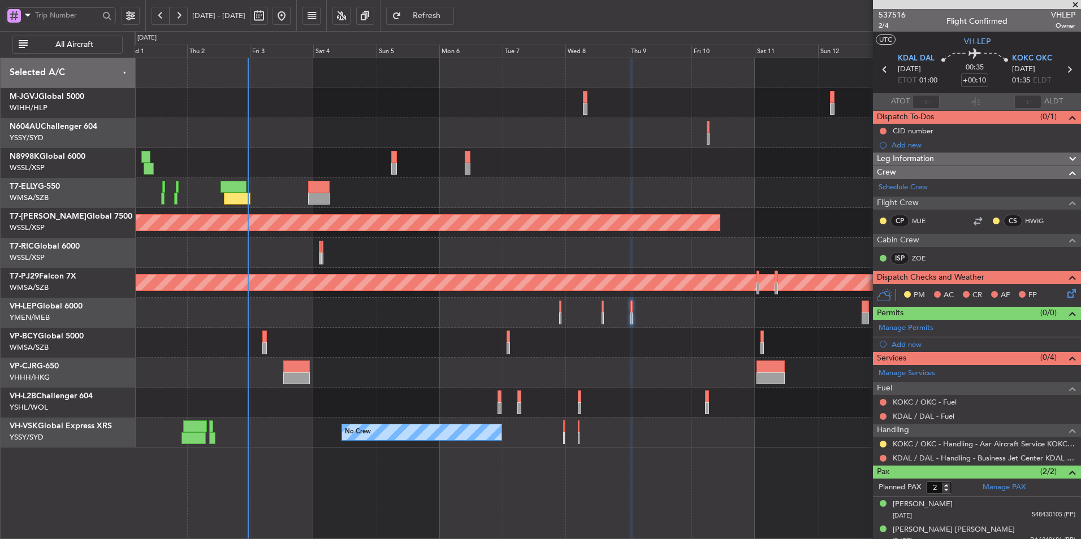
click at [464, 347] on div at bounding box center [608, 343] width 946 height 30
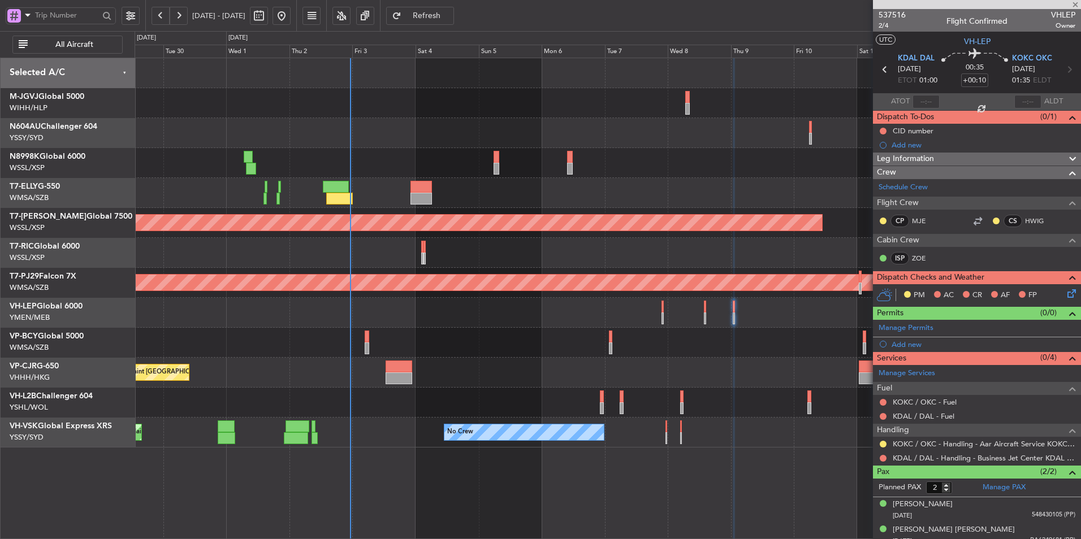
type input "+01:15"
type input "0"
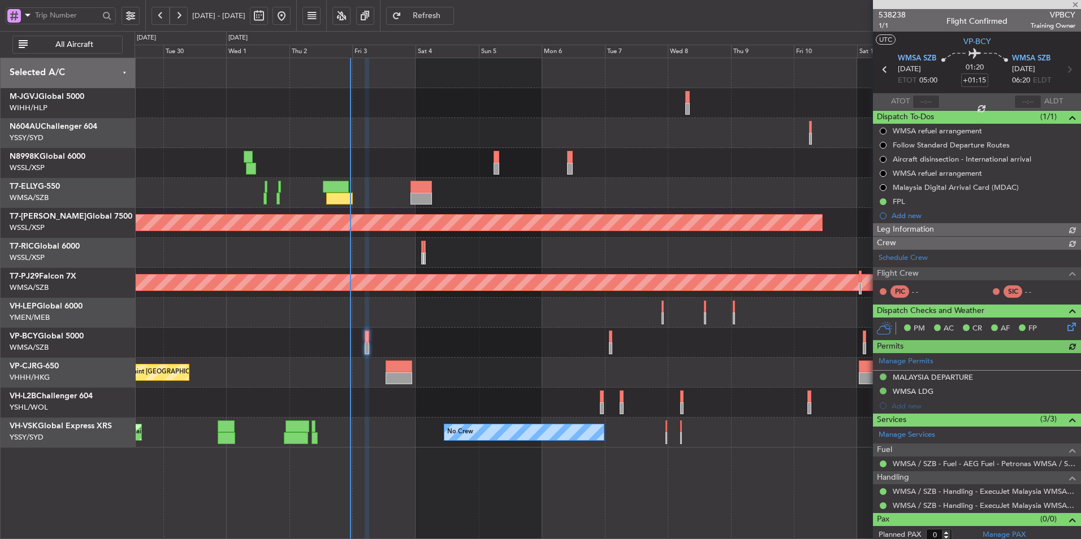
type input "[PERSON_NAME] (HHAFI)"
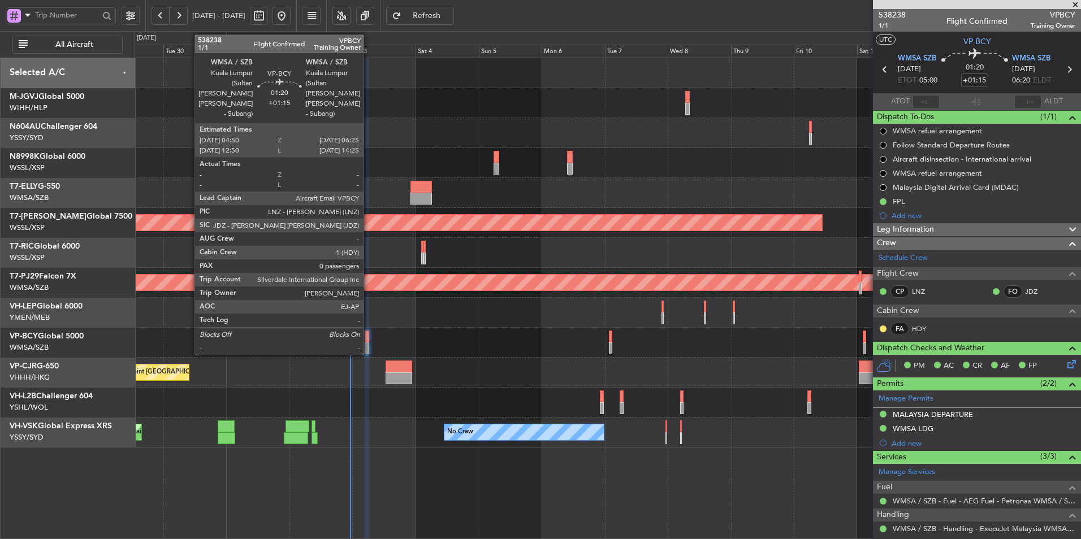
click at [367, 341] on div at bounding box center [367, 337] width 5 height 12
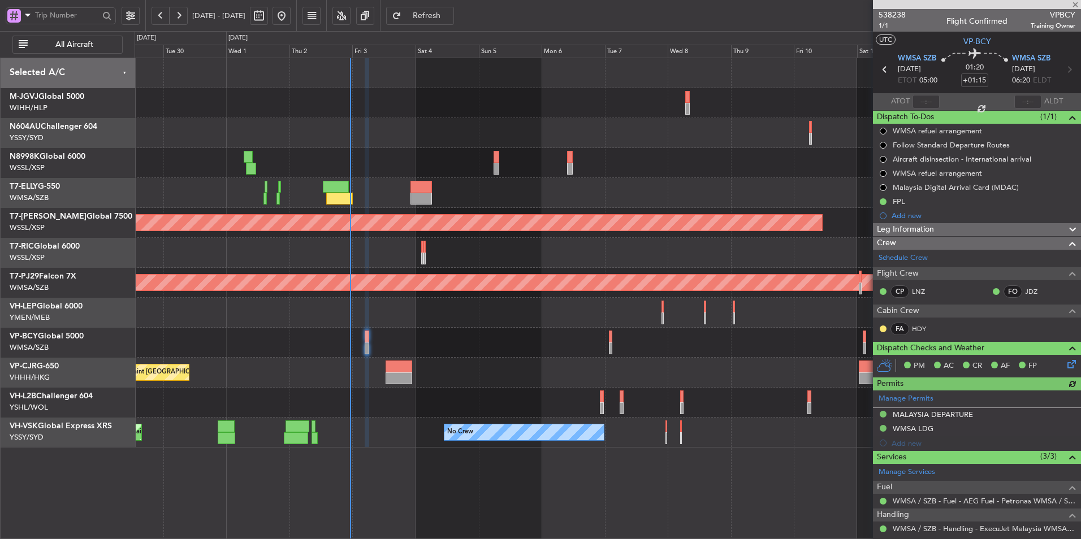
type input "[PERSON_NAME] (HHAFI)"
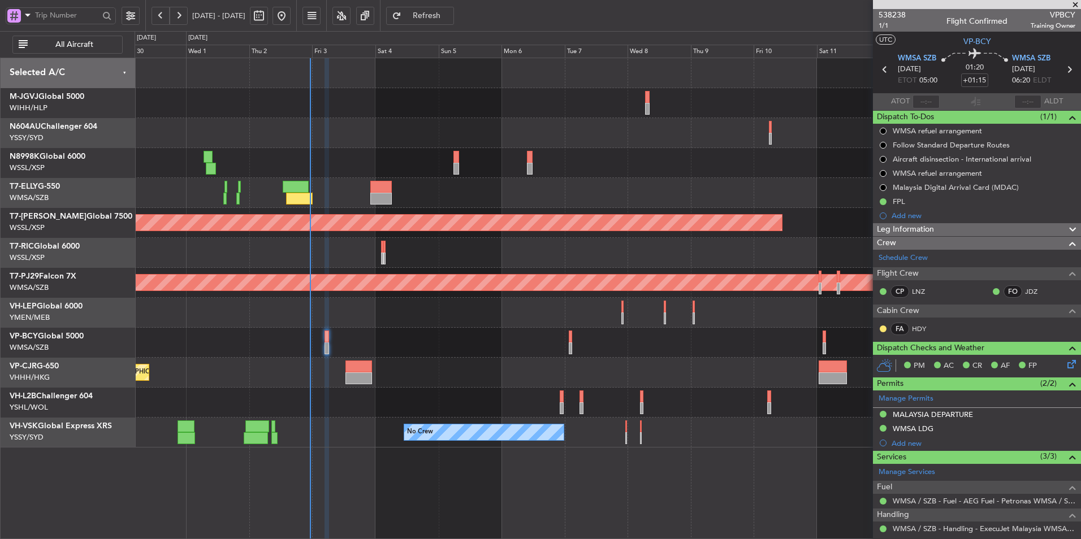
click at [538, 343] on div at bounding box center [608, 343] width 946 height 30
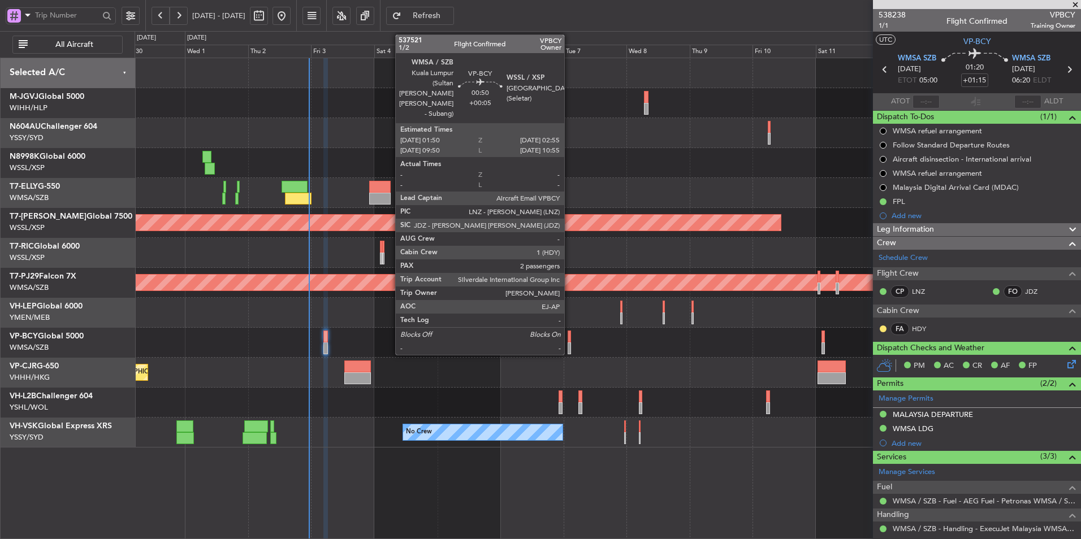
click at [569, 339] on div at bounding box center [569, 337] width 3 height 12
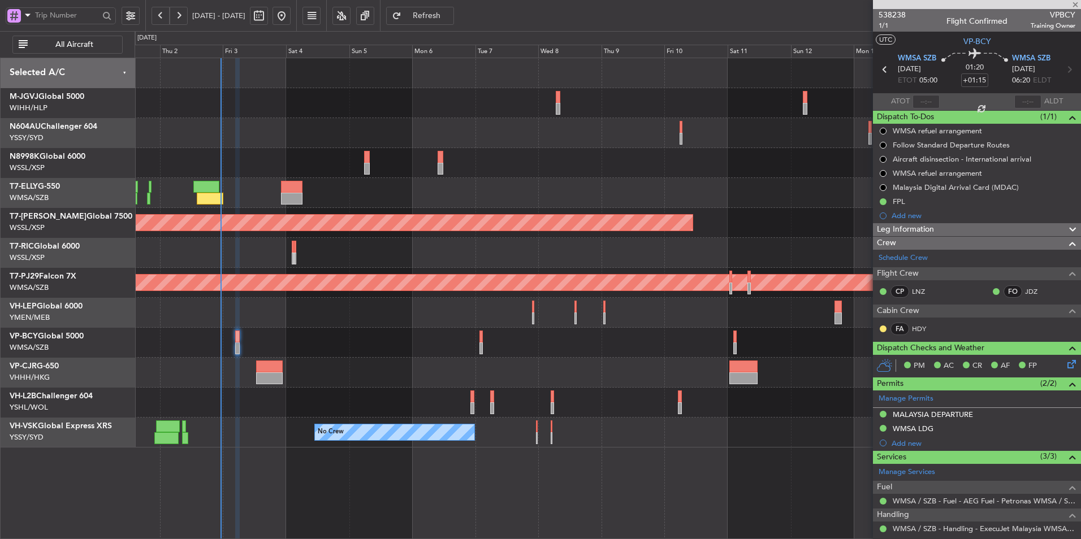
click at [562, 373] on div "Planned Maint [GEOGRAPHIC_DATA] ([GEOGRAPHIC_DATA] Intl)" at bounding box center [608, 373] width 946 height 30
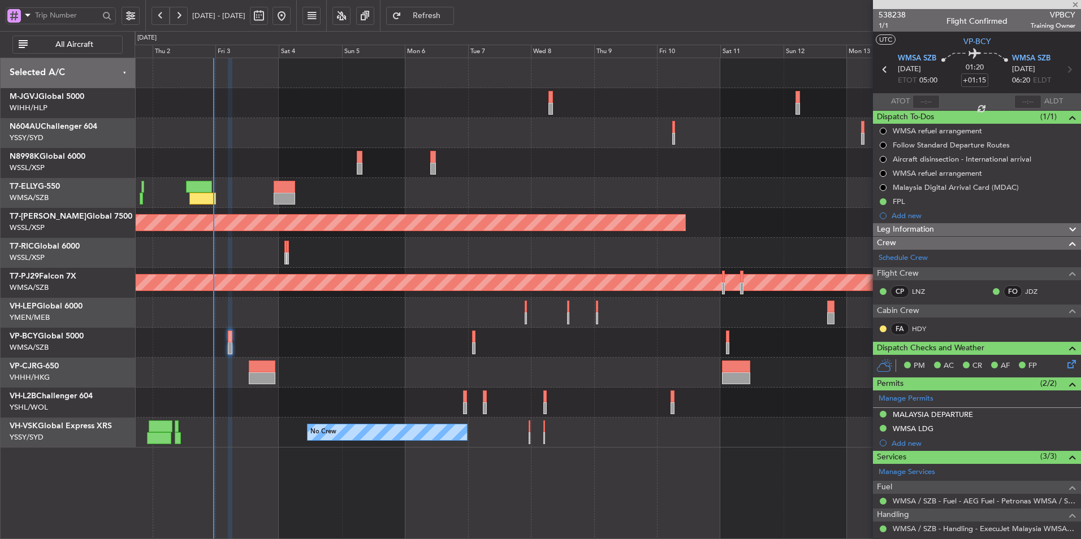
type input "+00:05"
type input "2"
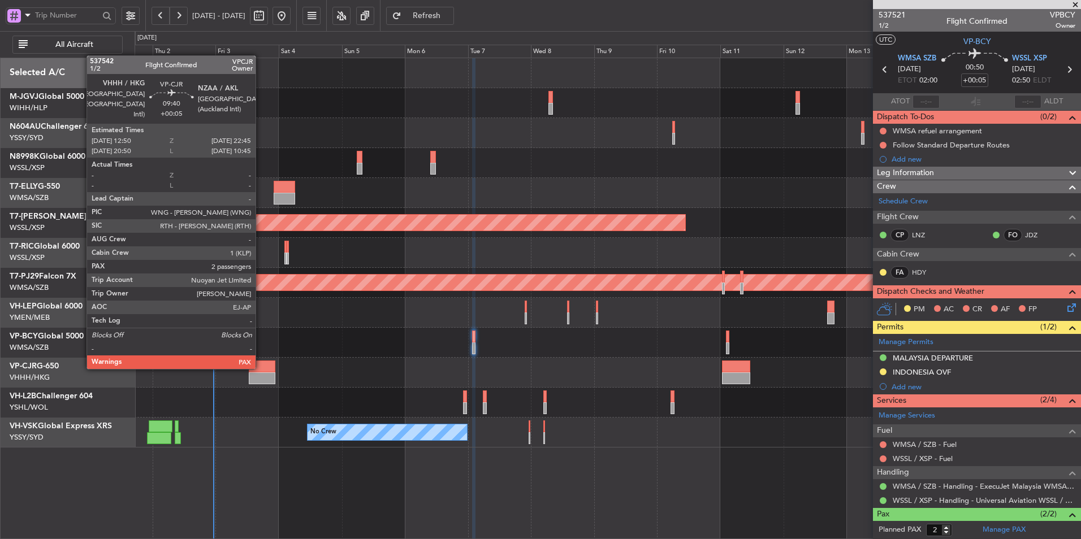
click at [261, 368] on div at bounding box center [262, 367] width 27 height 12
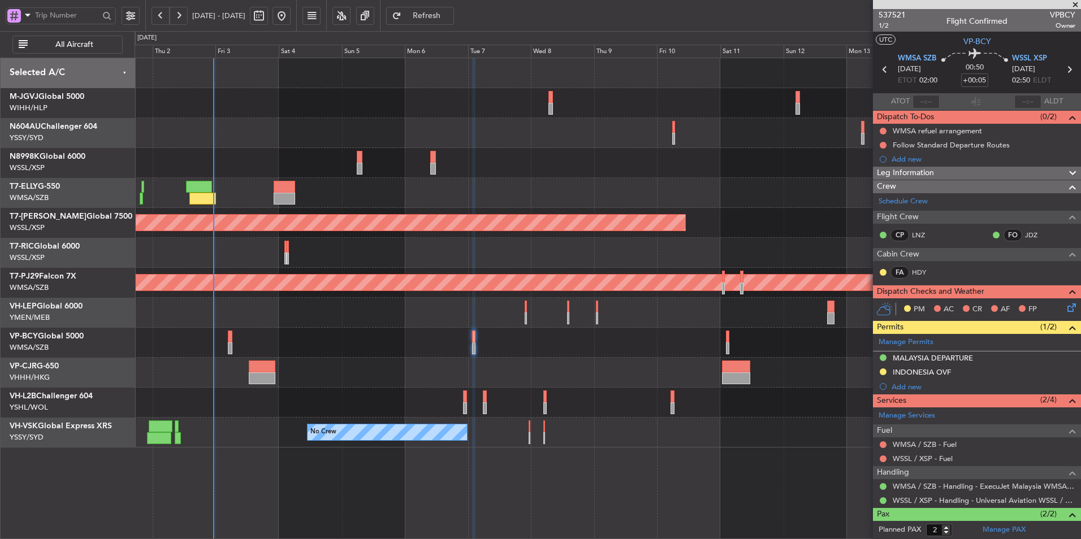
click at [373, 337] on div at bounding box center [608, 343] width 946 height 30
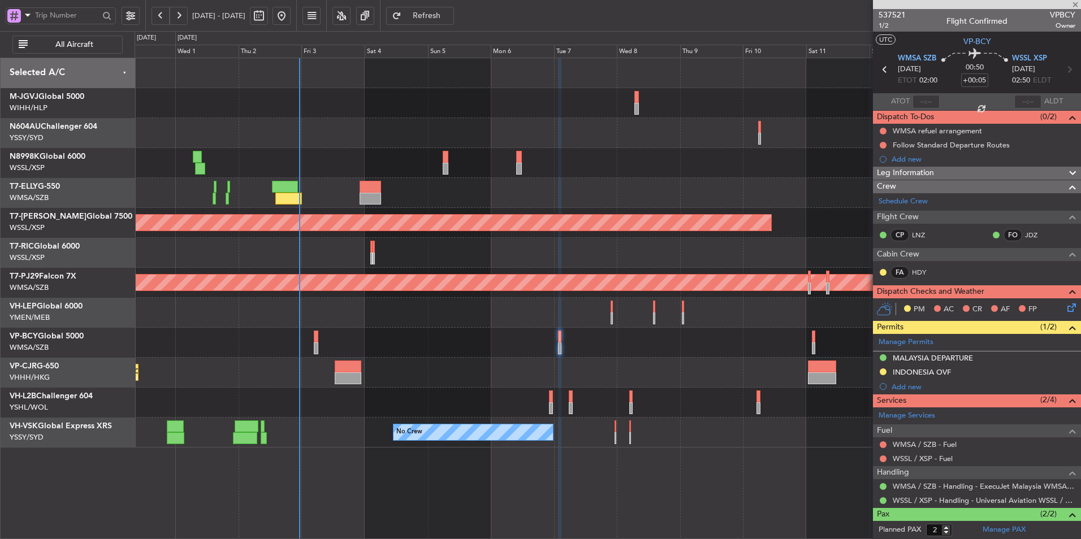
click at [587, 322] on div "Planned Maint [GEOGRAPHIC_DATA] ([GEOGRAPHIC_DATA] Intl) Planned Maint [GEOGRAP…" at bounding box center [608, 253] width 946 height 390
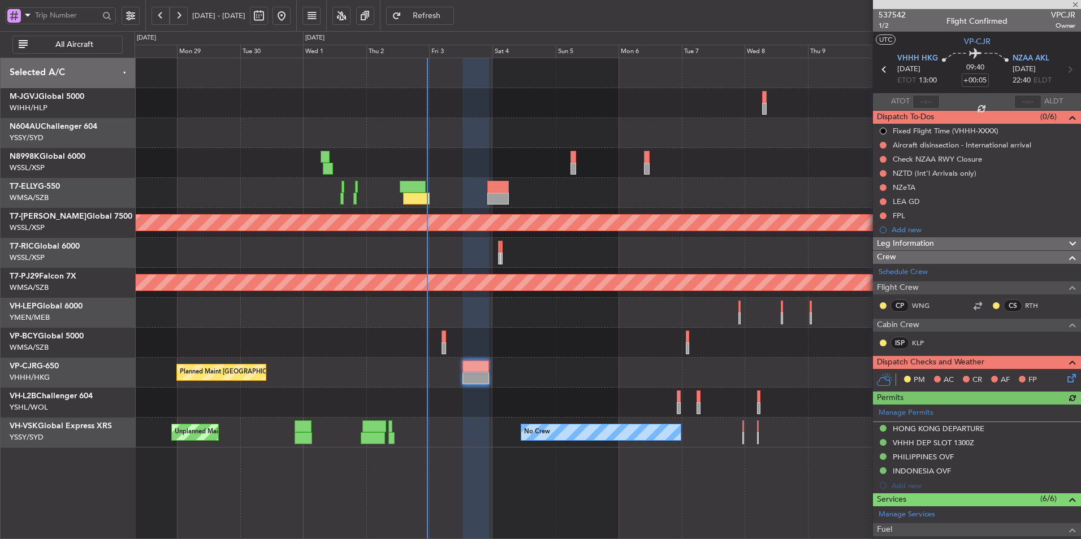
click at [575, 326] on div at bounding box center [608, 313] width 946 height 30
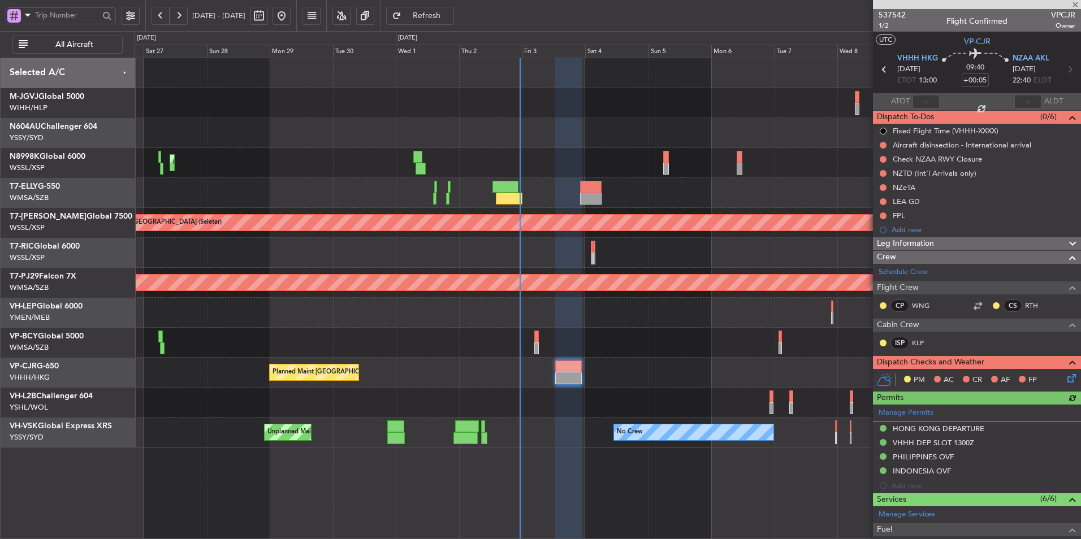
click at [630, 326] on div at bounding box center [608, 313] width 946 height 30
click at [452, 388] on div at bounding box center [608, 403] width 946 height 30
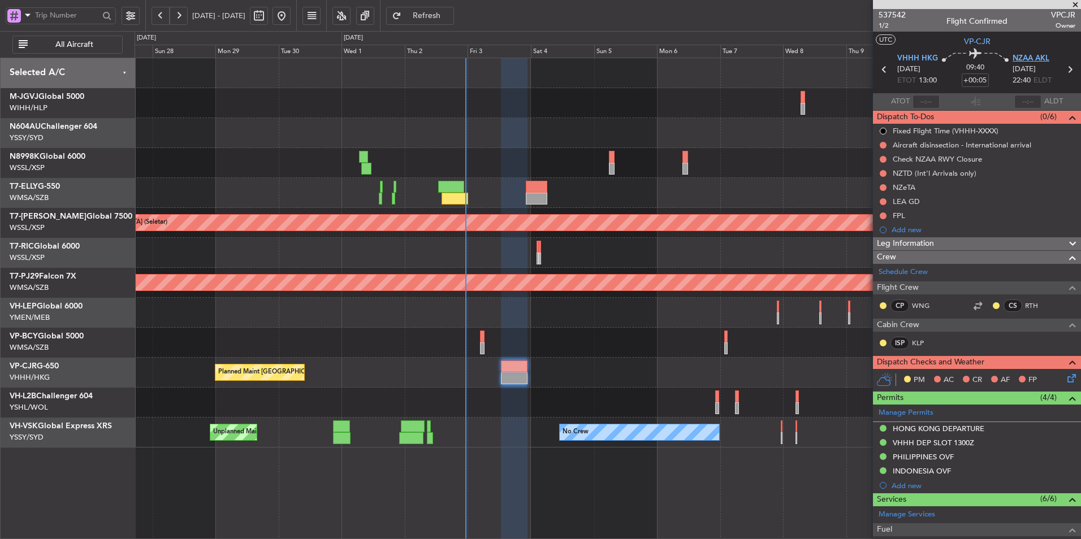
click at [1012, 54] on span "NZAA AKL" at bounding box center [1030, 58] width 37 height 11
click at [538, 337] on div "Unplanned Maint [GEOGRAPHIC_DATA] (Sultan [PERSON_NAME] [PERSON_NAME] - Subang)" at bounding box center [608, 343] width 946 height 30
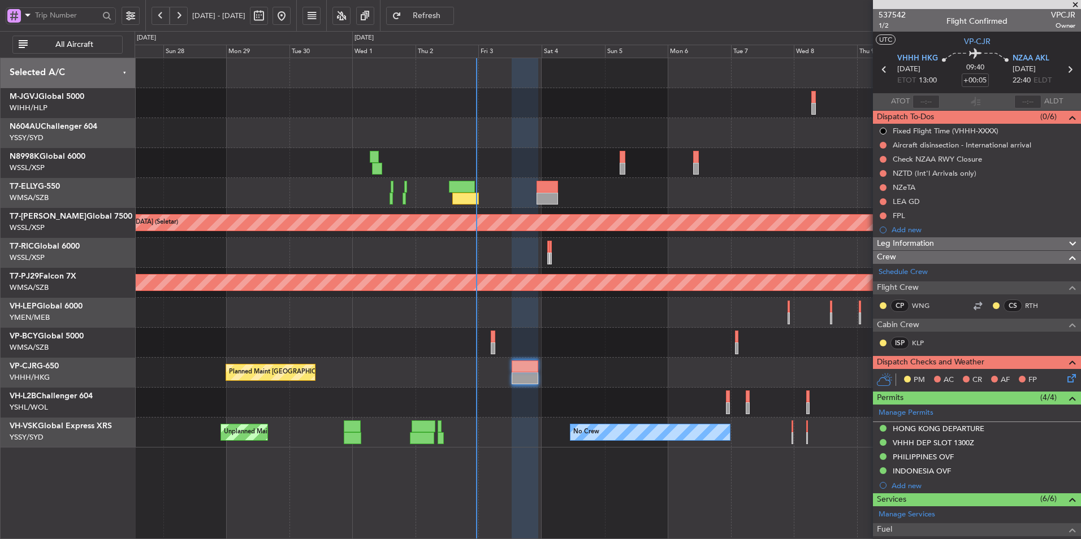
click at [568, 347] on div "Unplanned Maint [GEOGRAPHIC_DATA] (Sultan [PERSON_NAME] [PERSON_NAME] - Subang)" at bounding box center [608, 343] width 946 height 30
click at [431, 380] on div "Planned Maint [GEOGRAPHIC_DATA] ([GEOGRAPHIC_DATA] Intl)" at bounding box center [608, 373] width 946 height 30
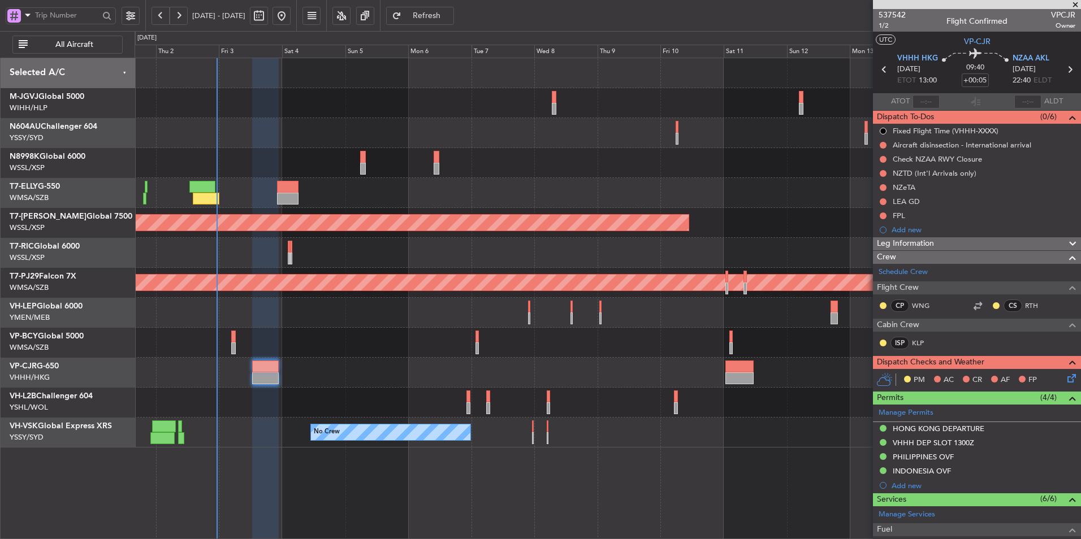
click at [509, 390] on div at bounding box center [608, 403] width 946 height 30
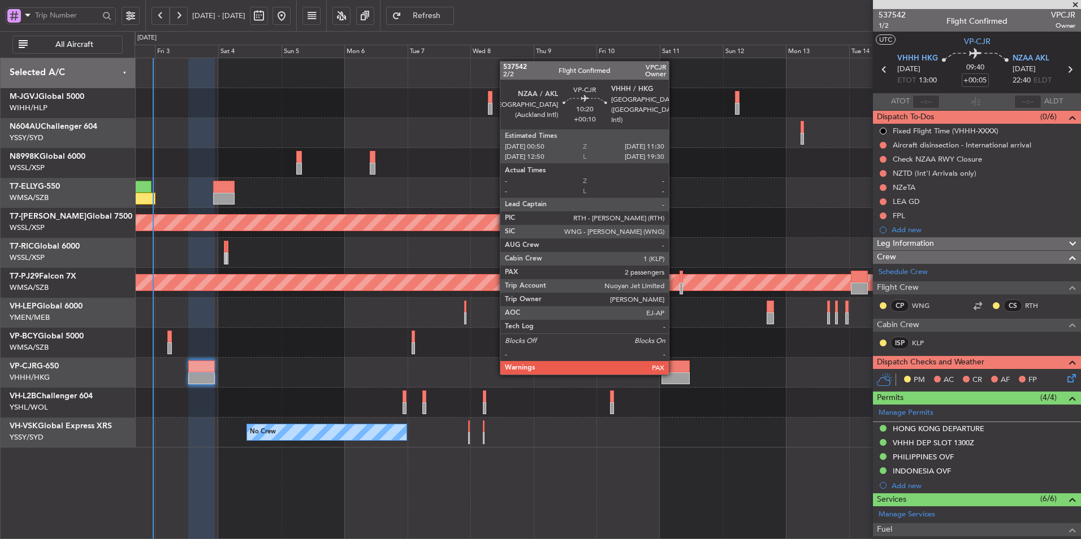
click at [674, 374] on div at bounding box center [675, 379] width 28 height 12
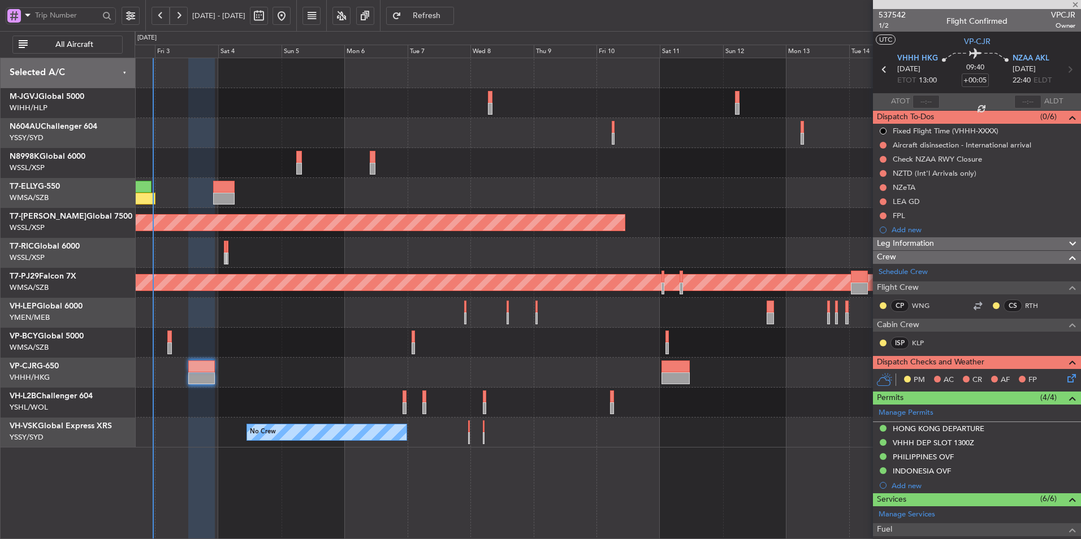
click at [495, 399] on div at bounding box center [608, 403] width 946 height 30
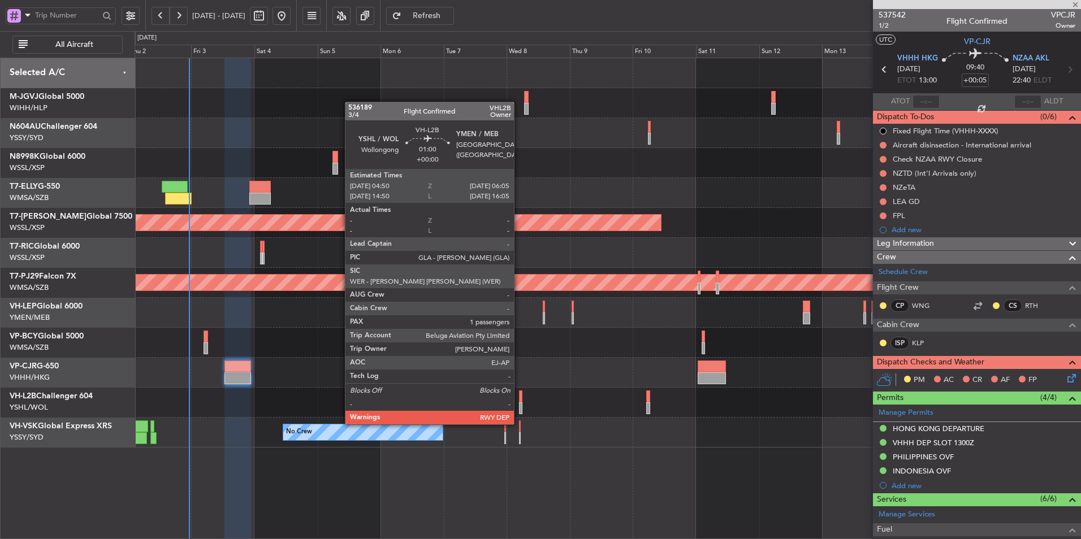
type input "+00:10"
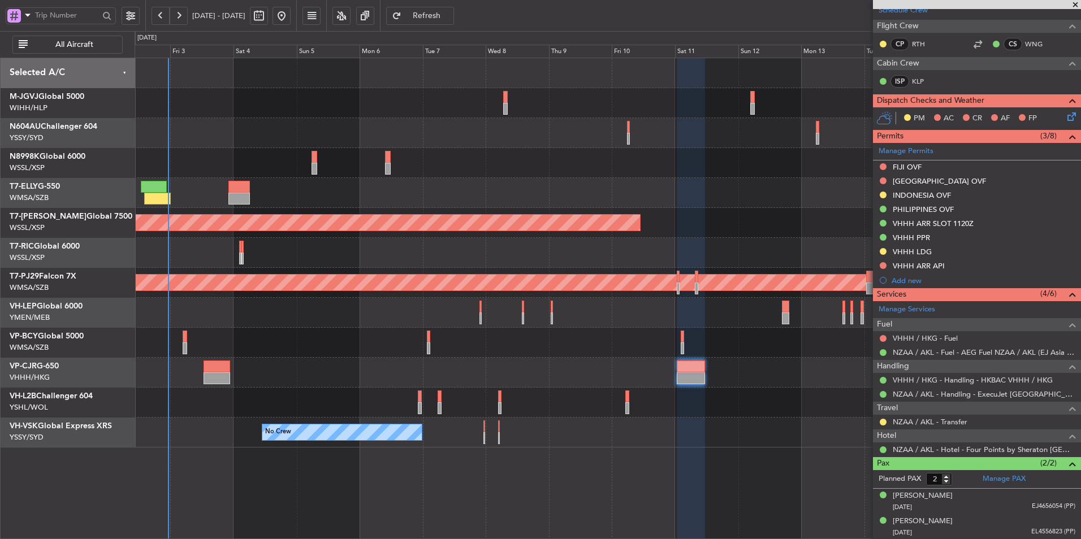
scroll to position [177, 0]
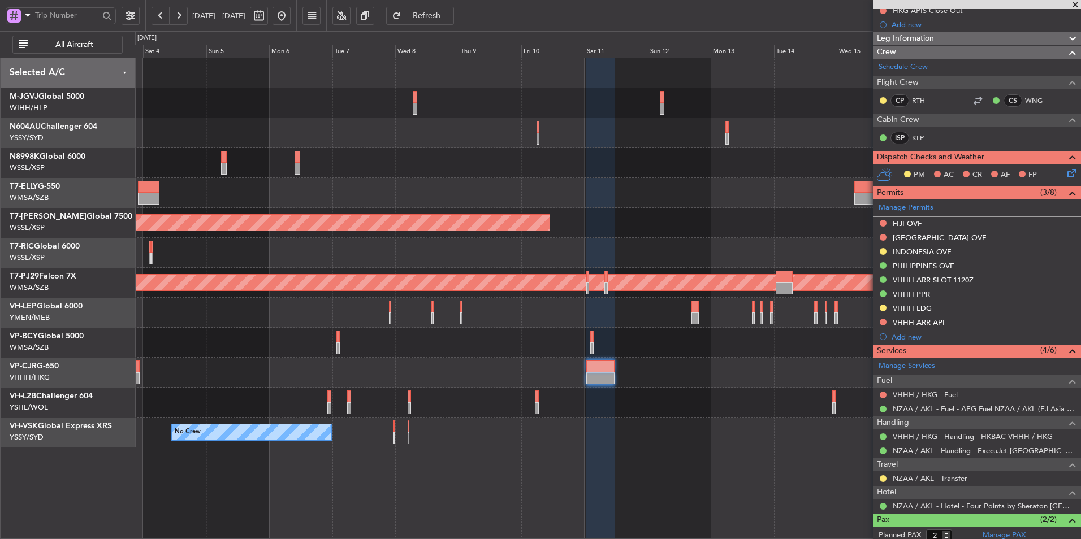
click at [656, 374] on div "Planned Maint [GEOGRAPHIC_DATA] ([GEOGRAPHIC_DATA] Intl)" at bounding box center [608, 373] width 946 height 30
click at [569, 171] on div at bounding box center [608, 163] width 946 height 30
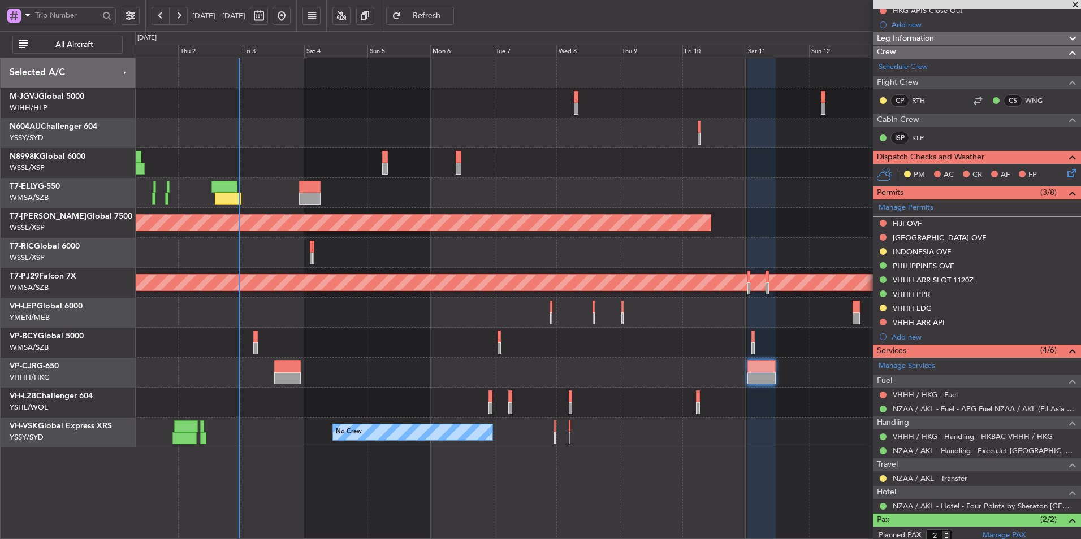
click at [579, 185] on div at bounding box center [608, 193] width 946 height 30
